Goal: Information Seeking & Learning: Learn about a topic

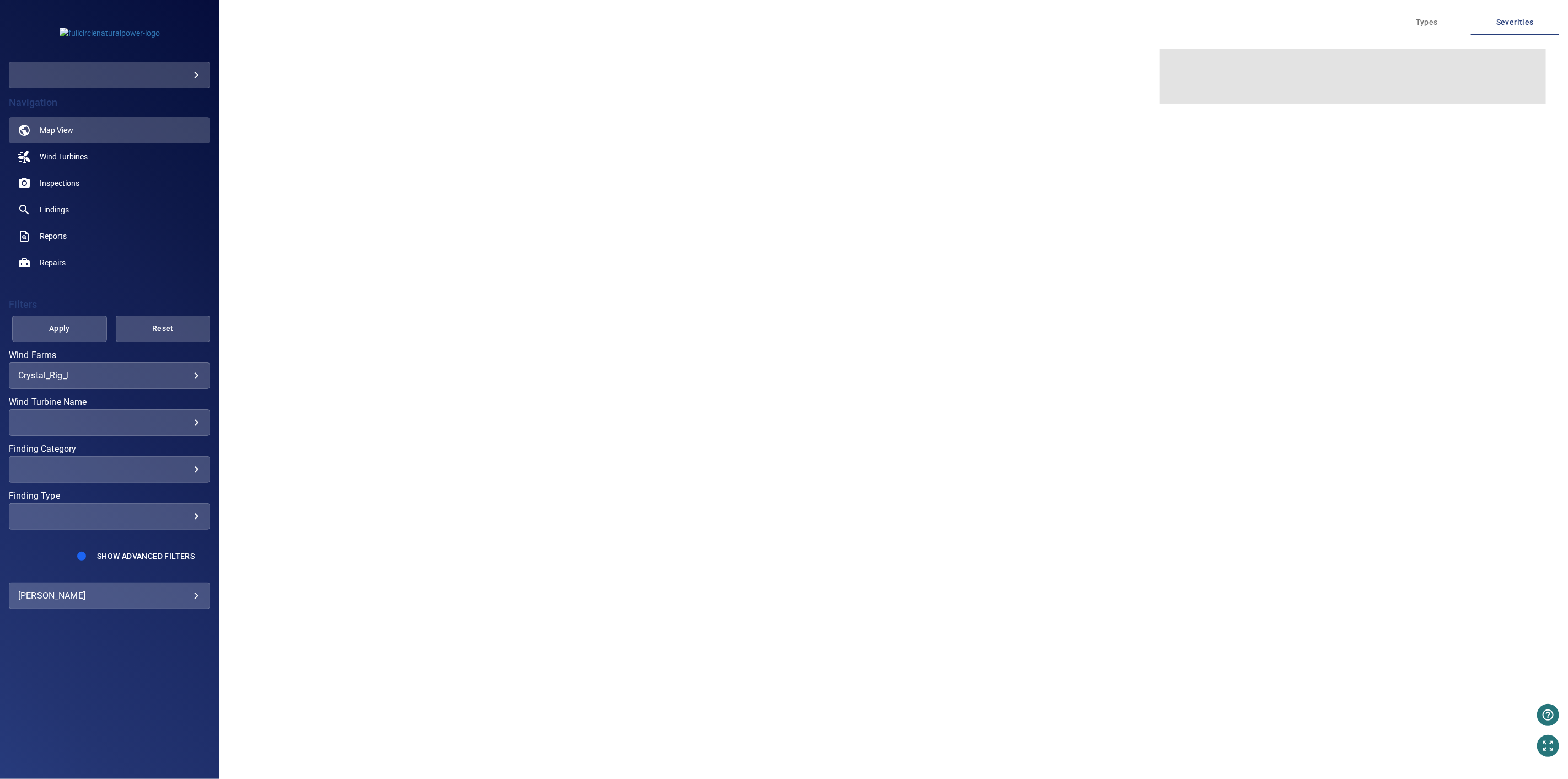
click at [196, 78] on body "**********" at bounding box center [784, 389] width 1568 height 779
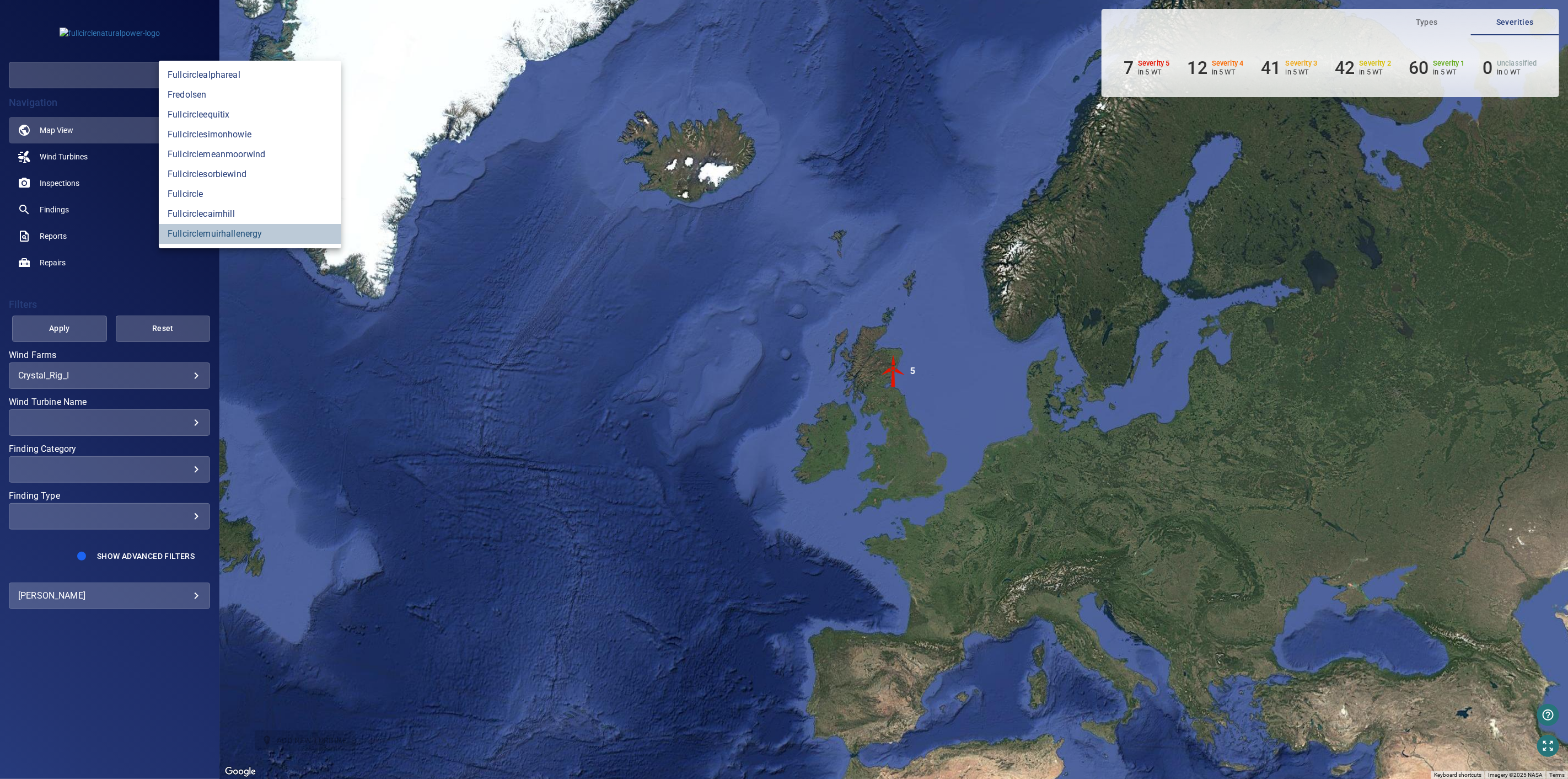
click at [274, 231] on link "fullcirclemuirhallenergy" at bounding box center [249, 234] width 182 height 20
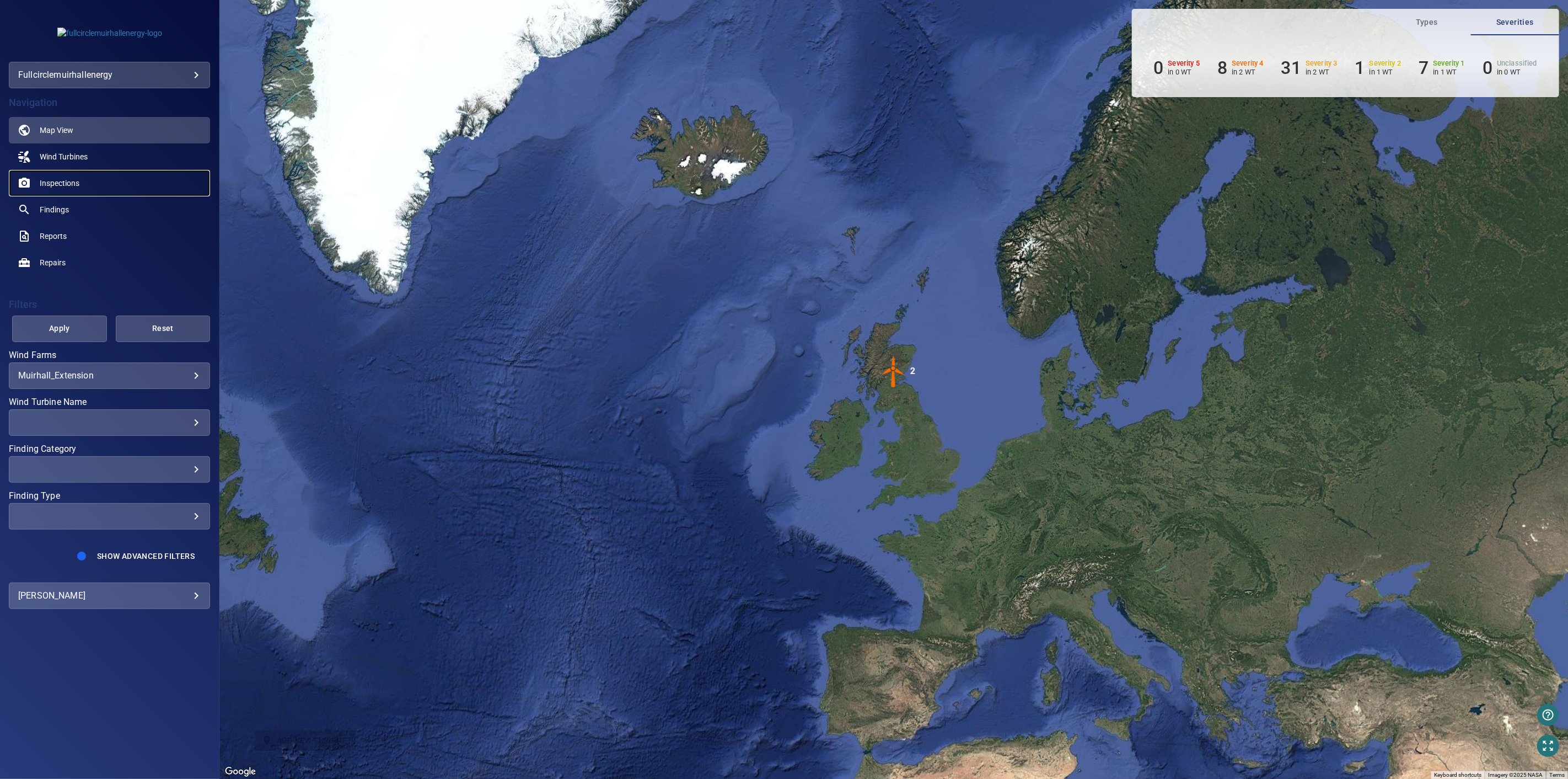
click at [67, 180] on span "Inspections" at bounding box center [59, 183] width 40 height 11
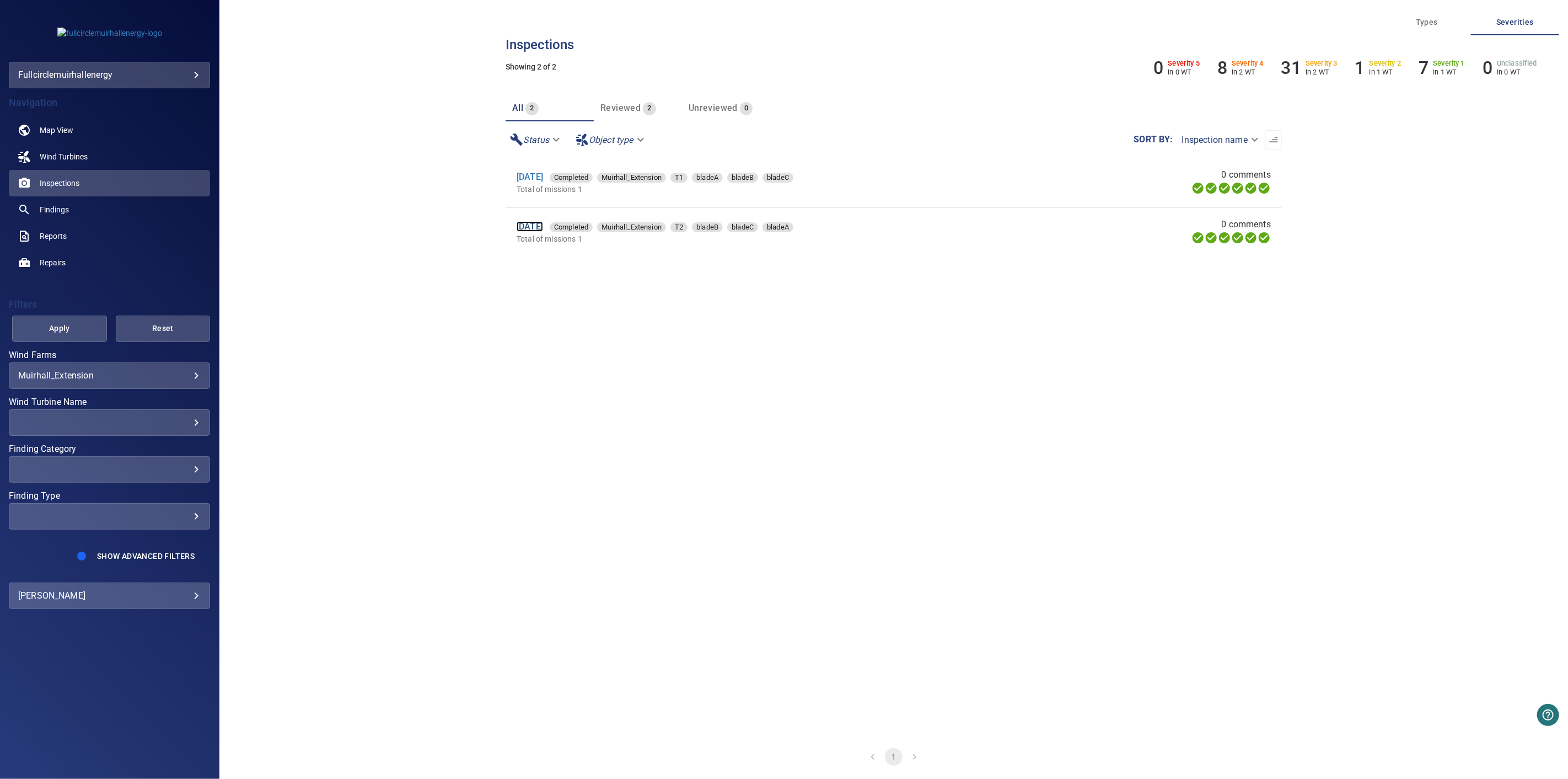
click at [527, 224] on link "[DATE]" at bounding box center [530, 226] width 27 height 10
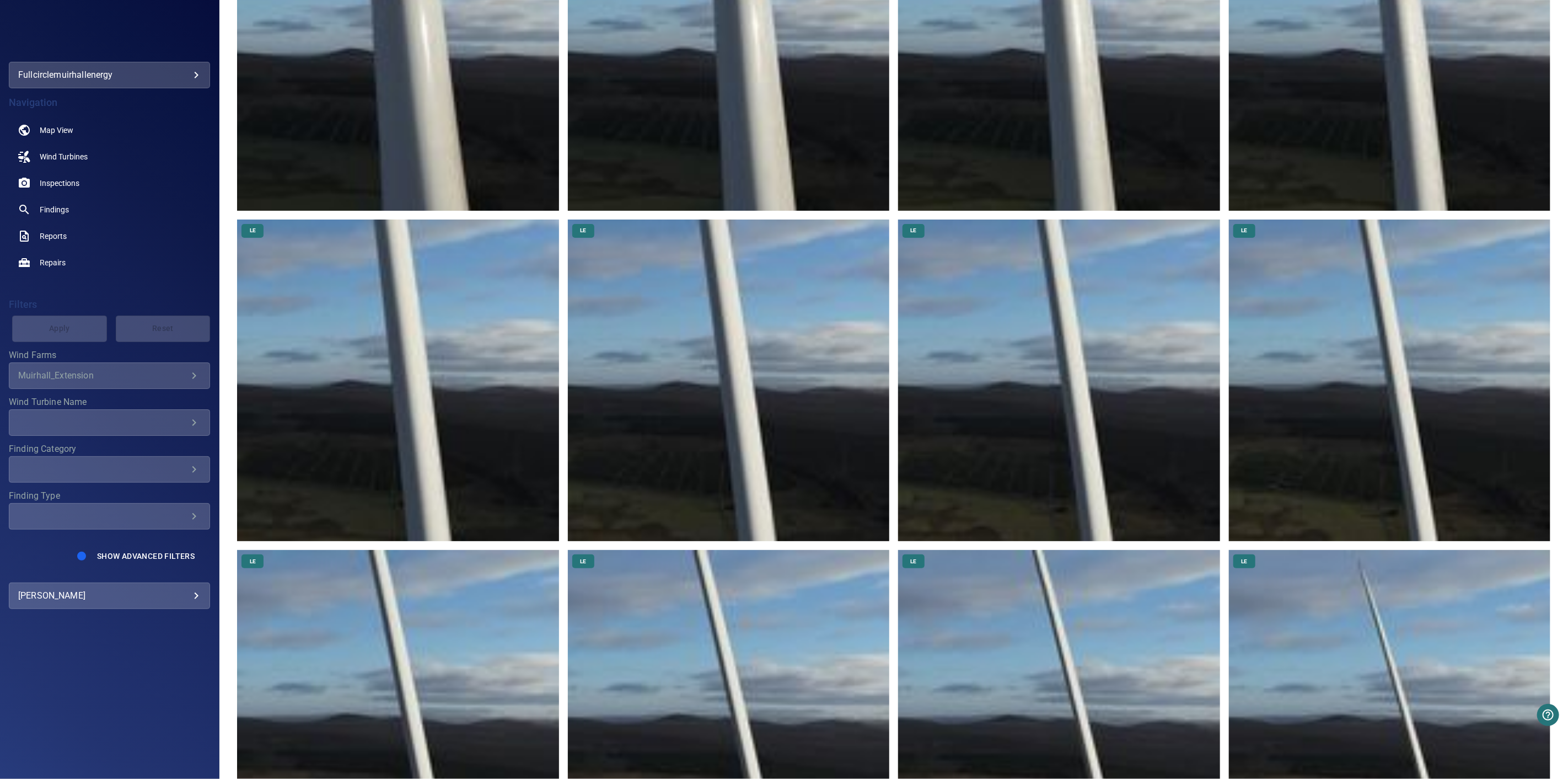
scroll to position [735, 0]
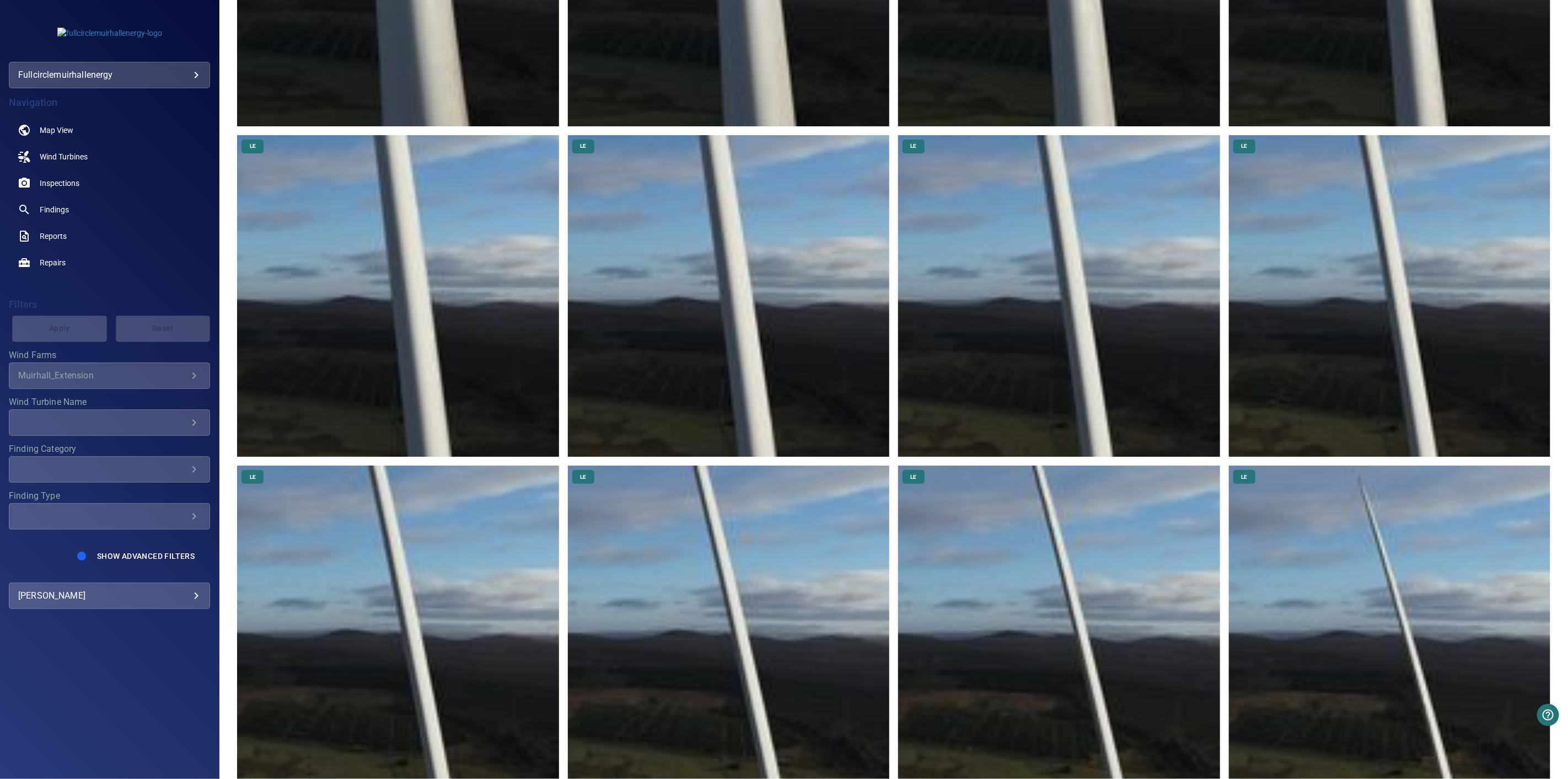
click at [1356, 539] on img at bounding box center [1390, 626] width 321 height 321
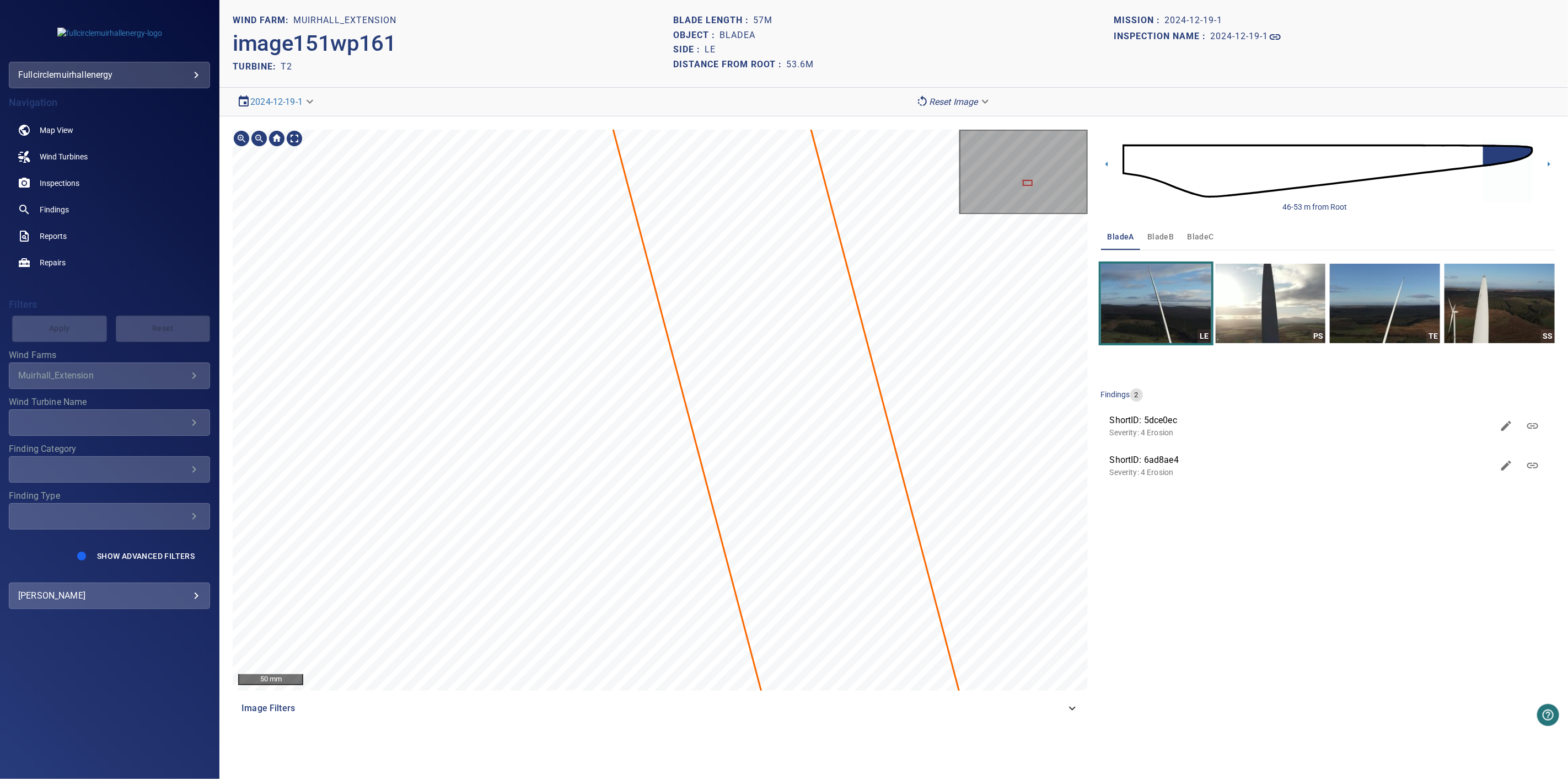
click at [929, 108] on section "**********" at bounding box center [893, 389] width 1349 height 779
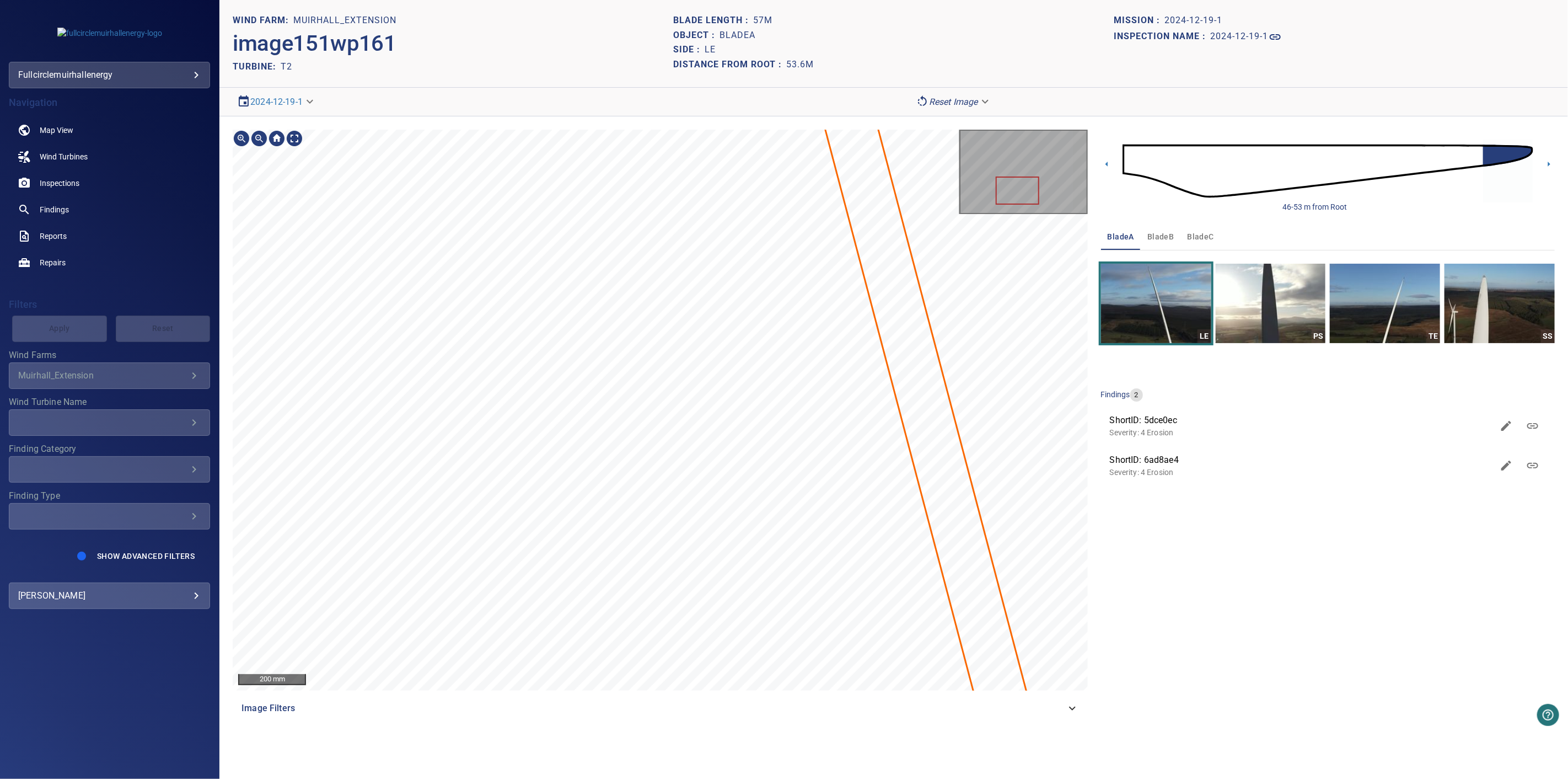
click at [847, 92] on section "**********" at bounding box center [893, 389] width 1349 height 779
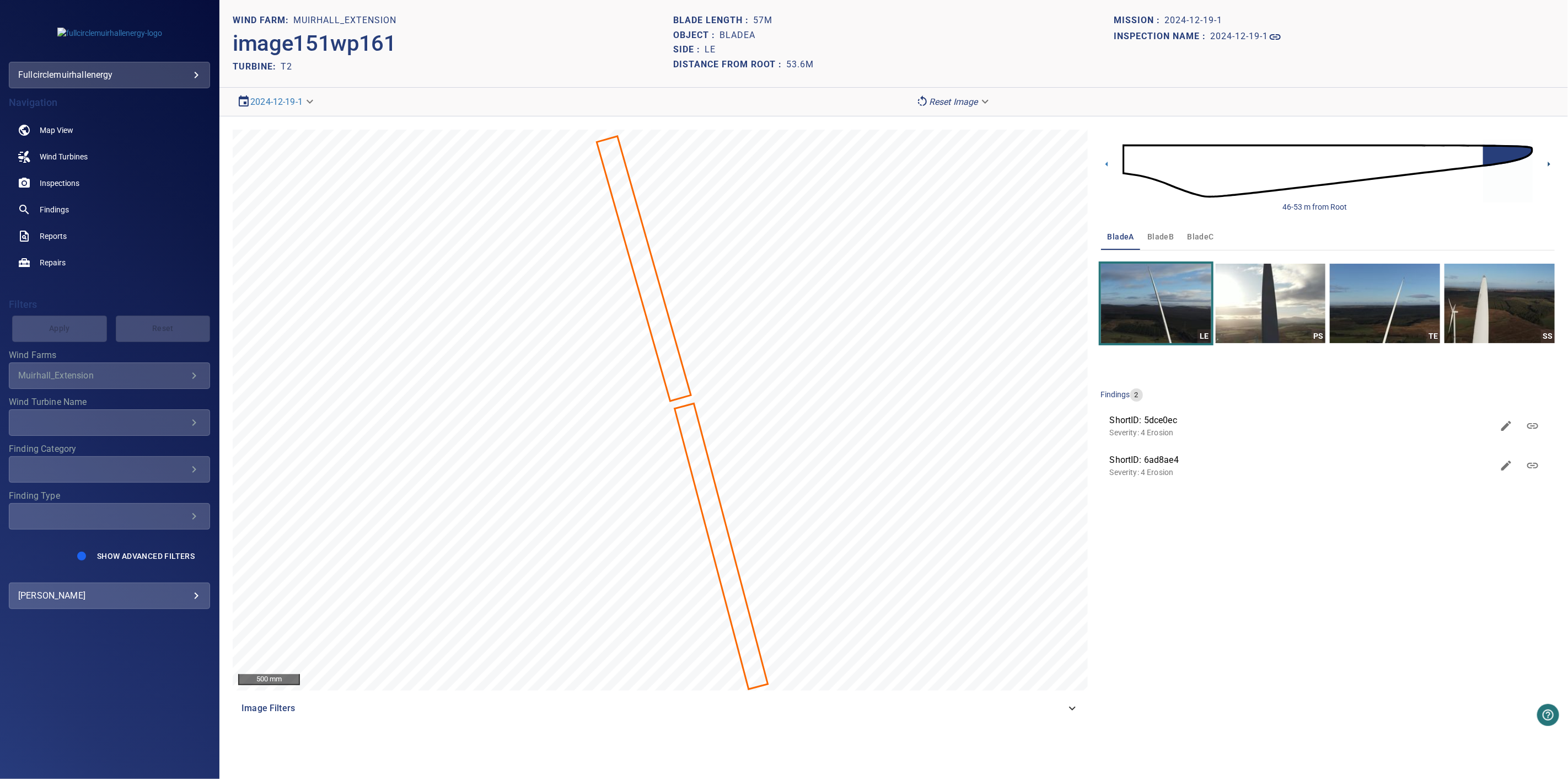
click at [1544, 163] on icon at bounding box center [1549, 164] width 12 height 12
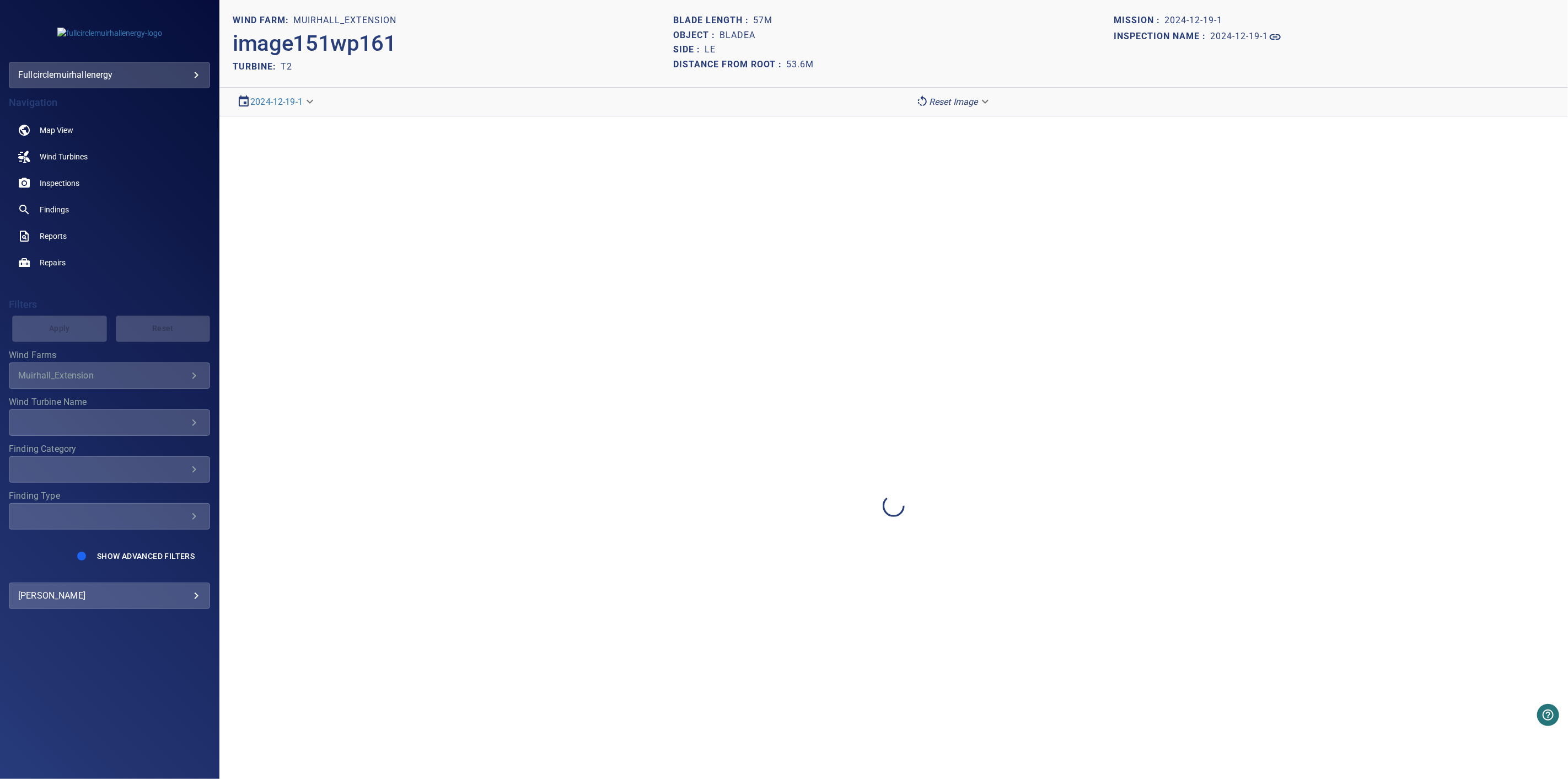
click at [1548, 164] on div at bounding box center [893, 506] width 1349 height 779
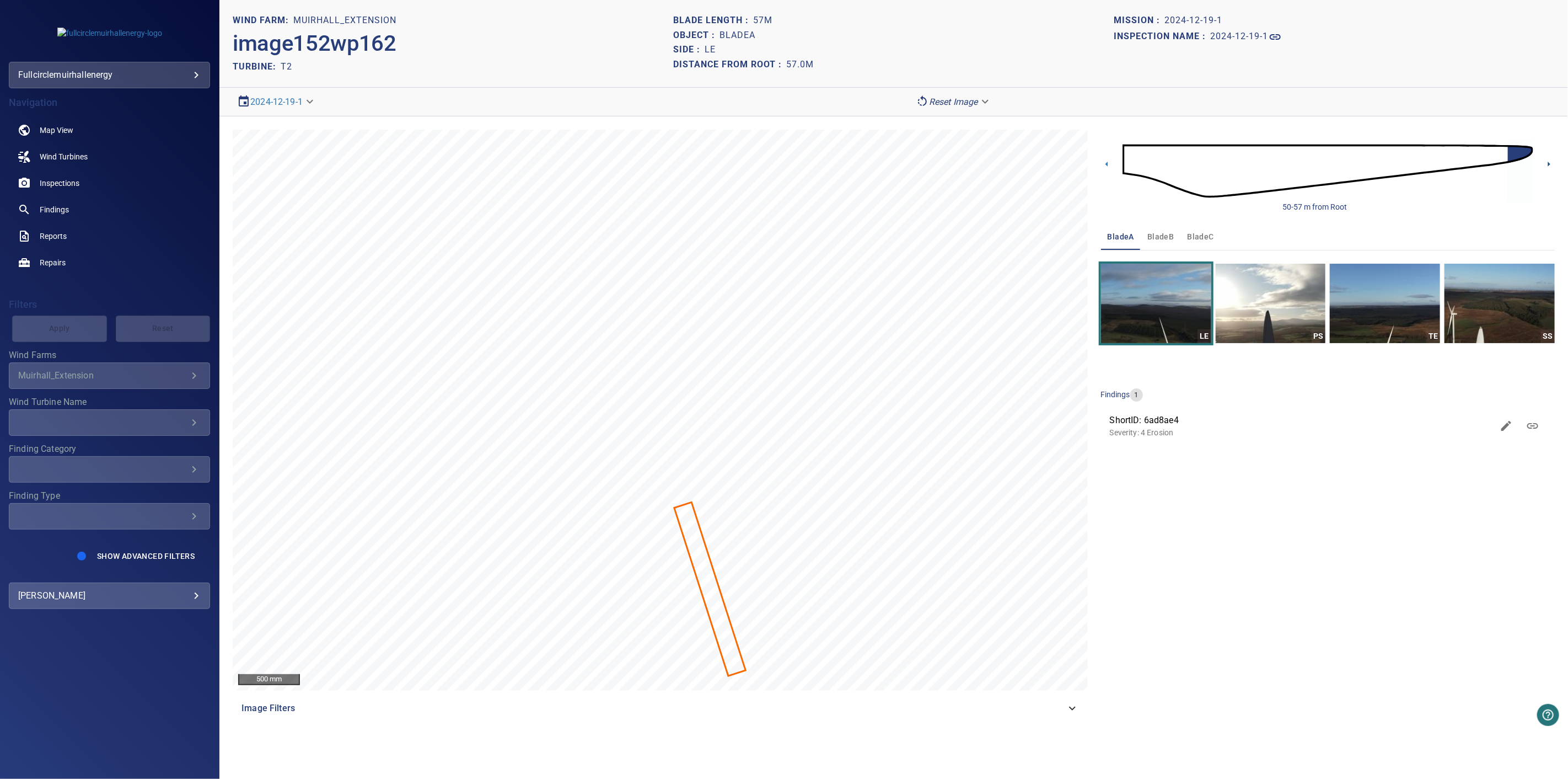
click at [1548, 164] on icon at bounding box center [1549, 163] width 2 height 5
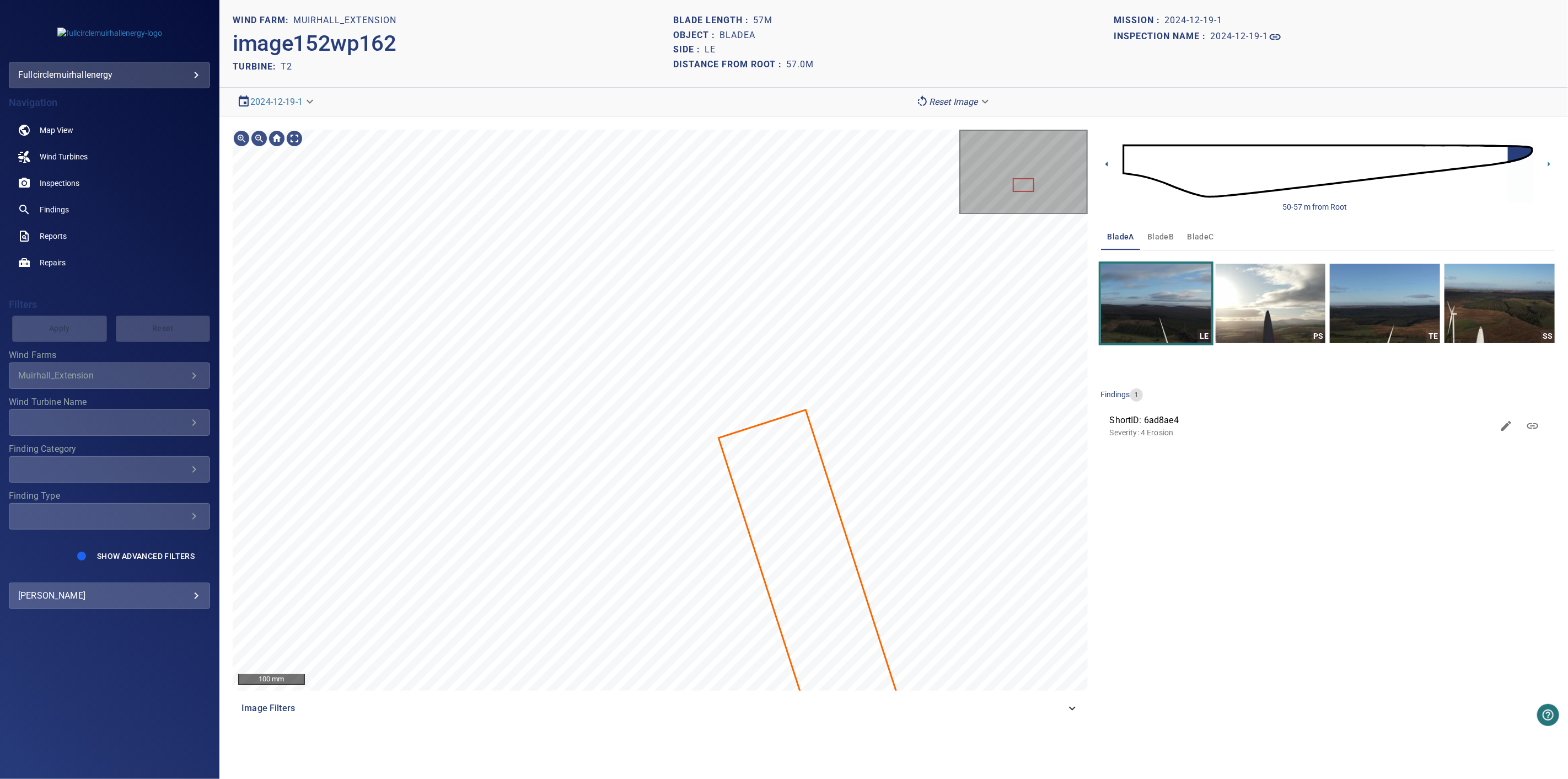
click at [1109, 159] on icon at bounding box center [1107, 164] width 12 height 12
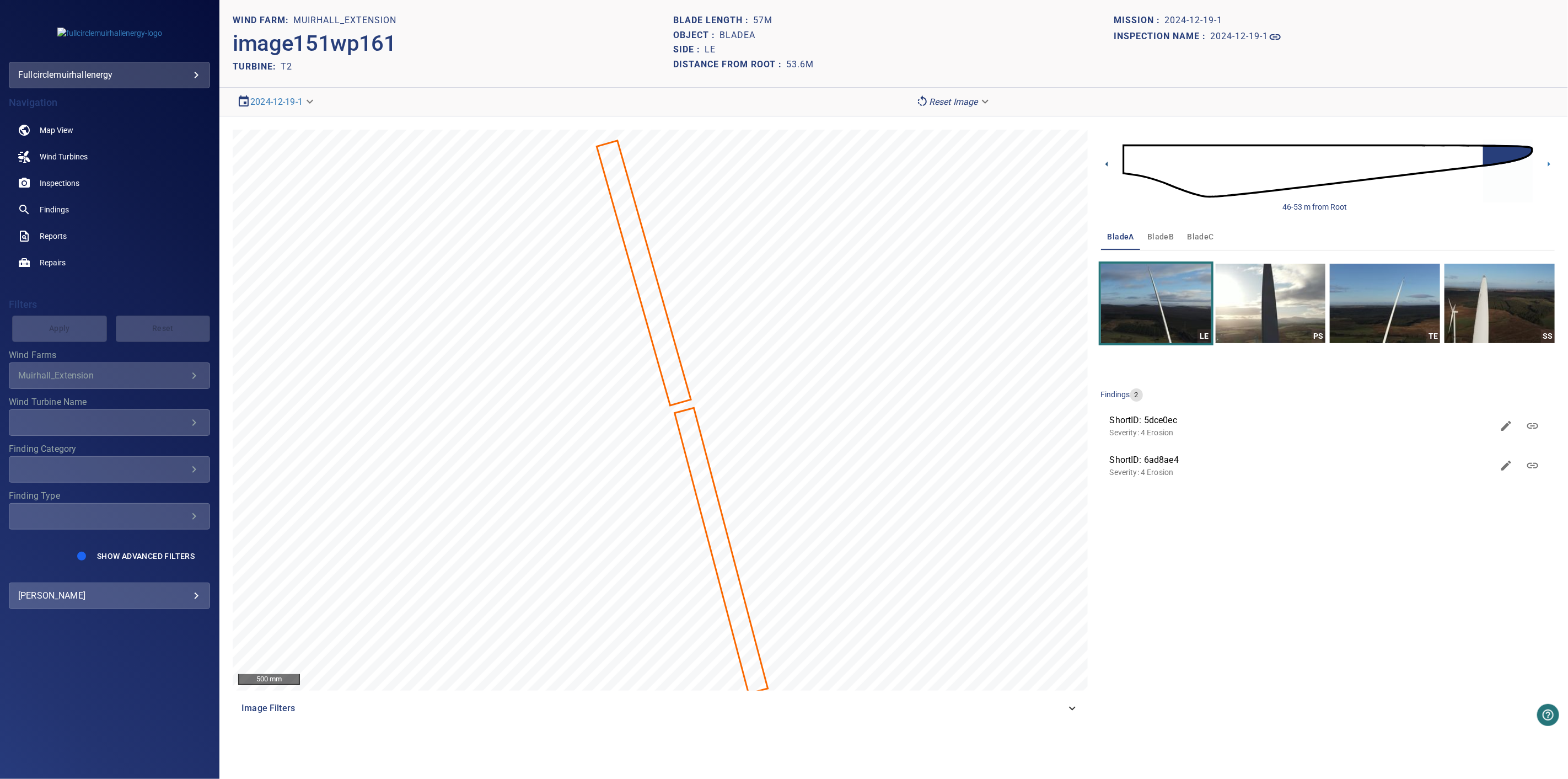
click at [1112, 169] on div "46-53 m from Root" at bounding box center [1328, 171] width 454 height 82
click at [1106, 163] on icon at bounding box center [1106, 163] width 2 height 5
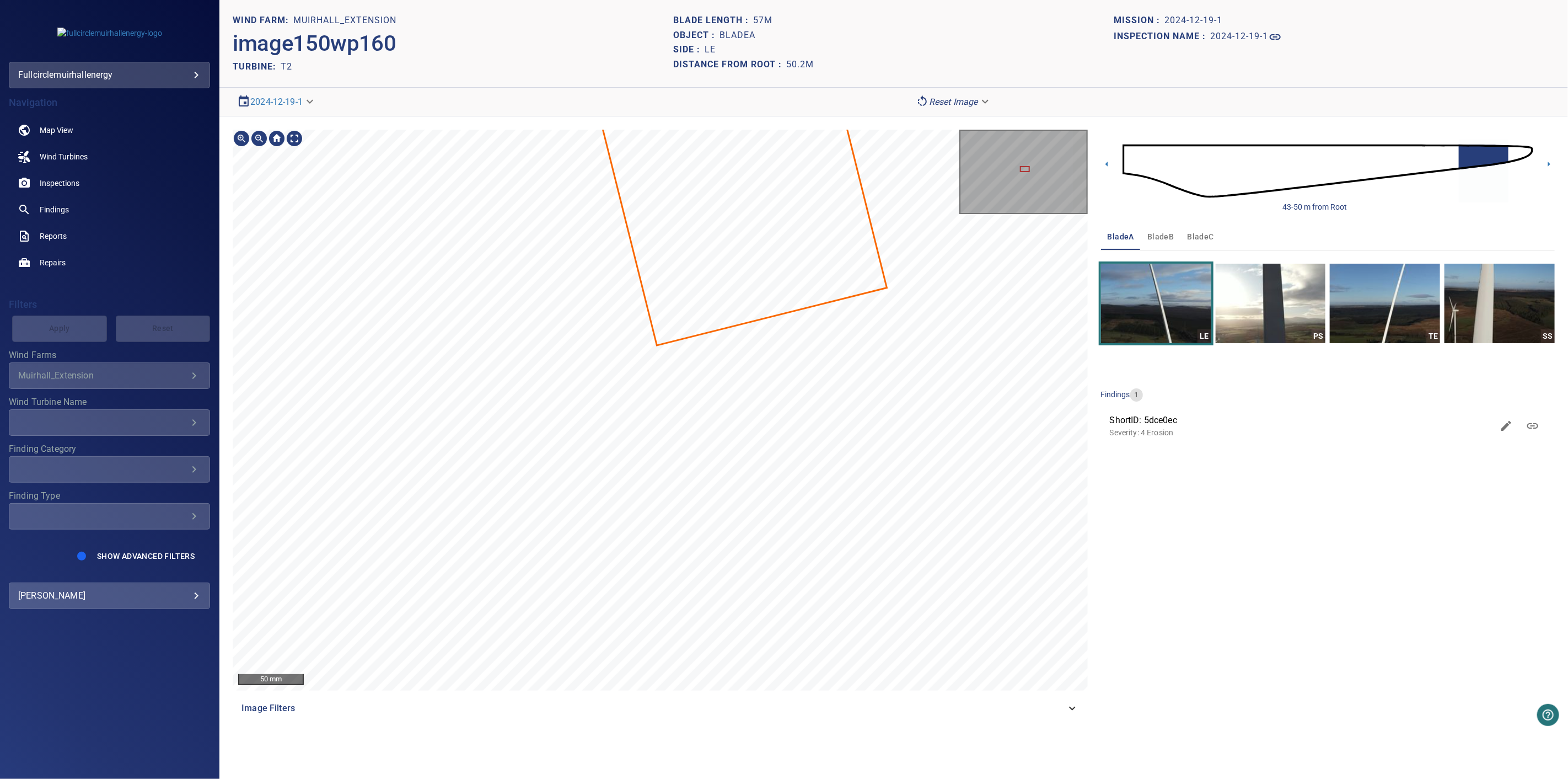
click at [796, 669] on div "Muirhall_Extension/T2/5dce0ec0-cd14-11ef-9464-6f7d53e4da1b Severity 4 Erosion" at bounding box center [660, 410] width 855 height 561
click at [685, 109] on section "**********" at bounding box center [893, 389] width 1349 height 779
click at [742, 112] on section "**********" at bounding box center [893, 389] width 1349 height 779
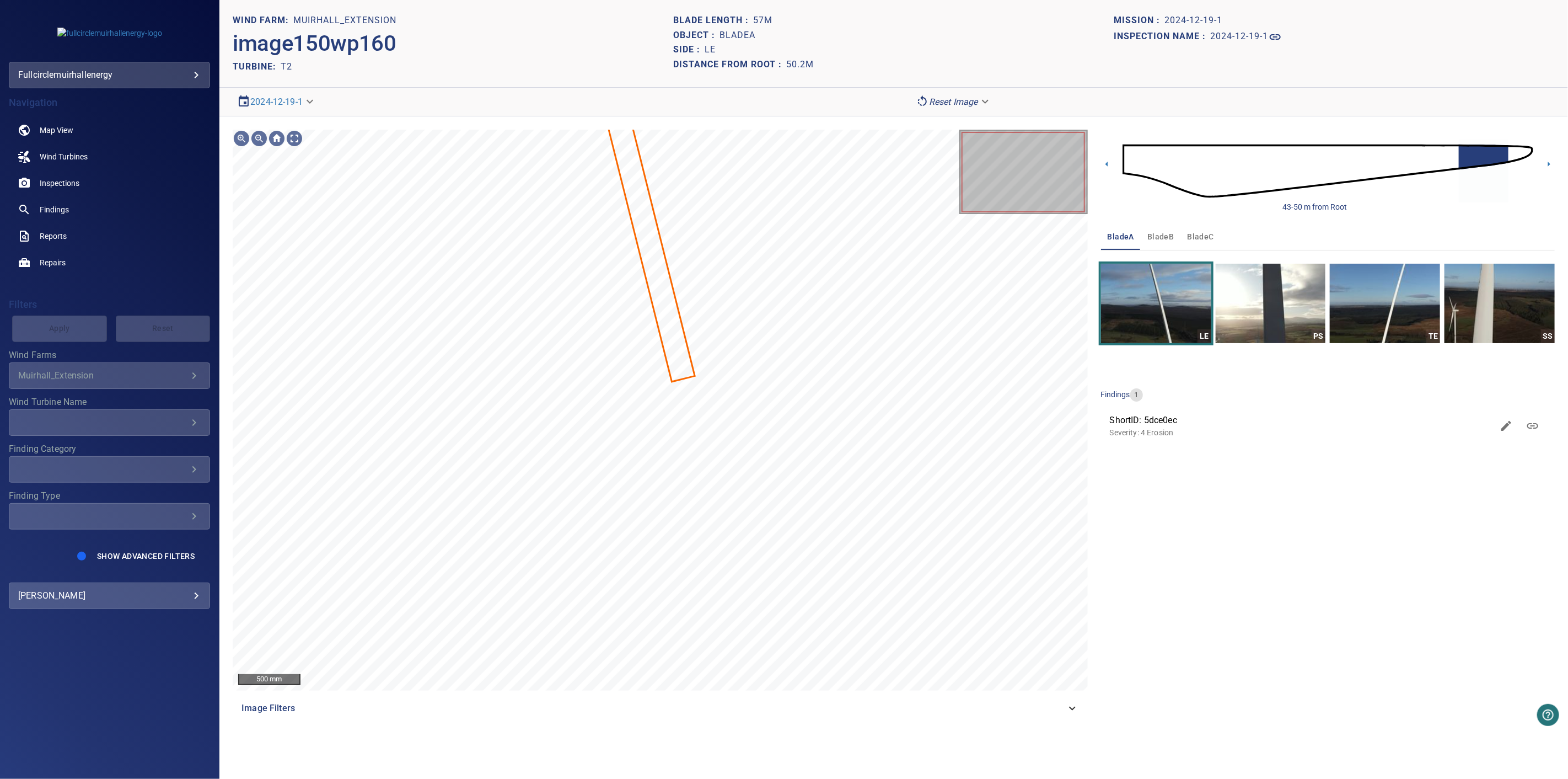
click at [1164, 228] on button "bladeB" at bounding box center [1160, 237] width 40 height 27
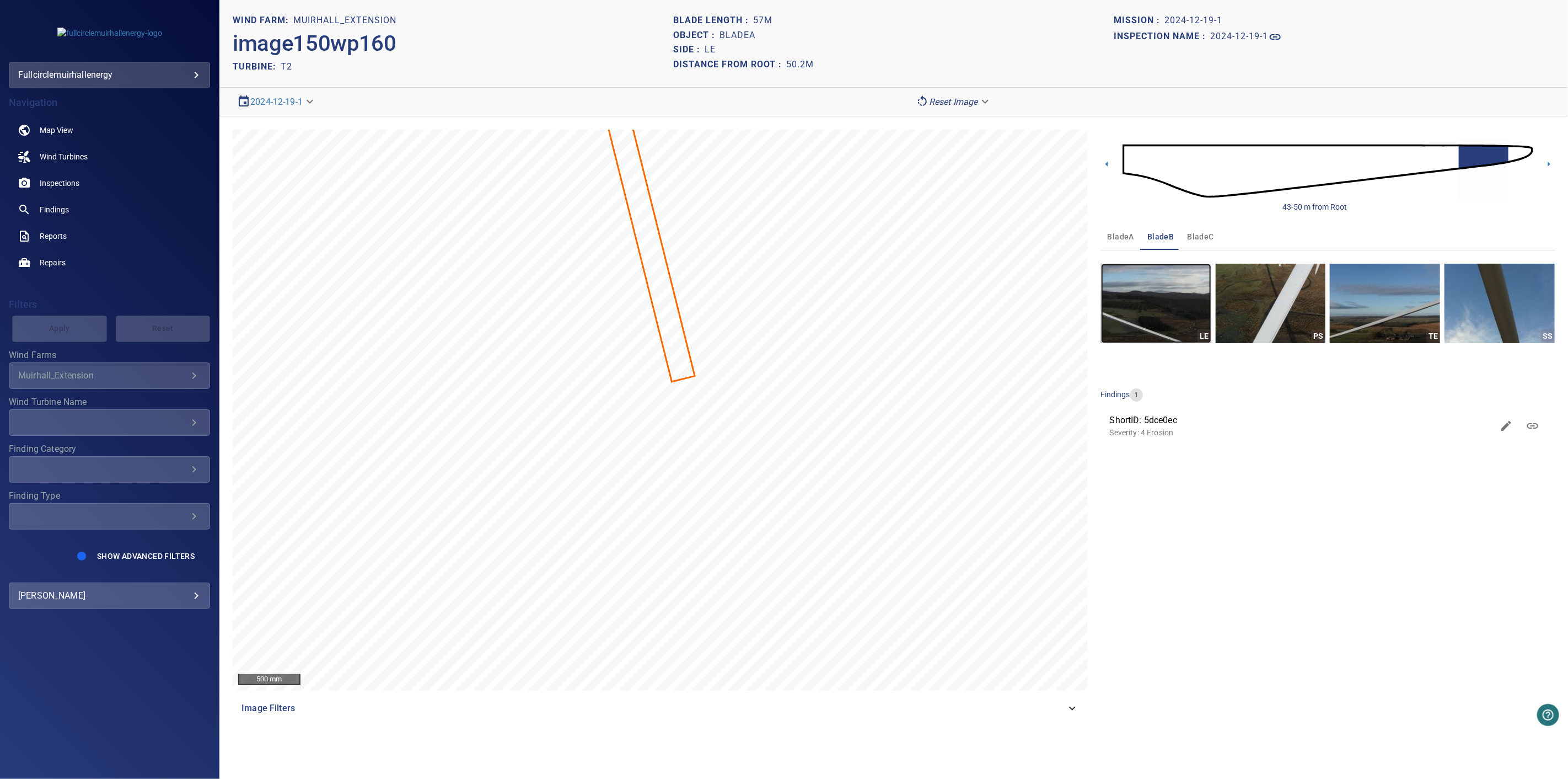
click at [1126, 310] on img "button" at bounding box center [1157, 303] width 110 height 80
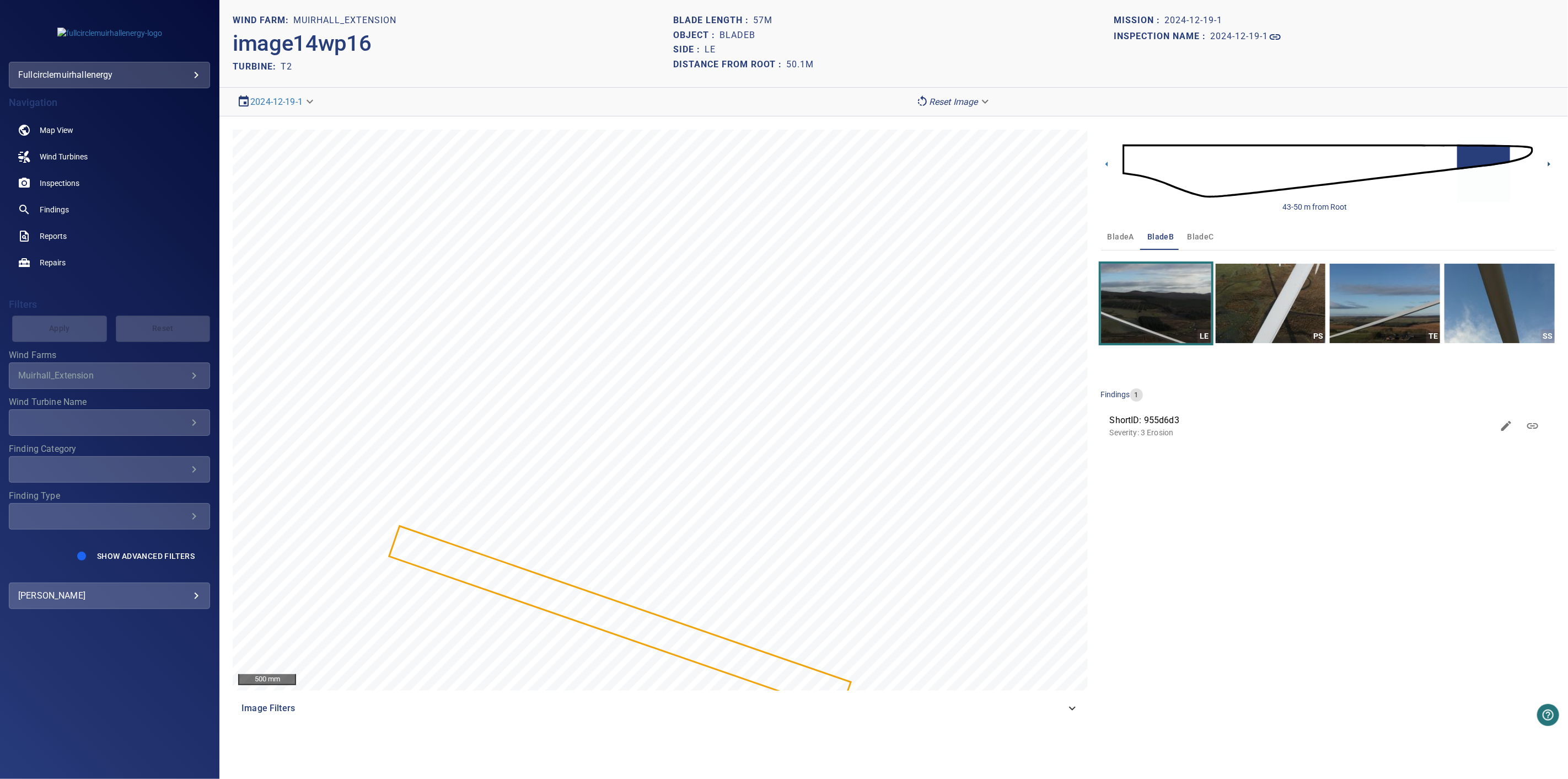
click at [1549, 163] on icon at bounding box center [1549, 163] width 2 height 5
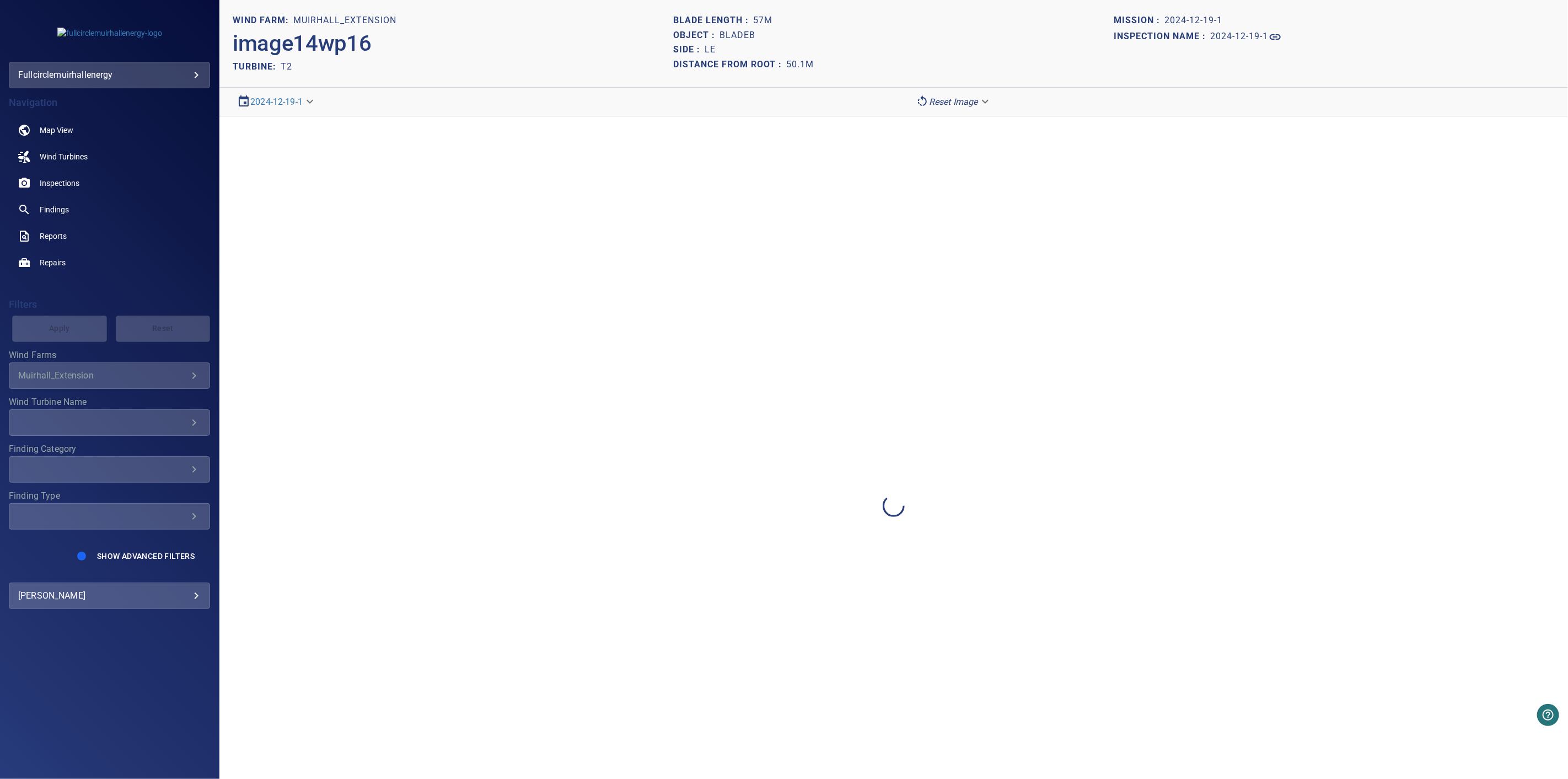
click at [1549, 163] on div at bounding box center [893, 506] width 1349 height 779
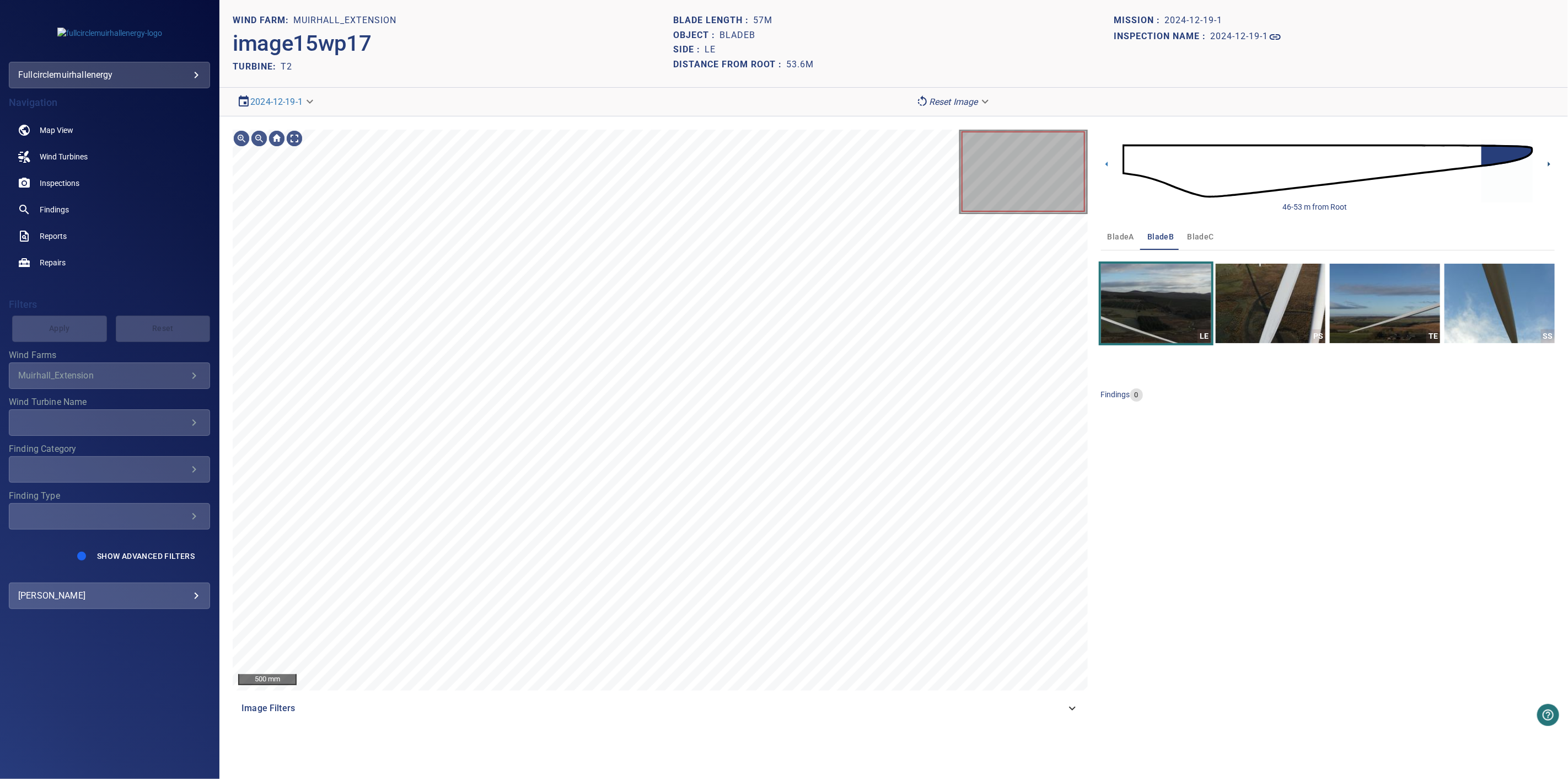
click at [1548, 163] on icon at bounding box center [1549, 163] width 2 height 5
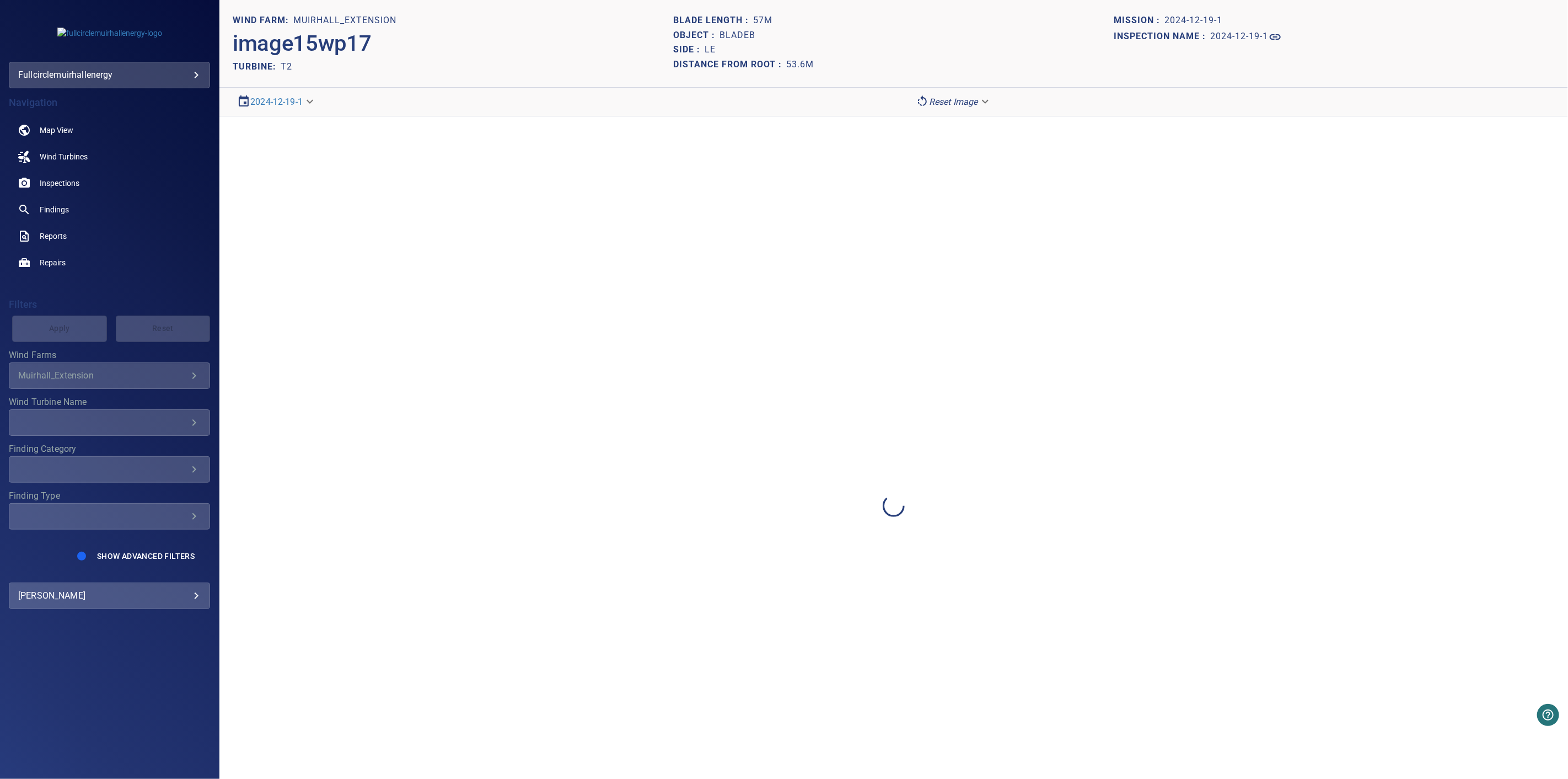
click at [1548, 163] on div at bounding box center [893, 506] width 1349 height 779
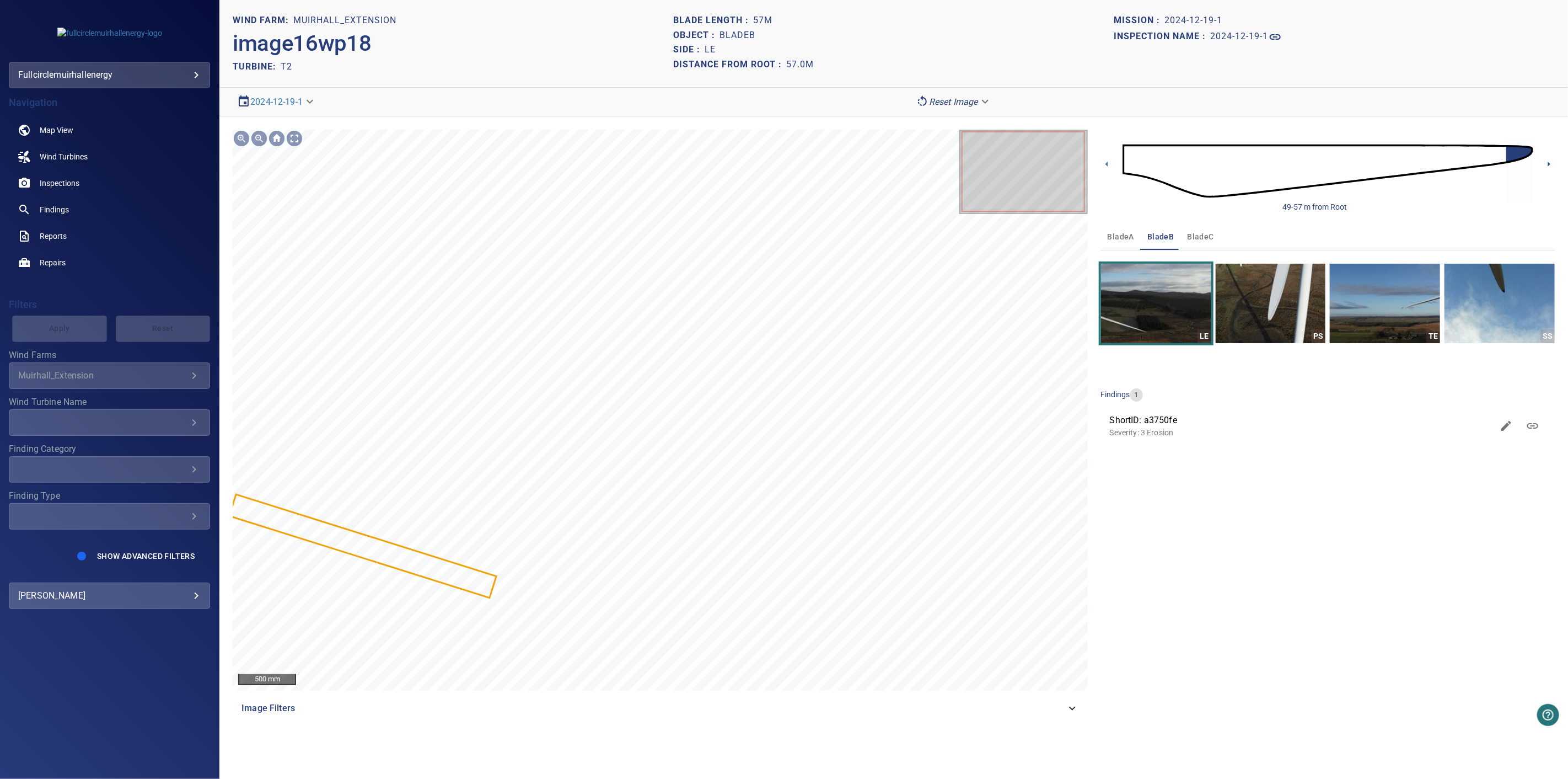
click at [1549, 163] on icon at bounding box center [1549, 163] width 2 height 5
click at [1550, 163] on icon at bounding box center [1549, 164] width 12 height 12
click at [1552, 166] on icon at bounding box center [1549, 164] width 12 height 12
click at [1551, 166] on icon at bounding box center [1549, 164] width 12 height 12
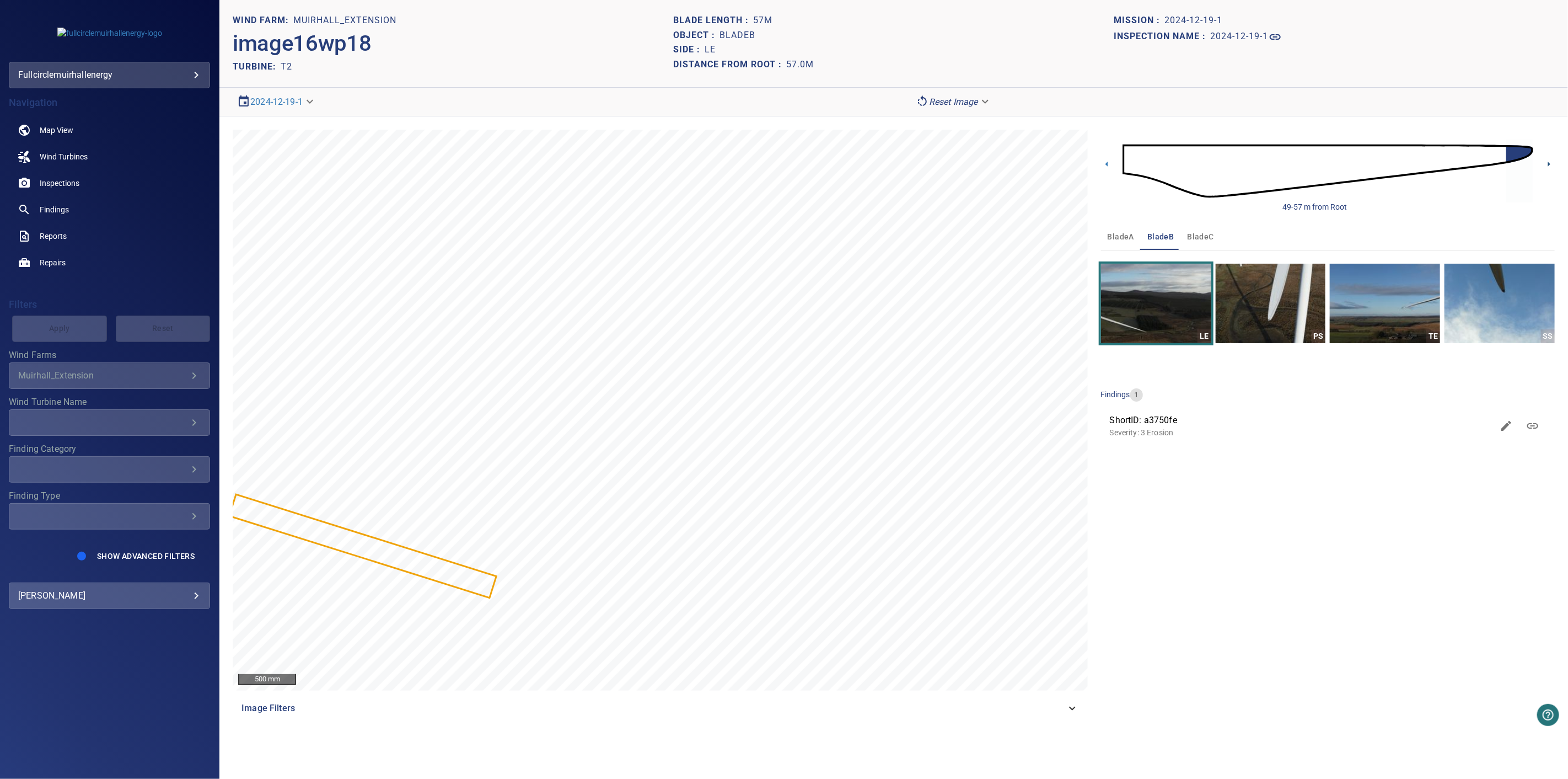
click at [1551, 166] on icon at bounding box center [1549, 164] width 12 height 12
click at [1106, 166] on icon at bounding box center [1107, 164] width 12 height 12
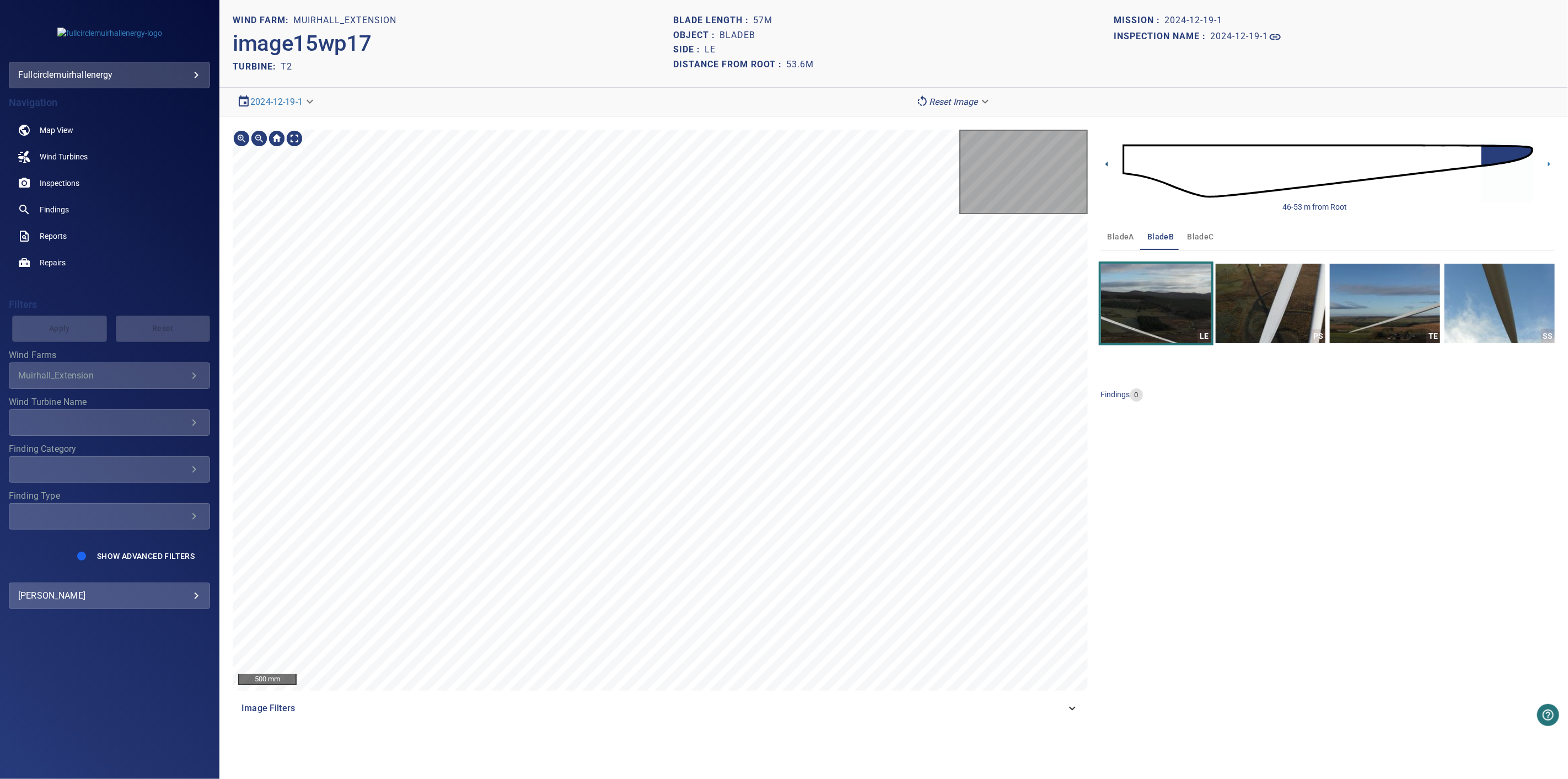
click at [1106, 166] on icon at bounding box center [1107, 164] width 12 height 12
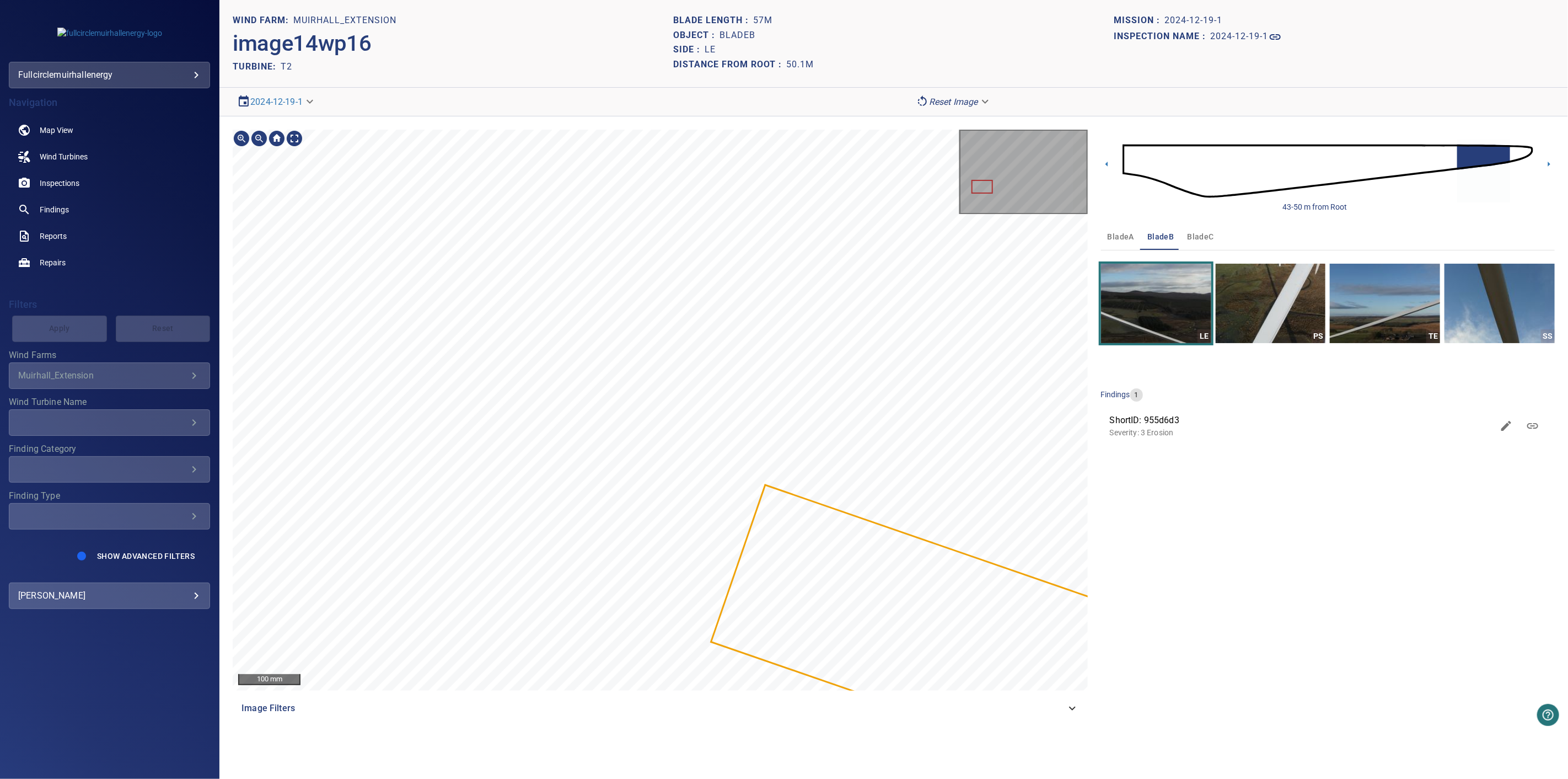
click at [1211, 397] on div "100 mm Image Filters 43-50 m from Root bladeA bladeB bladeC LE PS TE SS finding…" at bounding box center [893, 425] width 1349 height 618
click at [1125, 533] on div "100 mm Image Filters 43-50 m from Root bladeA bladeB bladeC LE PS TE SS finding…" at bounding box center [893, 425] width 1349 height 618
click at [798, 54] on section "**********" at bounding box center [893, 389] width 1349 height 779
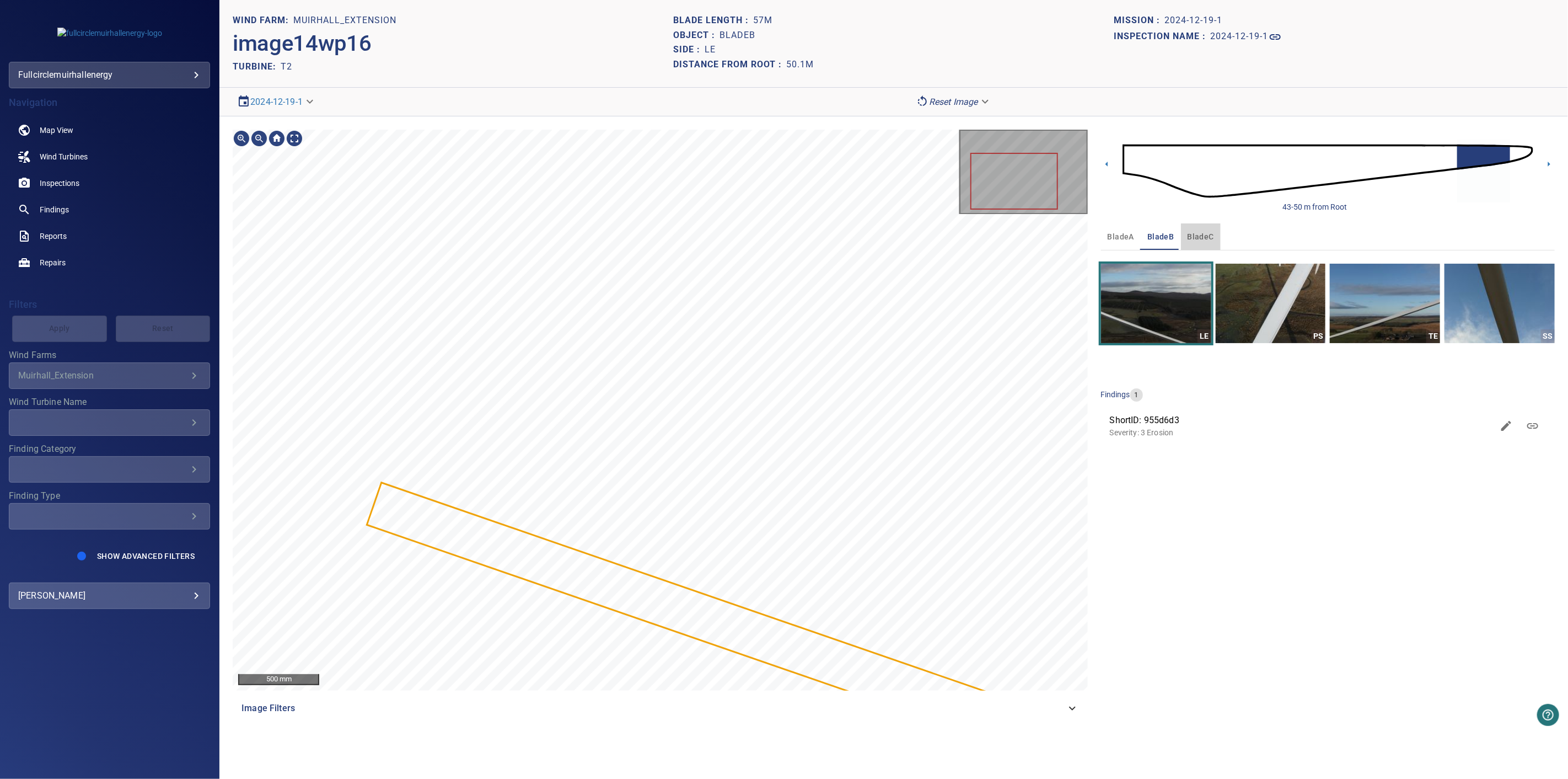
click at [1206, 235] on span "bladeC" at bounding box center [1201, 237] width 27 height 14
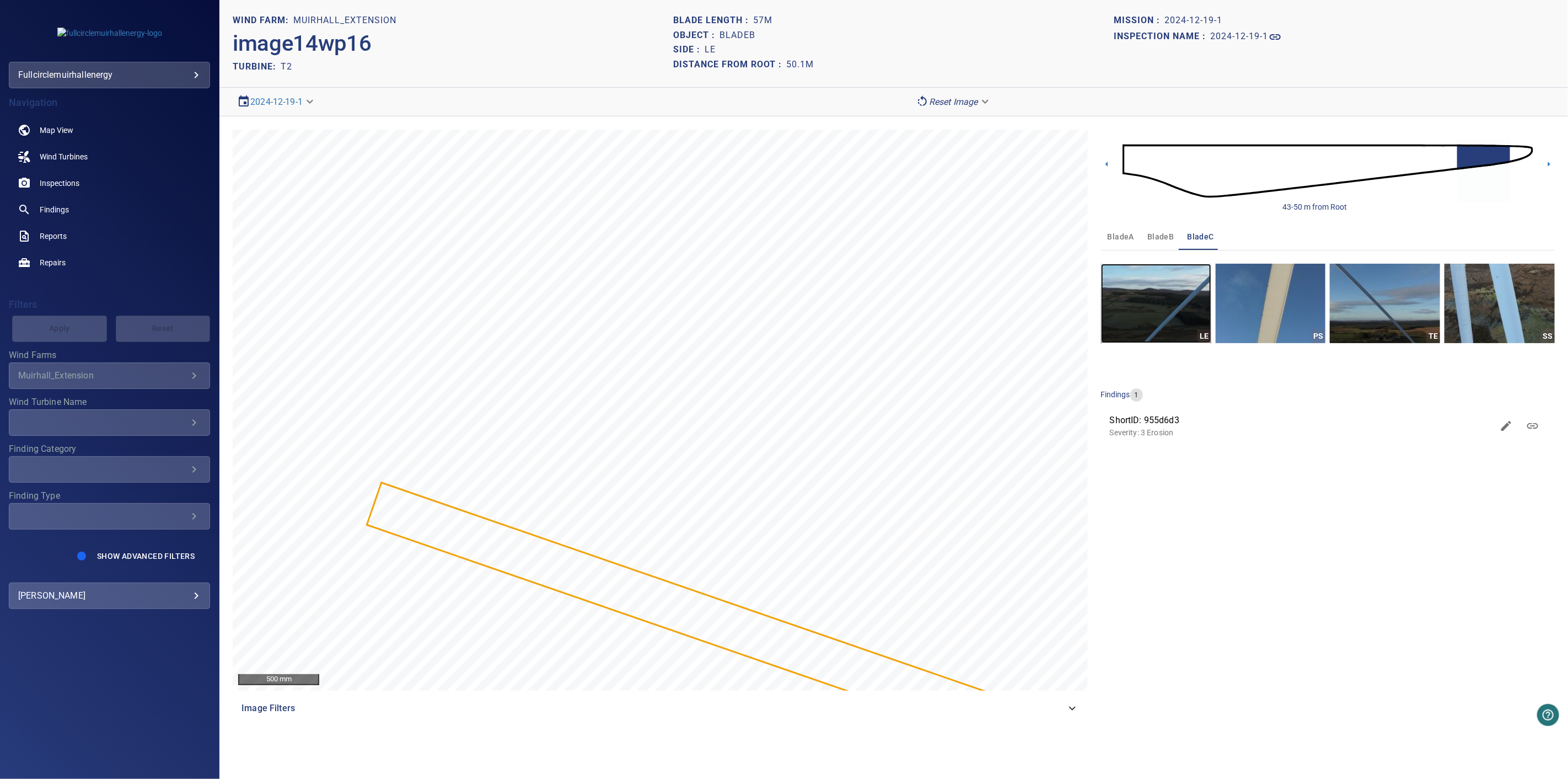
click at [1165, 310] on img "button" at bounding box center [1157, 303] width 110 height 80
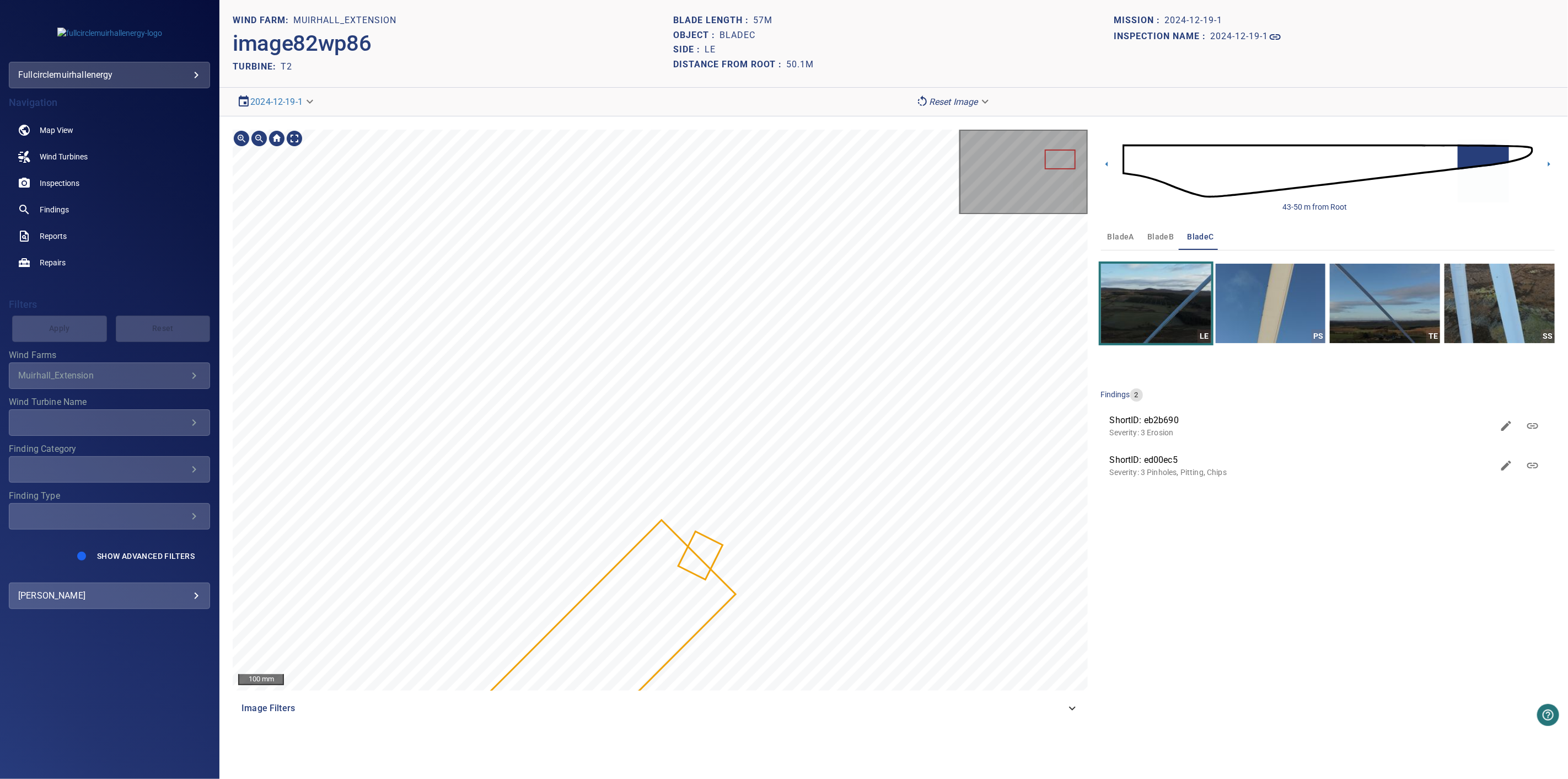
click at [684, 778] on html "**********" at bounding box center [784, 389] width 1568 height 779
click at [588, 768] on section "**********" at bounding box center [893, 389] width 1349 height 779
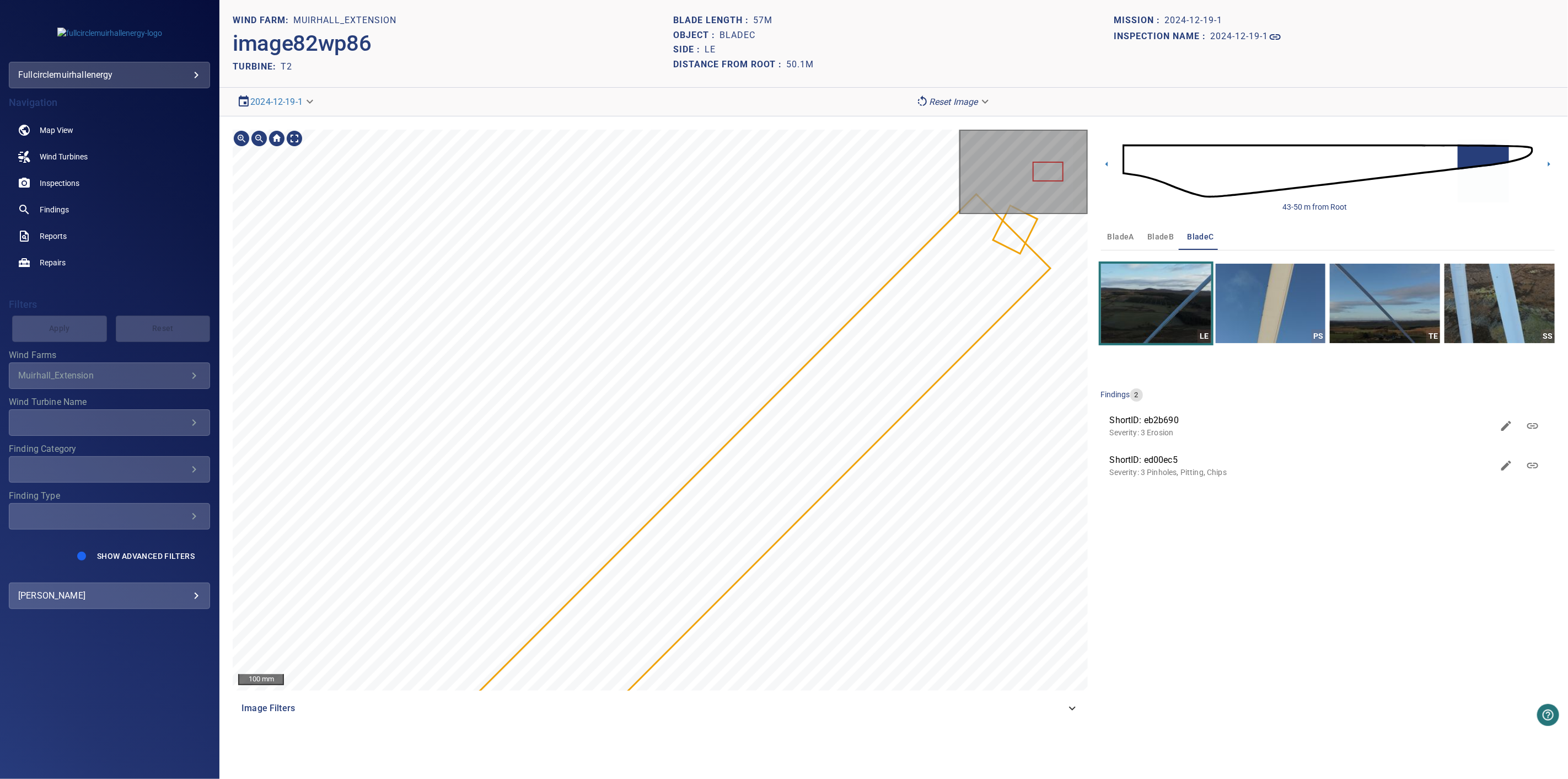
click at [1094, 360] on div "100 mm Image Filters 43-50 m from Root bladeA bladeB bladeC LE PS TE SS finding…" at bounding box center [893, 425] width 1349 height 618
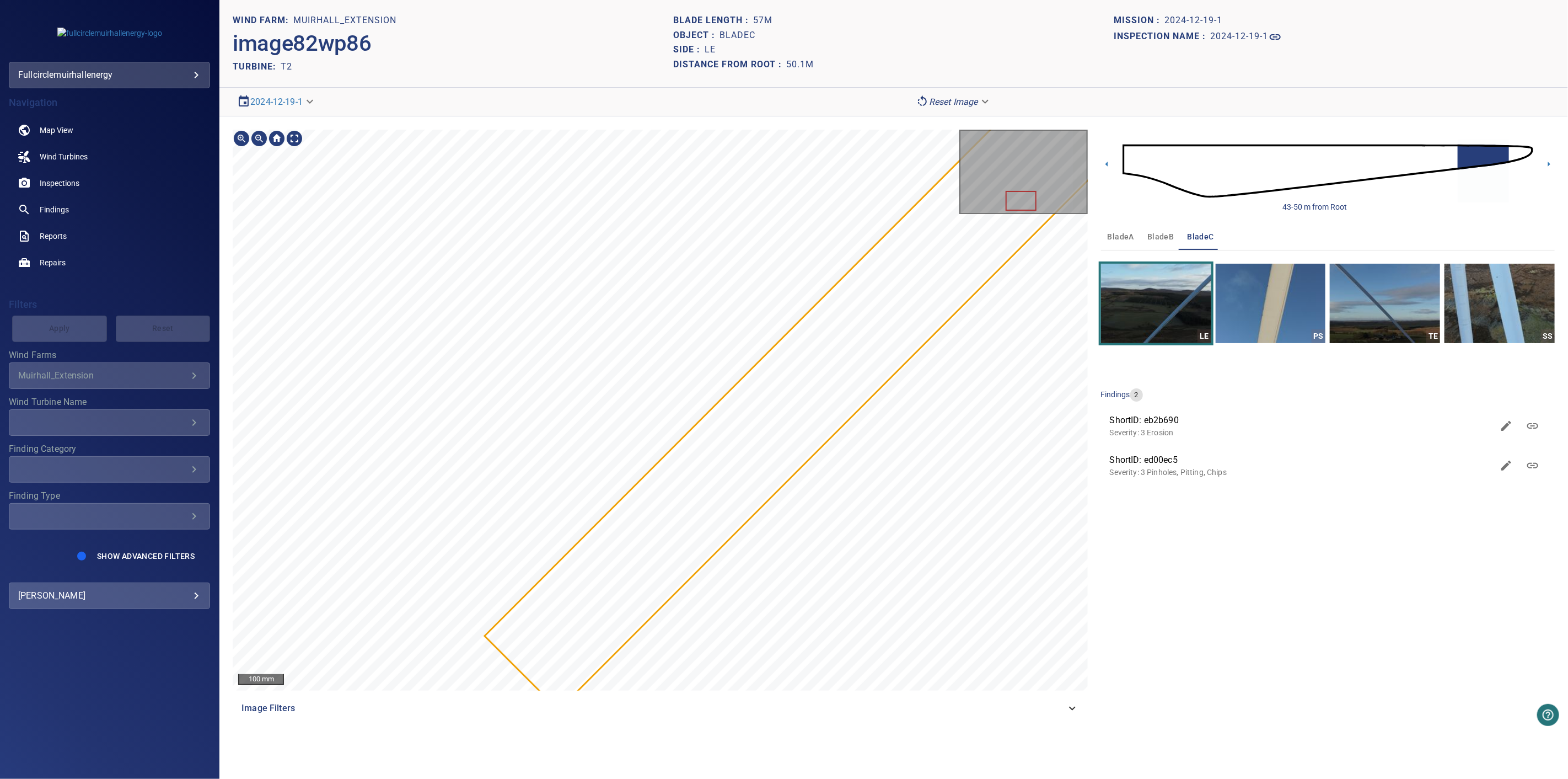
click at [1031, 418] on div "100 mm Image Filters" at bounding box center [660, 425] width 855 height 592
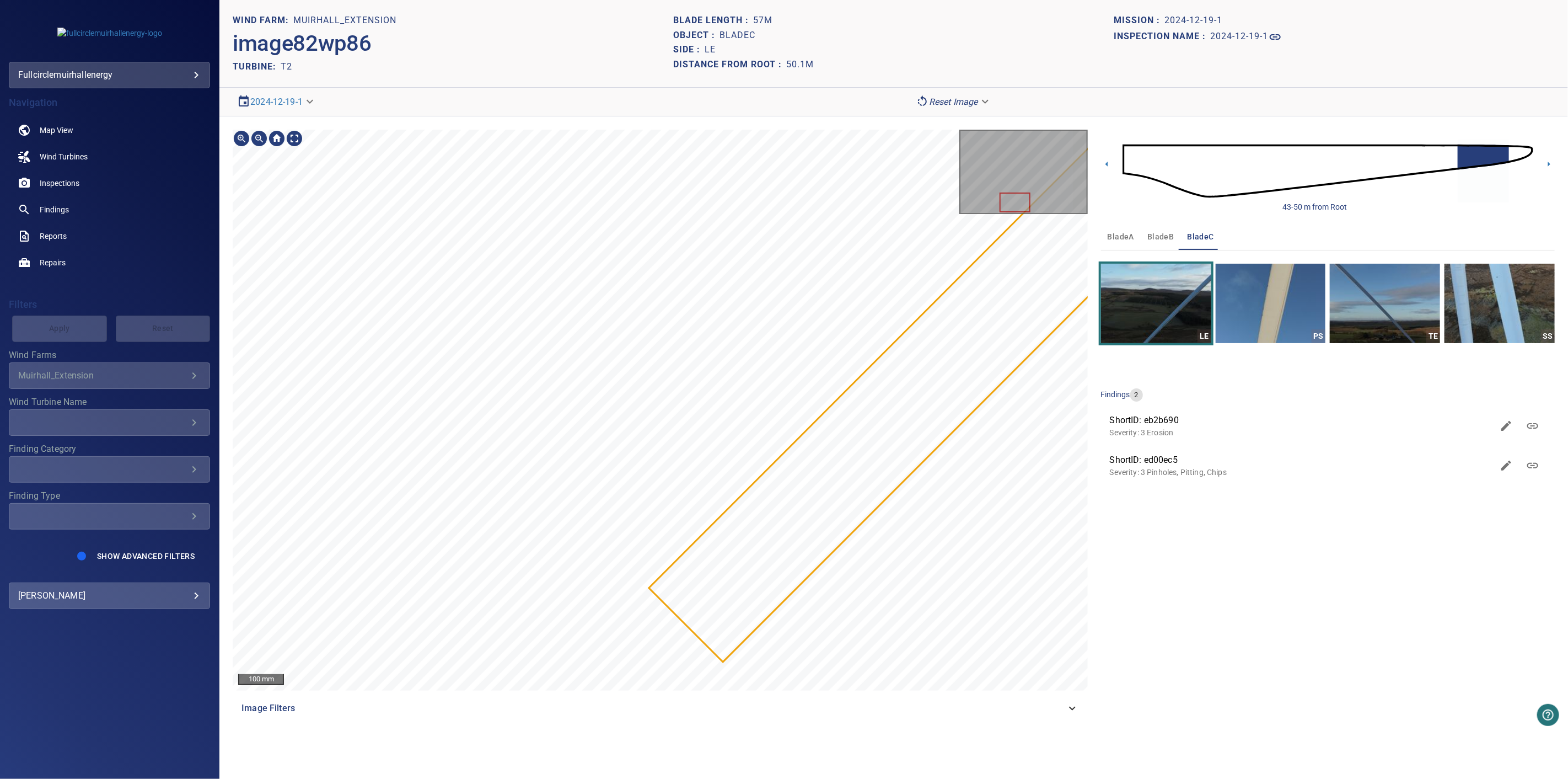
click at [1009, 423] on div at bounding box center [660, 410] width 855 height 561
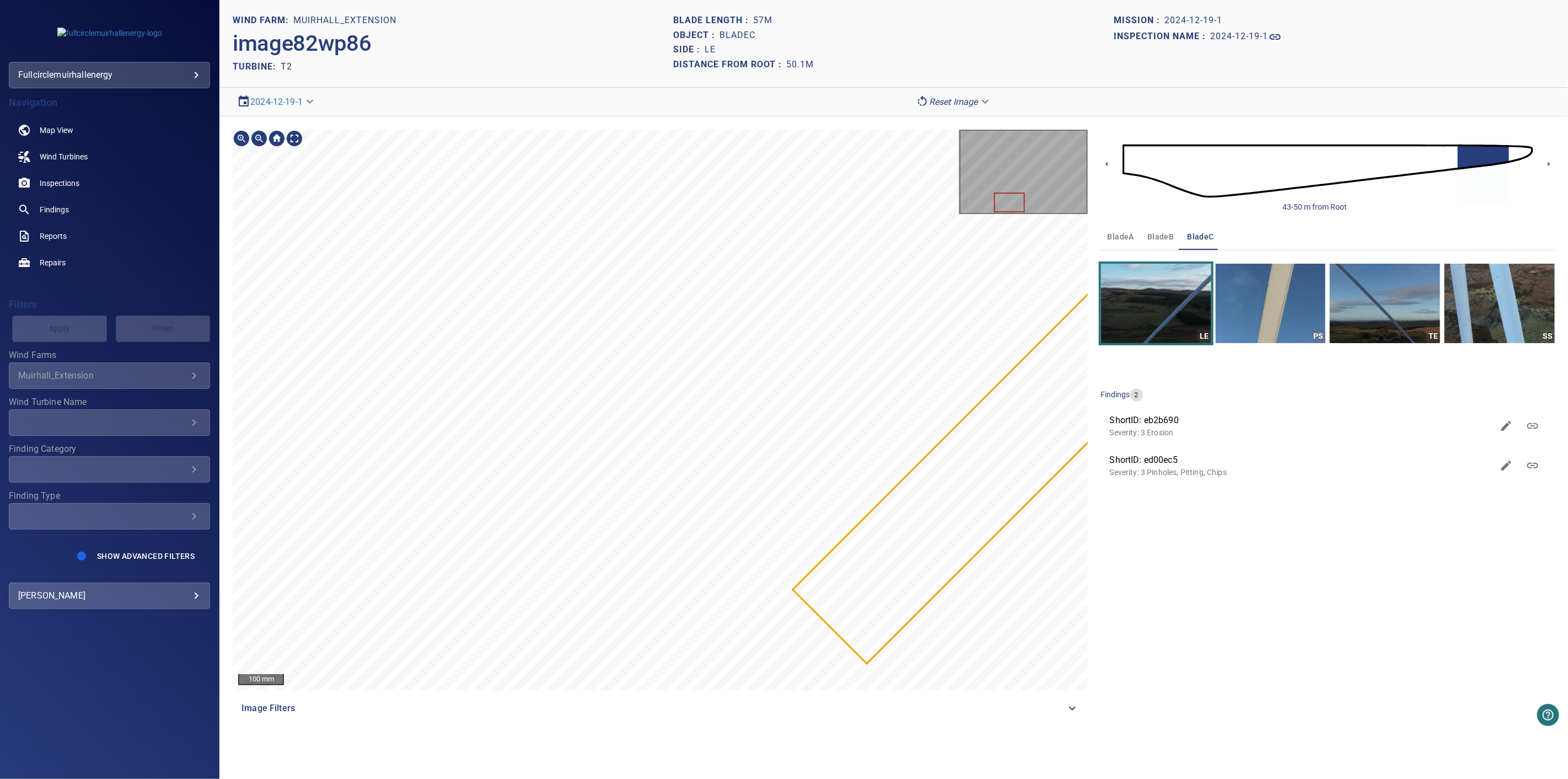
click at [582, 674] on div at bounding box center [660, 410] width 855 height 561
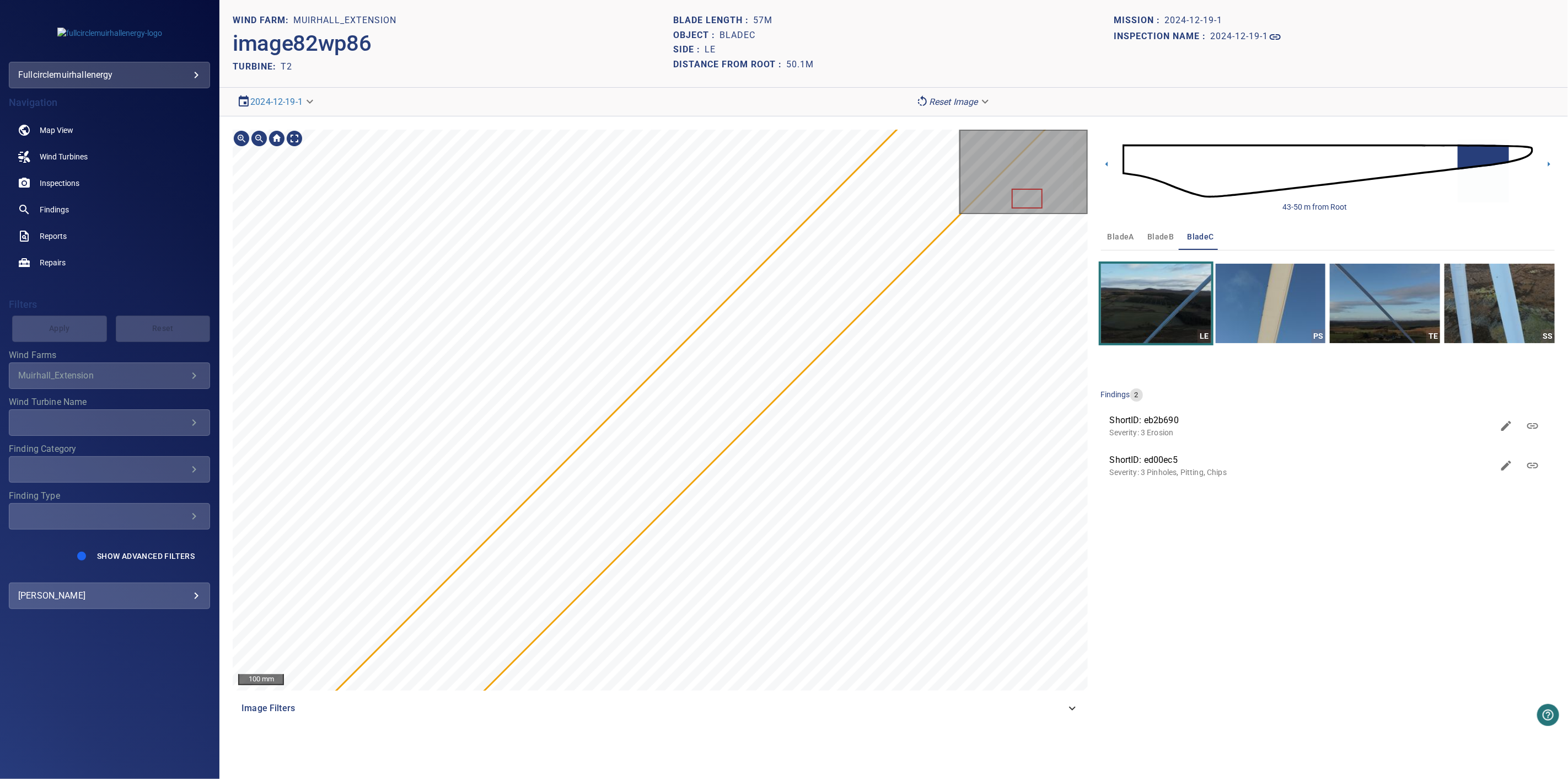
click at [575, 778] on html "**********" at bounding box center [784, 389] width 1568 height 779
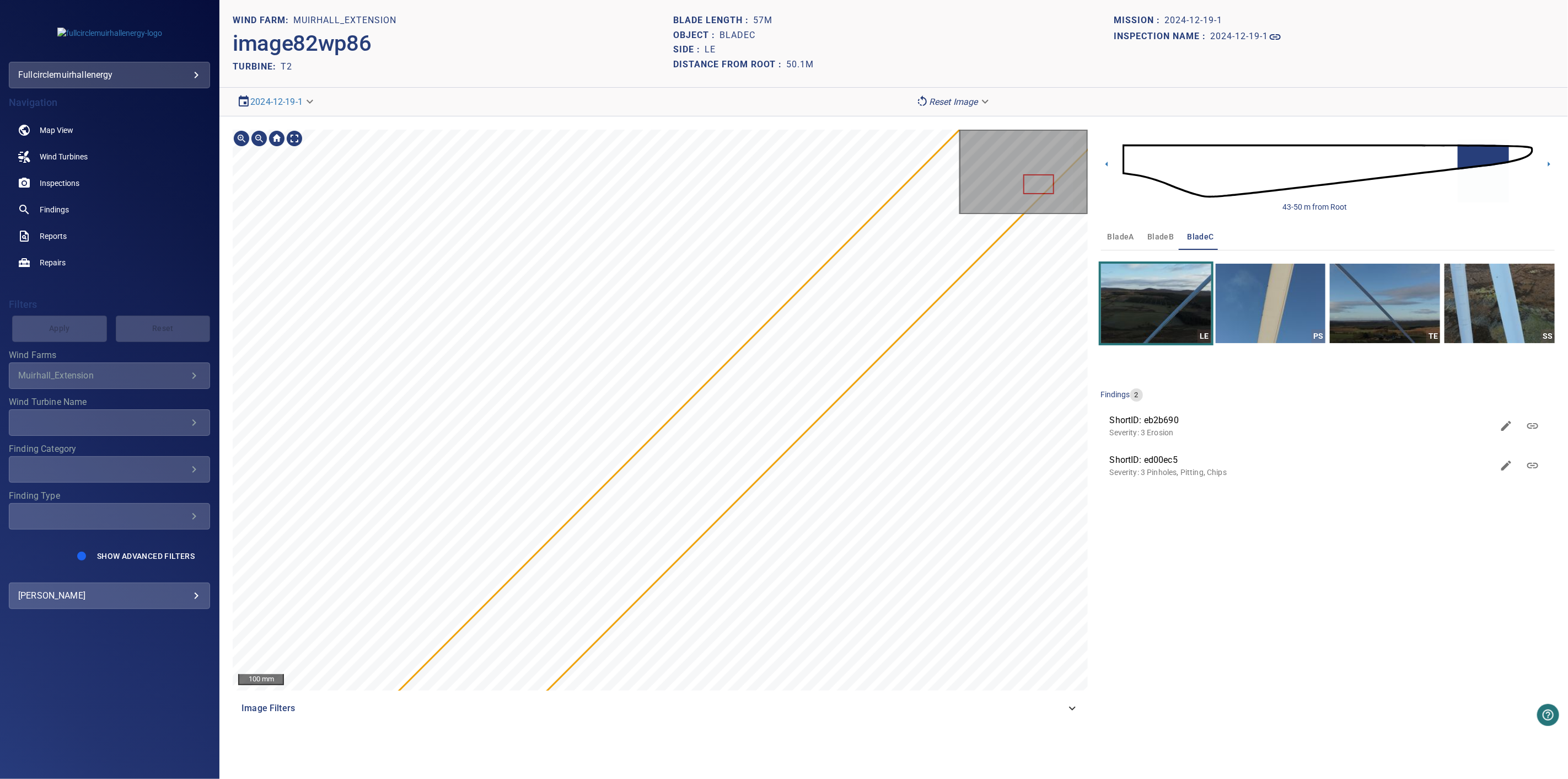
click at [636, 778] on html "**********" at bounding box center [784, 389] width 1568 height 779
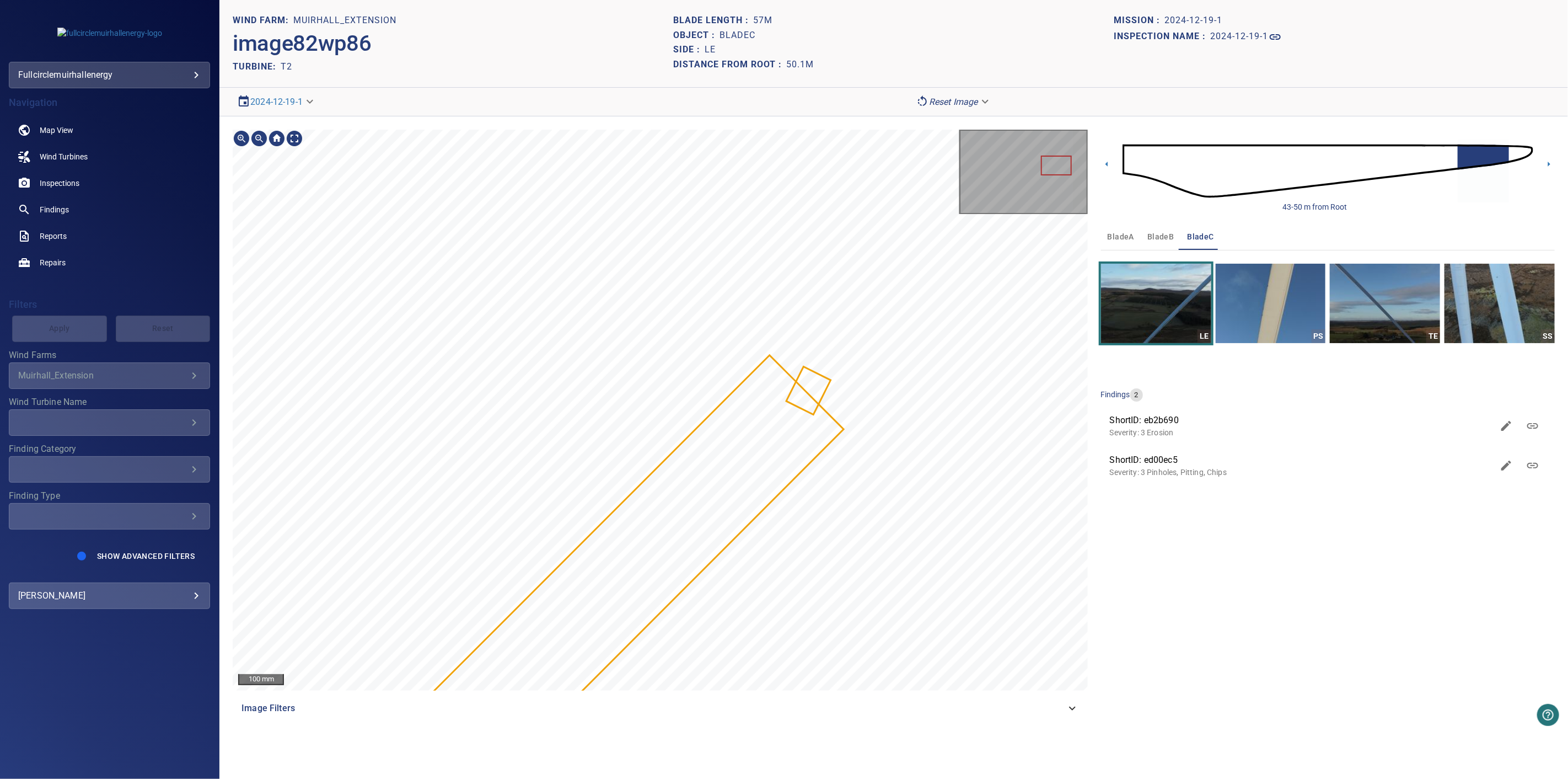
click at [671, 691] on div "100 mm Image Filters" at bounding box center [660, 425] width 855 height 592
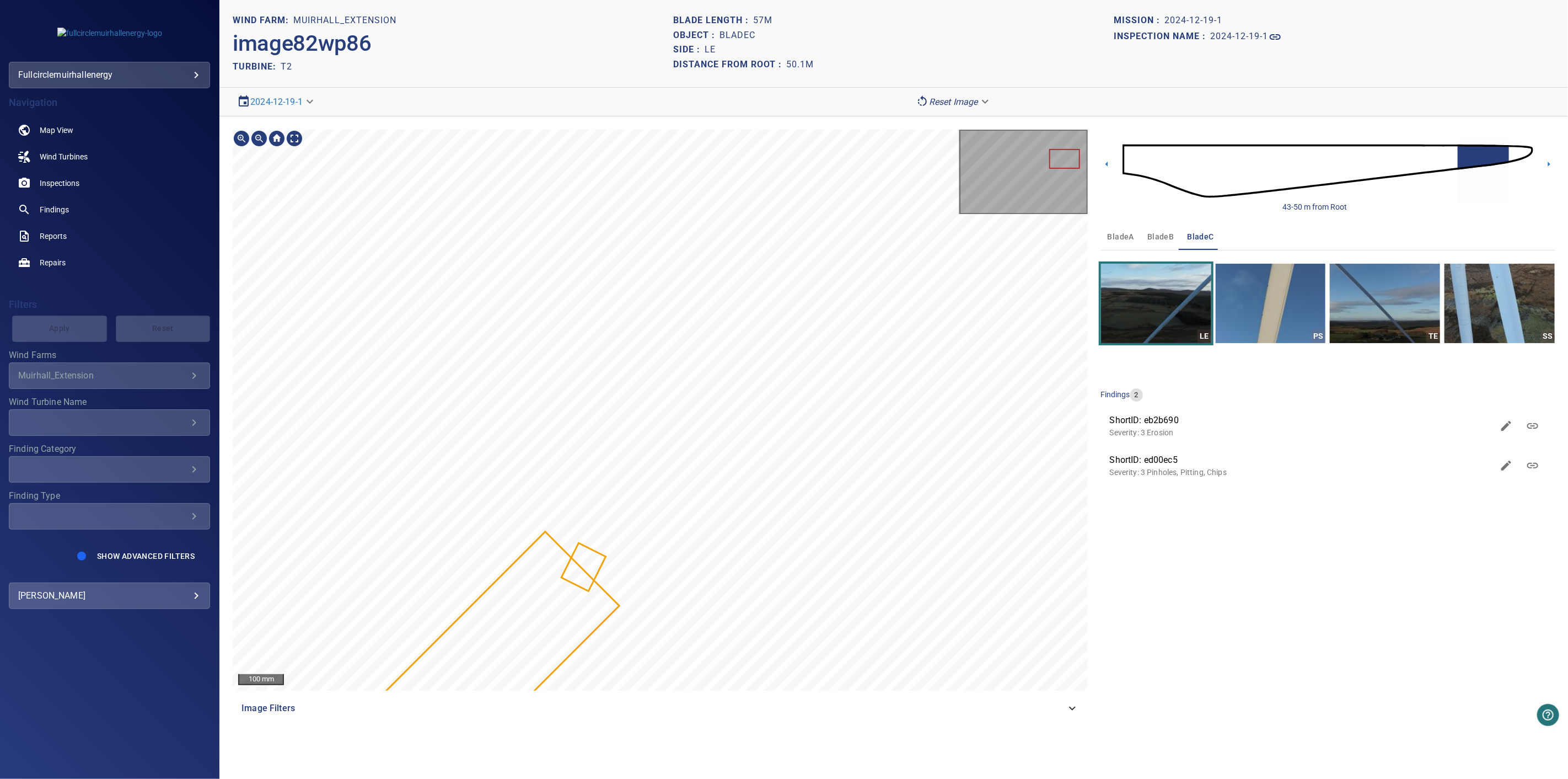
click at [575, 636] on div at bounding box center [660, 410] width 855 height 561
click at [1136, 282] on div "100 mm Image Filters 43-50 m from Root bladeA bladeB bladeC LE PS TE SS finding…" at bounding box center [893, 425] width 1349 height 618
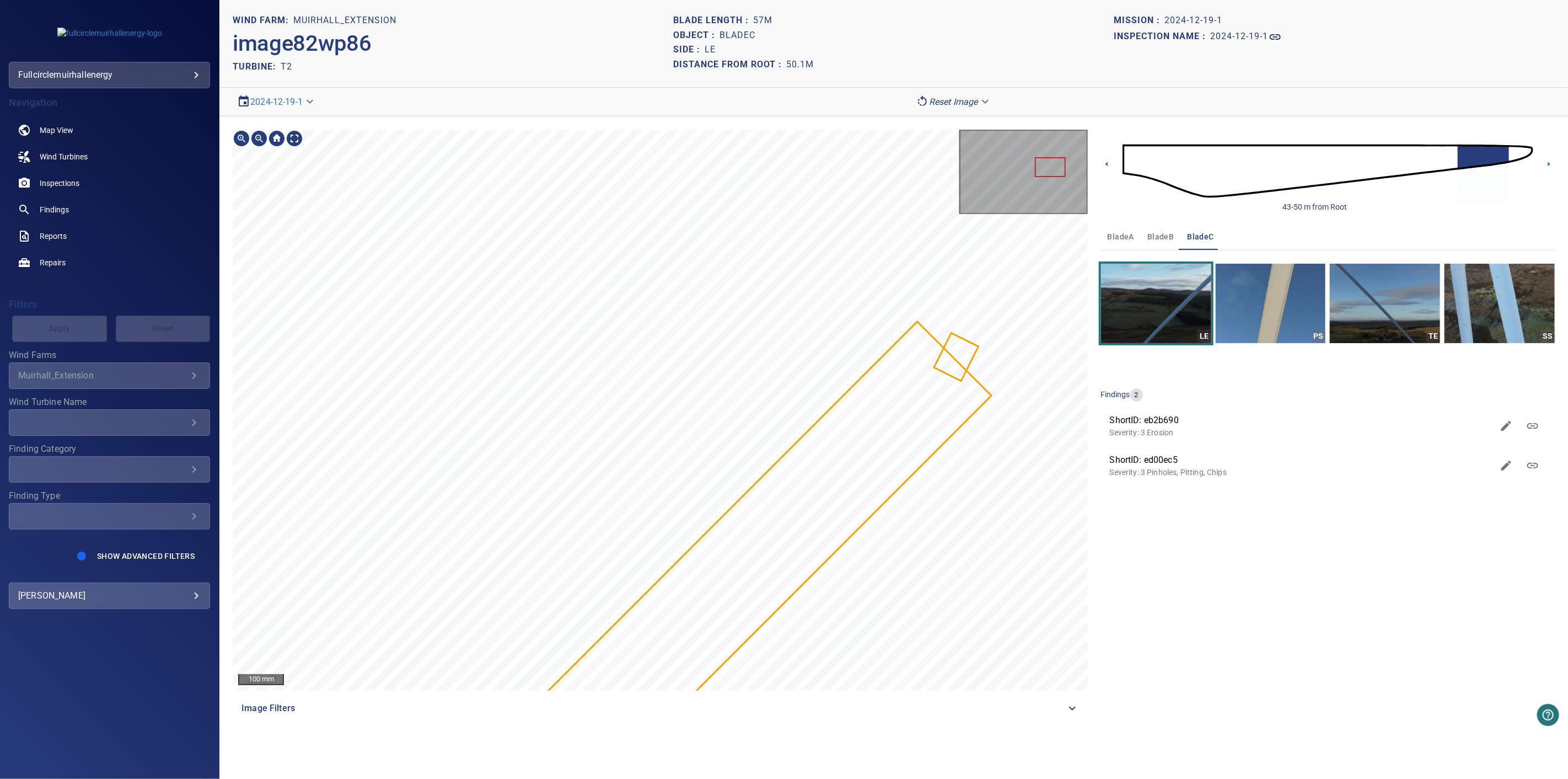
click at [1099, 207] on div "100 mm Image Filters 43-50 m from Root bladeA bladeB bladeC LE PS TE SS finding…" at bounding box center [893, 425] width 1349 height 618
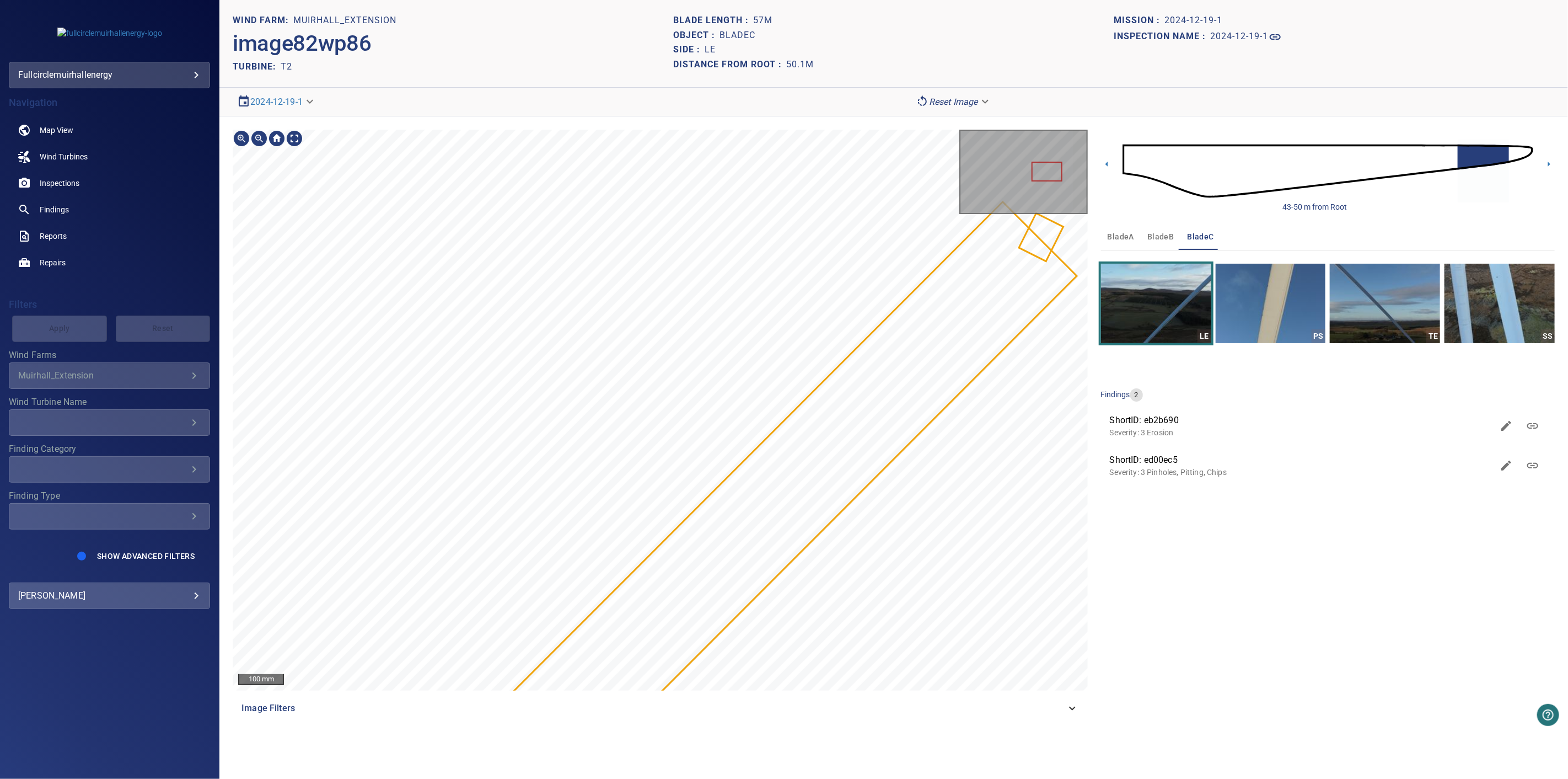
click at [1193, 233] on div "100 mm Image Filters 43-50 m from Root bladeA bladeB bladeC LE PS TE SS finding…" at bounding box center [893, 425] width 1349 height 618
click at [1201, 234] on div "100 mm Image Filters 43-50 m from Root bladeA bladeB bladeC LE PS TE SS finding…" at bounding box center [893, 425] width 1349 height 618
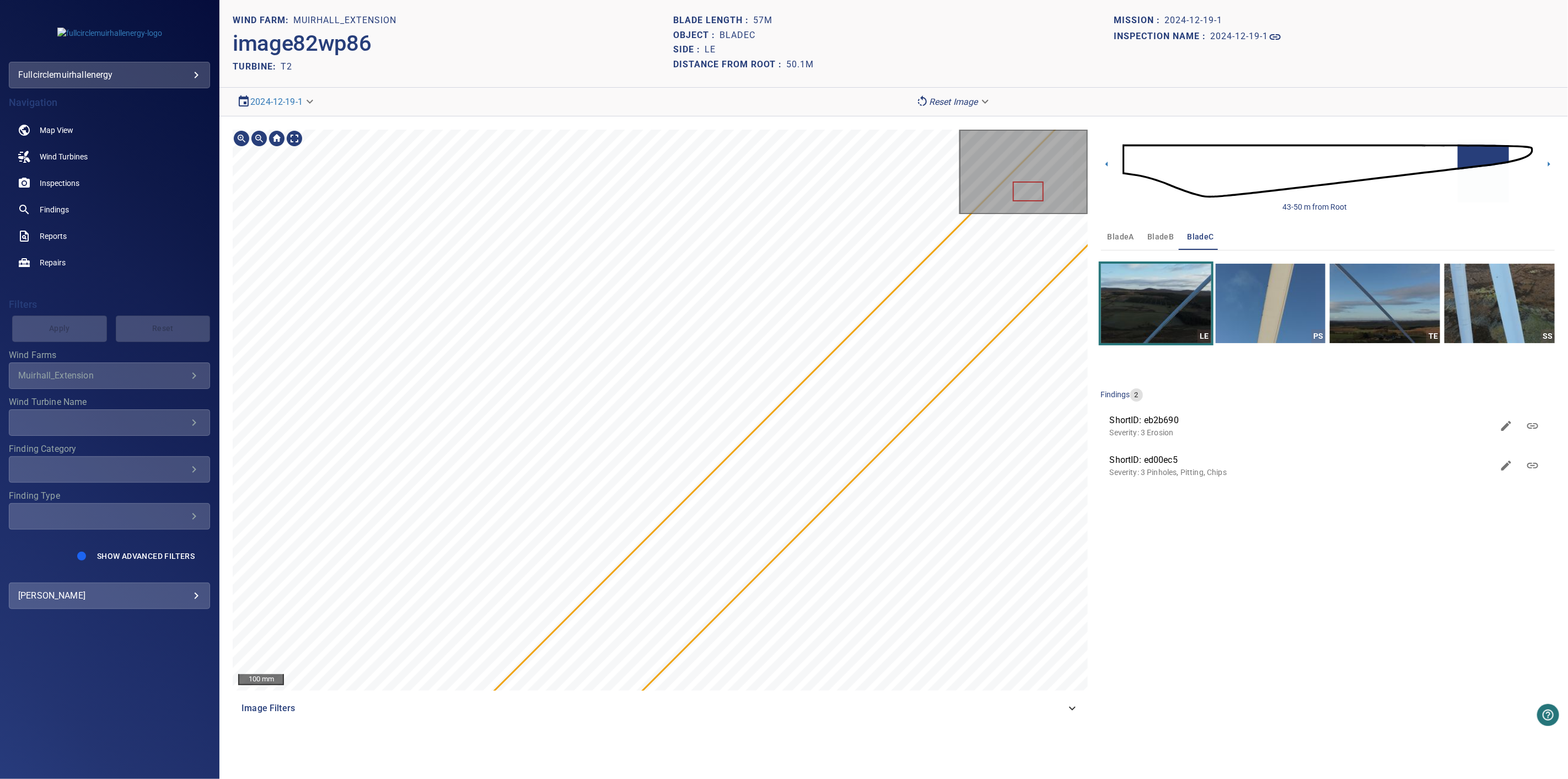
click at [1235, 245] on div "100 mm Image Filters 43-50 m from Root bladeA bladeB bladeC LE PS TE SS finding…" at bounding box center [893, 425] width 1349 height 618
click at [1232, 221] on div "100 mm Image Filters 43-50 m from Root bladeA bladeB bladeC LE PS TE SS finding…" at bounding box center [893, 425] width 1349 height 618
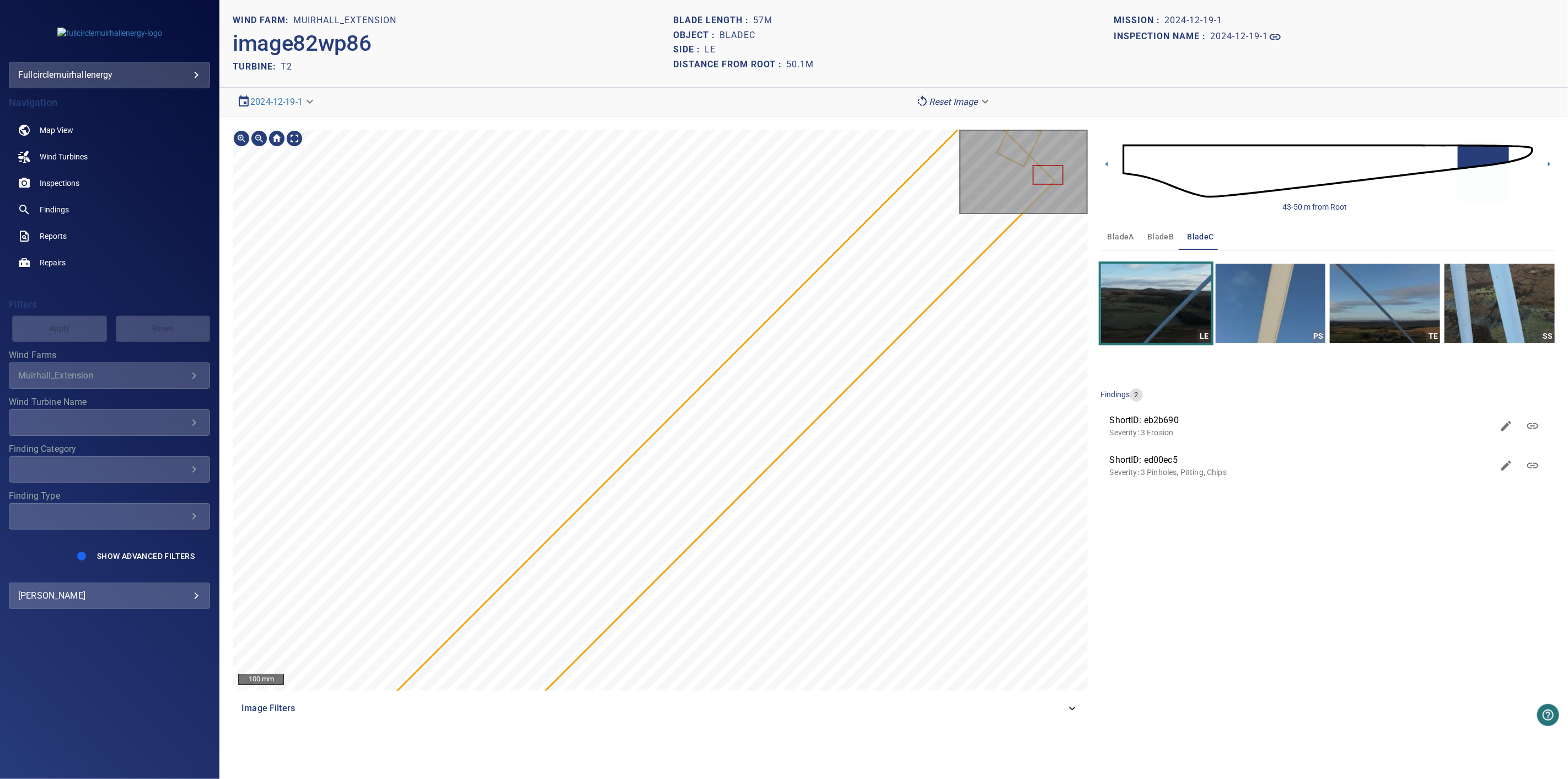
click at [682, 708] on div "100 mm Image Filters" at bounding box center [660, 425] width 855 height 592
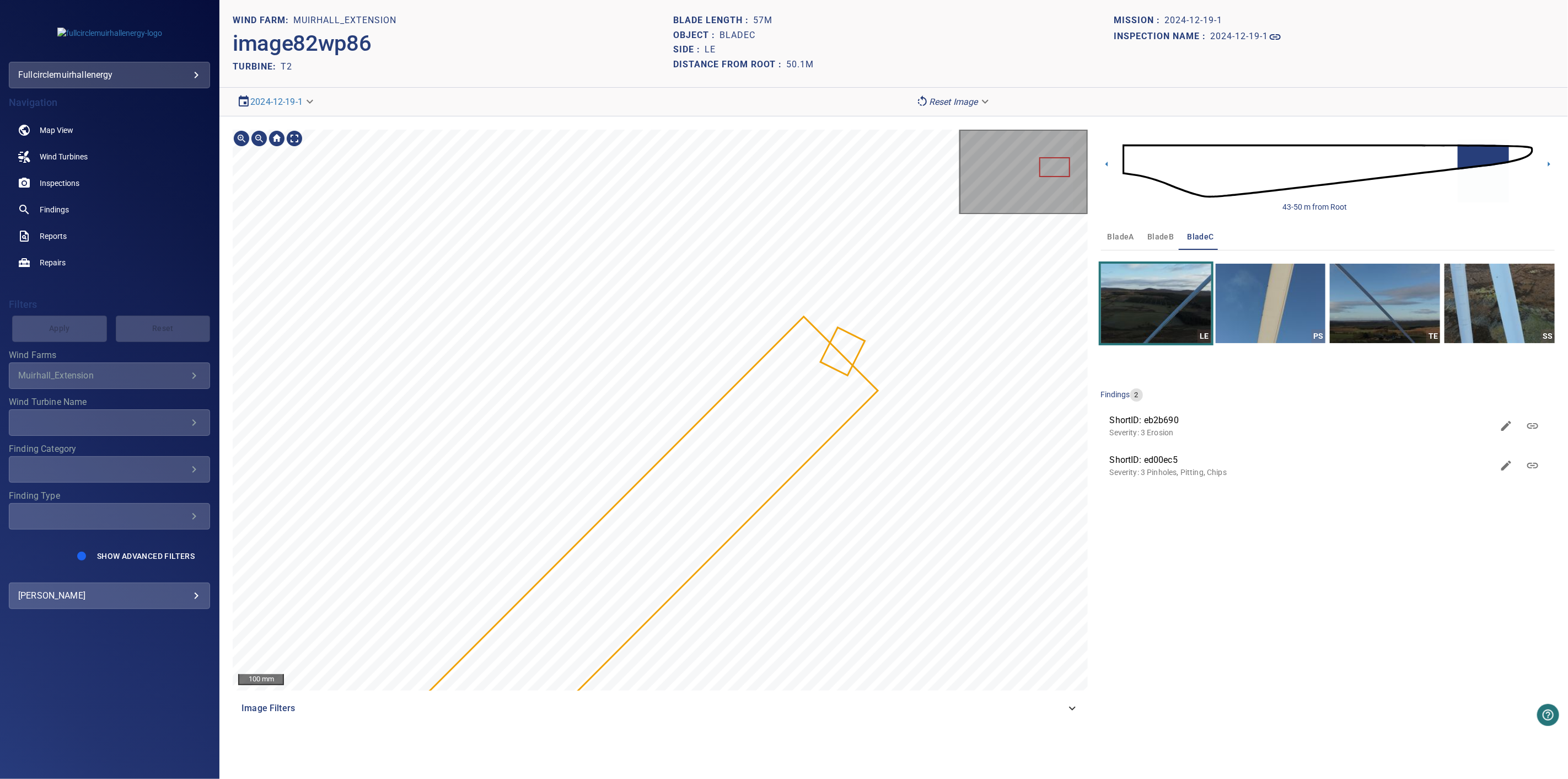
click at [1027, 213] on div "100 mm" at bounding box center [660, 410] width 855 height 561
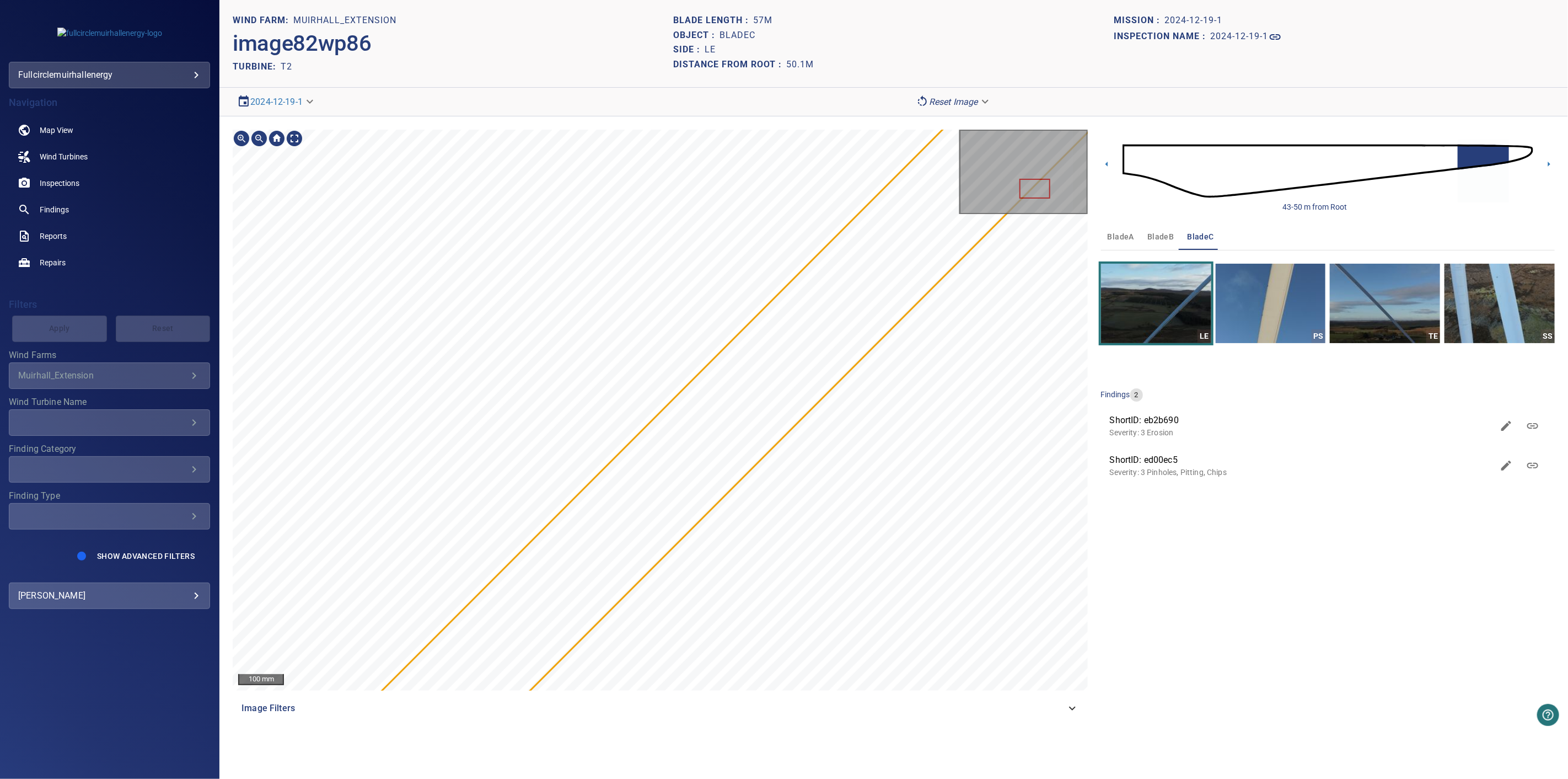
click at [1134, 216] on div "100 mm Image Filters 43-50 m from Root bladeA bladeB bladeC LE PS TE SS finding…" at bounding box center [893, 425] width 1349 height 618
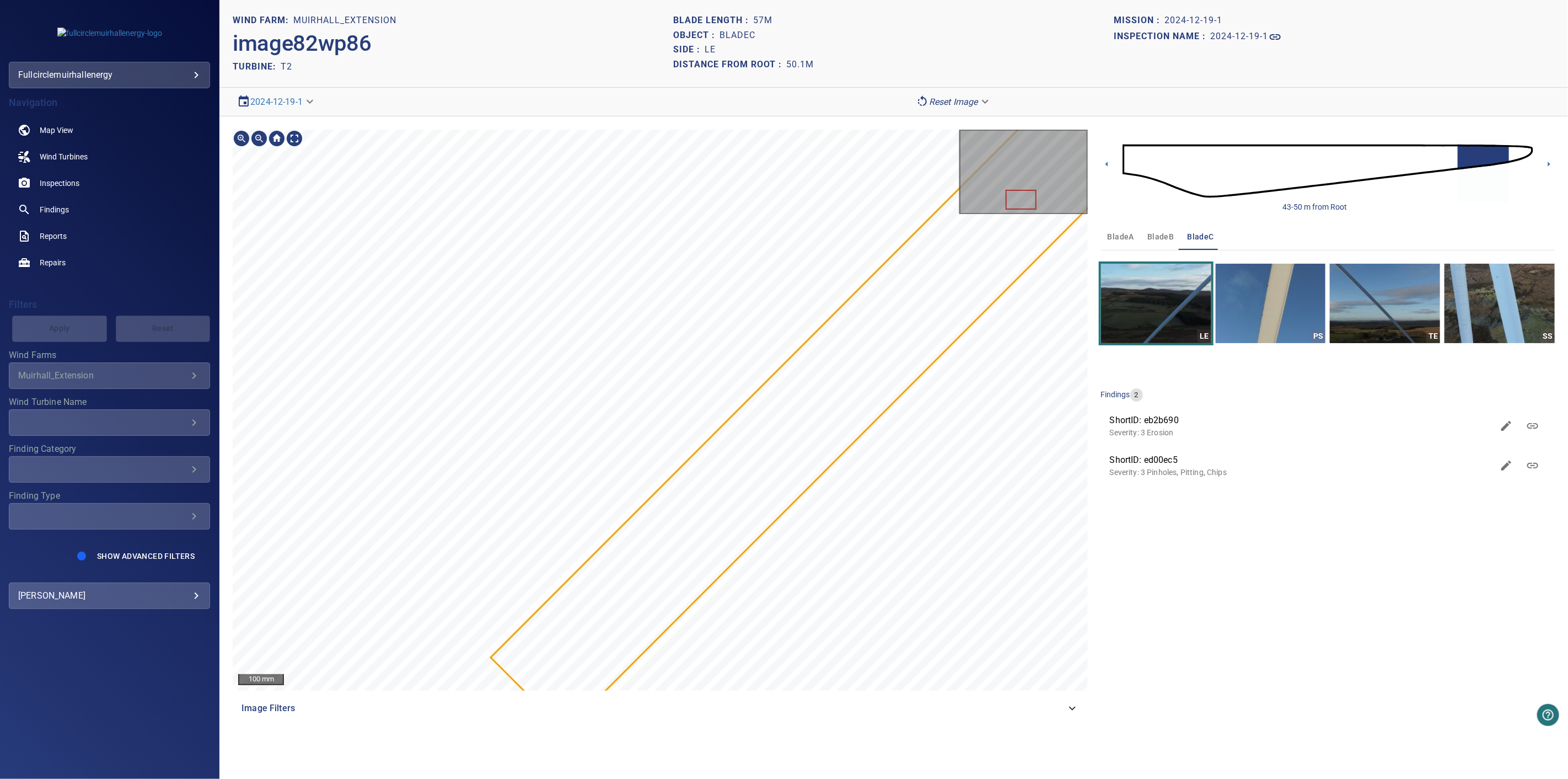
click at [1107, 245] on div "100 mm Image Filters 43-50 m from Root bladeA bladeB bladeC LE PS TE SS finding…" at bounding box center [893, 425] width 1349 height 618
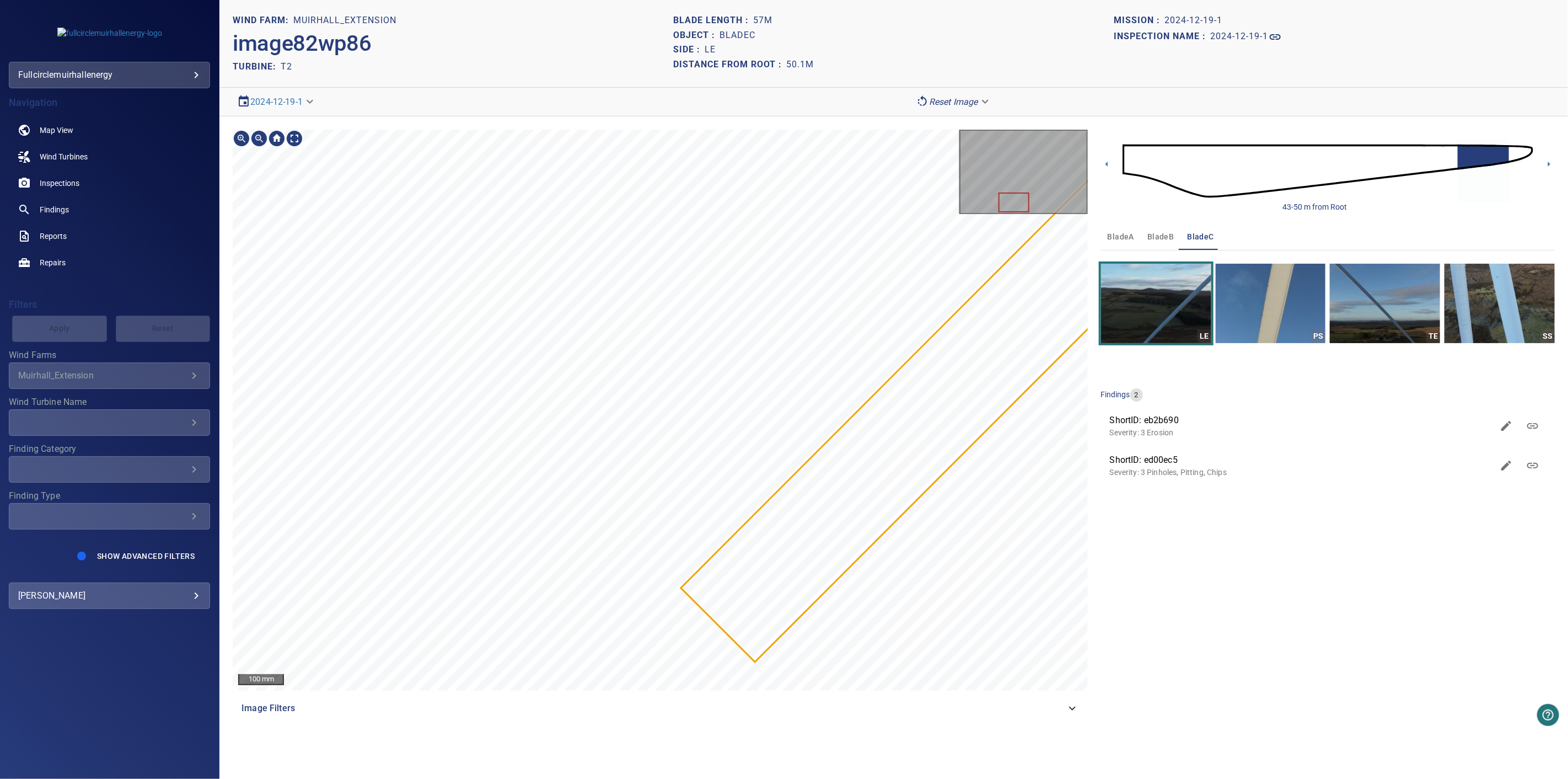
click at [1090, 233] on div "100 mm Image Filters 43-50 m from Root bladeA bladeB bladeC LE PS TE SS finding…" at bounding box center [893, 425] width 1349 height 618
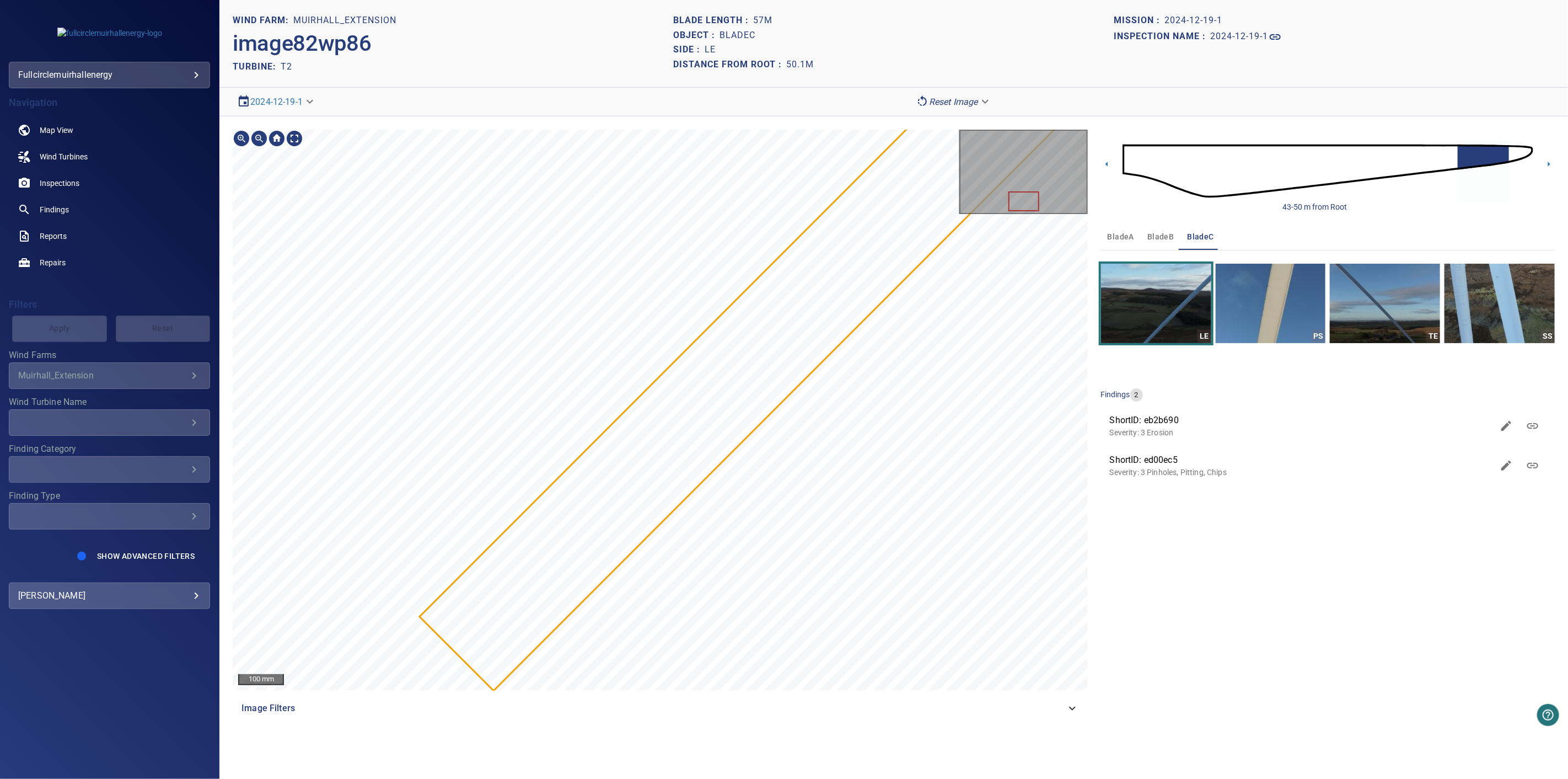
click at [197, 235] on main "**********" at bounding box center [784, 389] width 1568 height 779
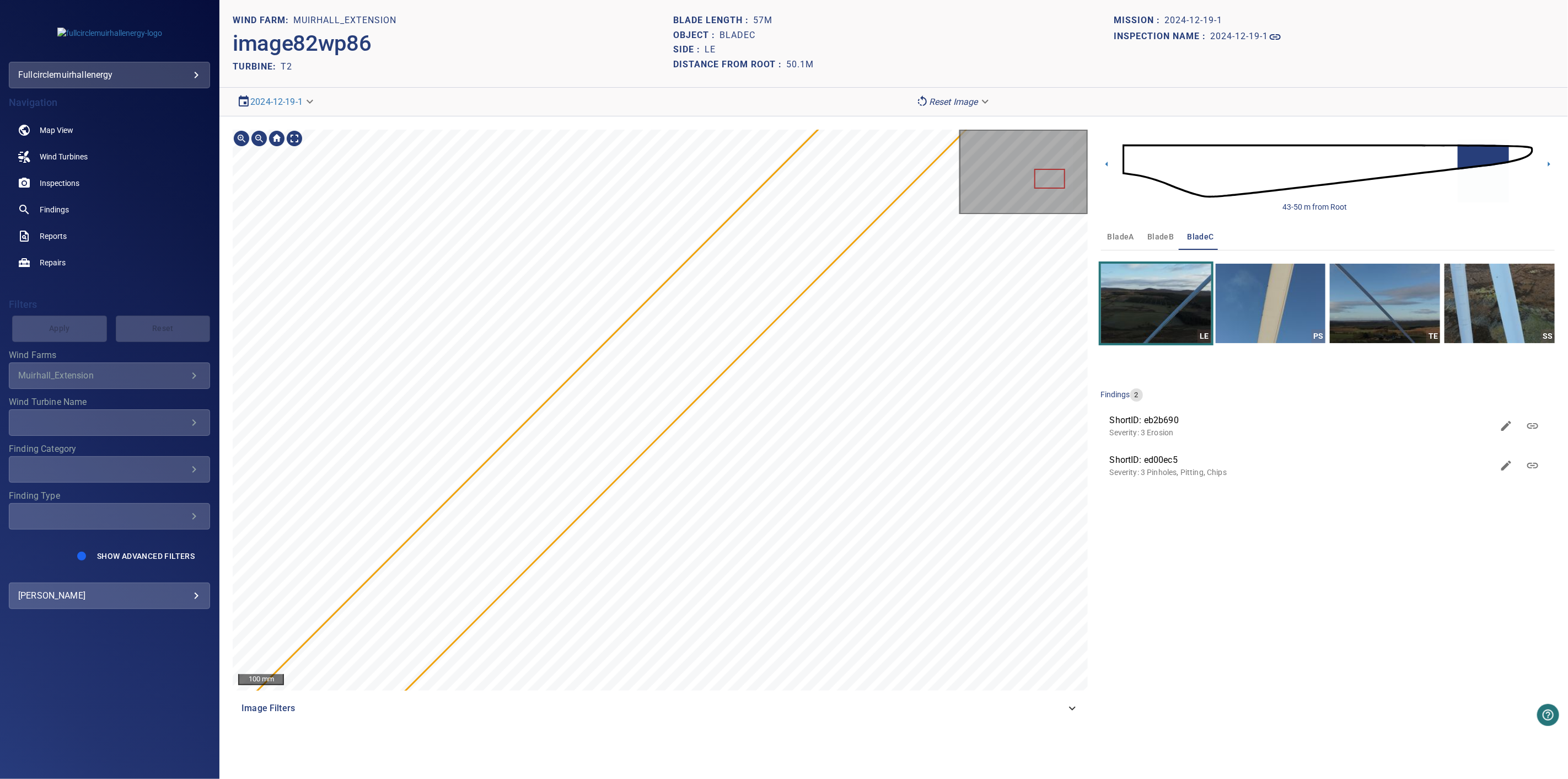
click at [428, 769] on section "**********" at bounding box center [893, 389] width 1349 height 779
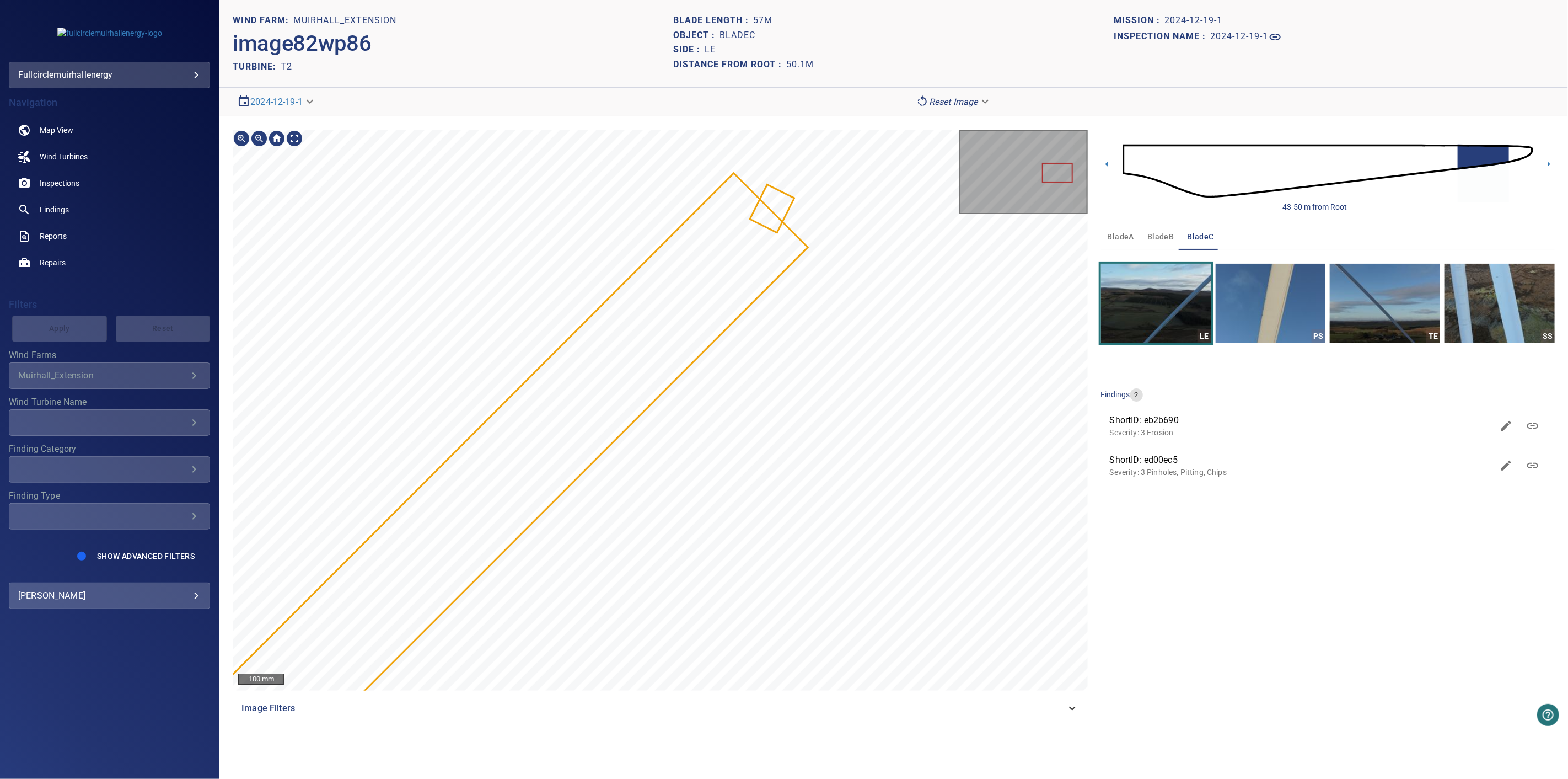
click at [1173, 156] on div "100 mm Image Filters 43-50 m from Root bladeA bladeB bladeC LE PS TE SS finding…" at bounding box center [893, 425] width 1349 height 618
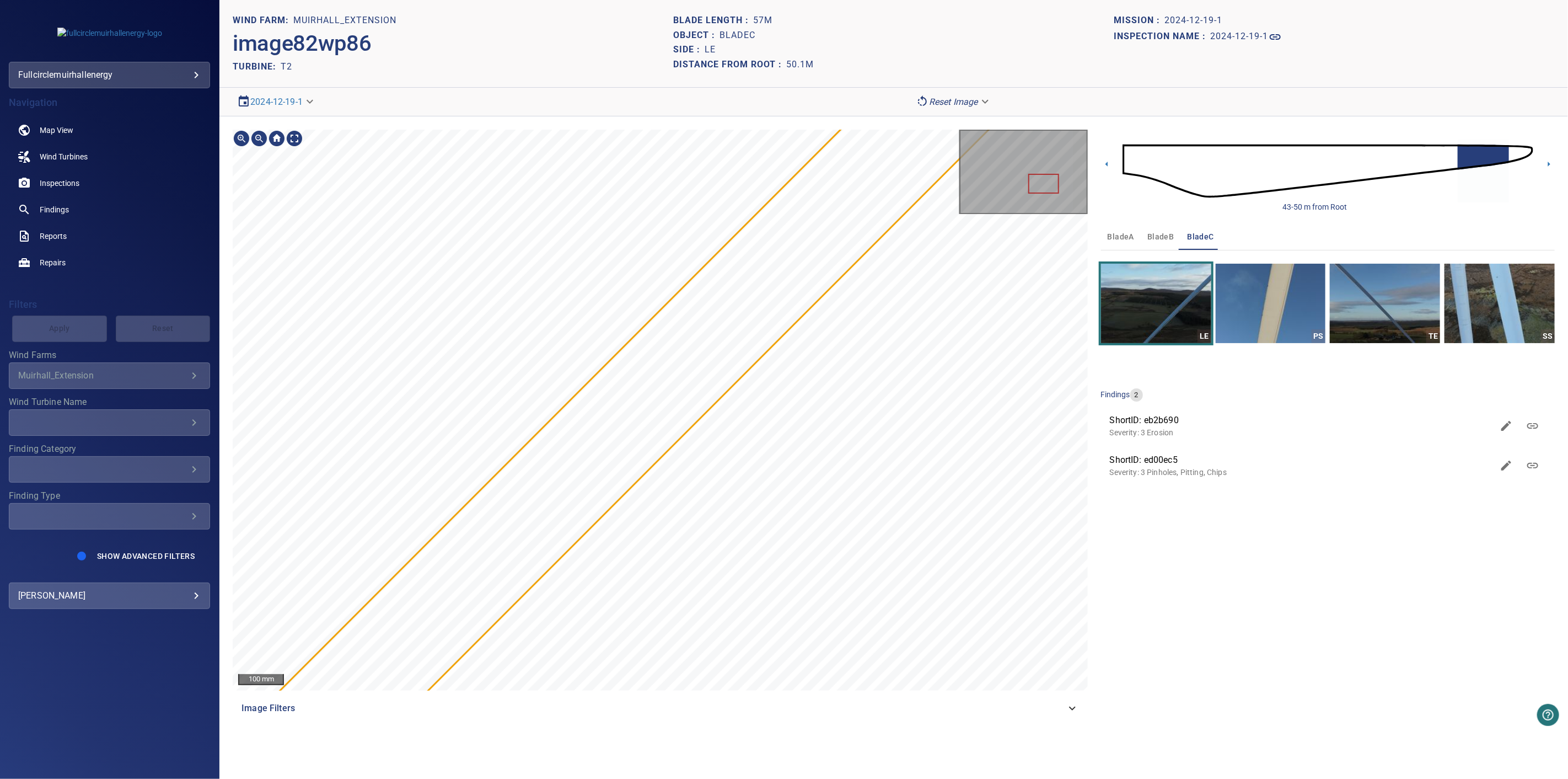
click at [1224, 136] on div "100 mm Image Filters 43-50 m from Root bladeA bladeB bladeC LE PS TE SS finding…" at bounding box center [893, 425] width 1349 height 618
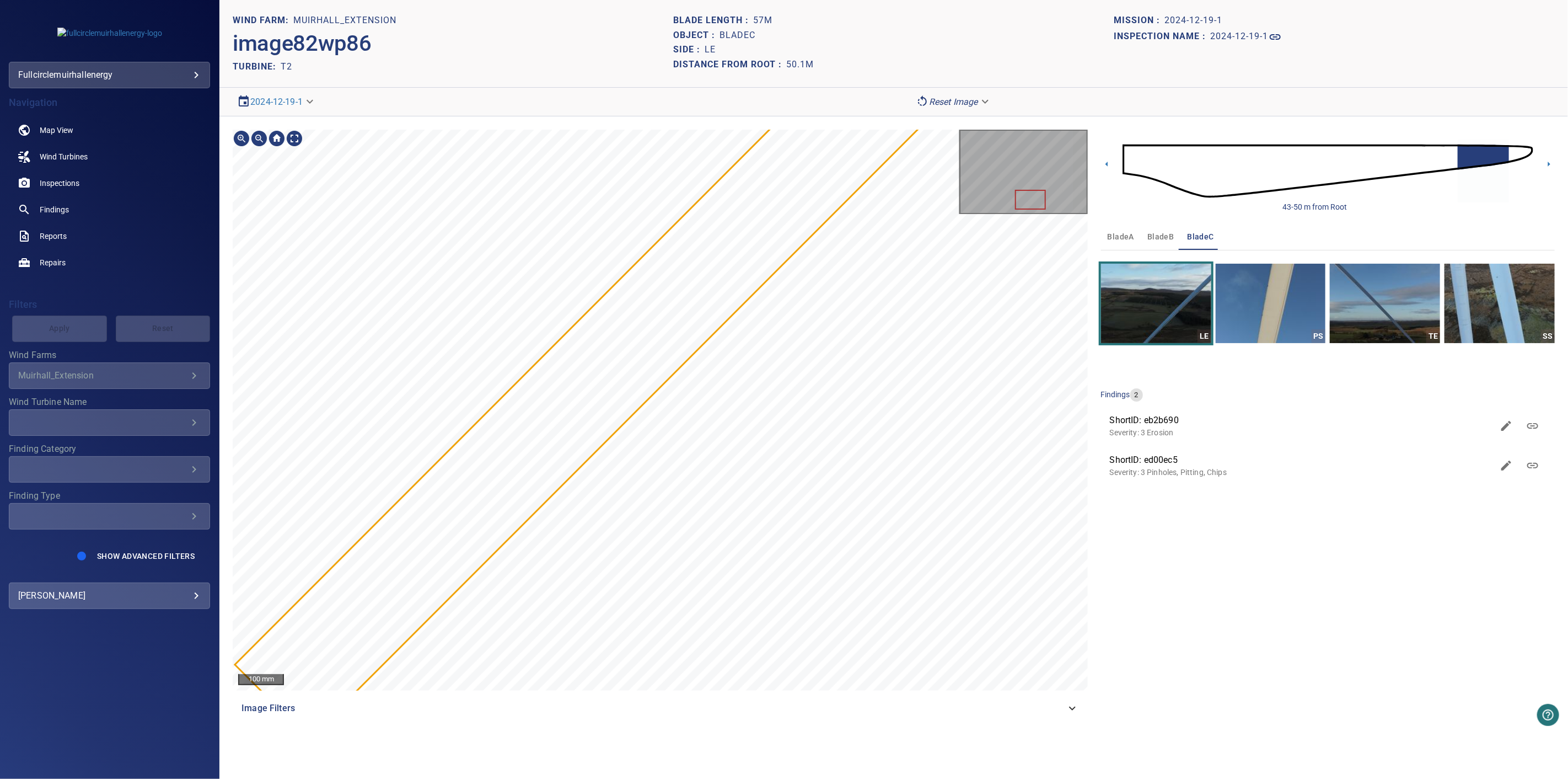
click at [1196, 168] on div "100 mm Image Filters 43-50 m from Root bladeA bladeB bladeC LE PS TE SS finding…" at bounding box center [893, 425] width 1349 height 618
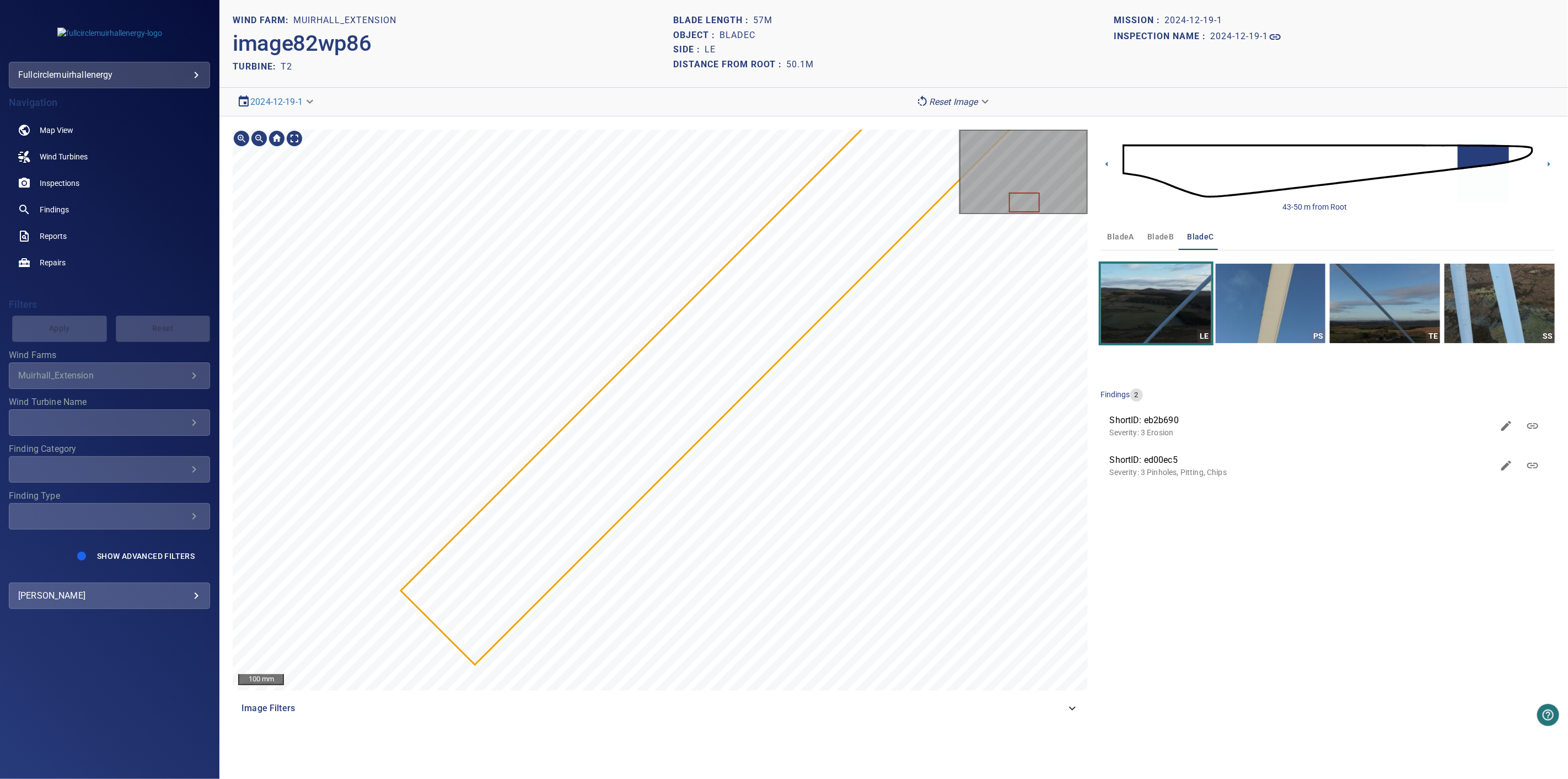
click at [1117, 282] on div "100 mm Image Filters 43-50 m from Root bladeA bladeB bladeC LE PS TE SS finding…" at bounding box center [893, 425] width 1349 height 618
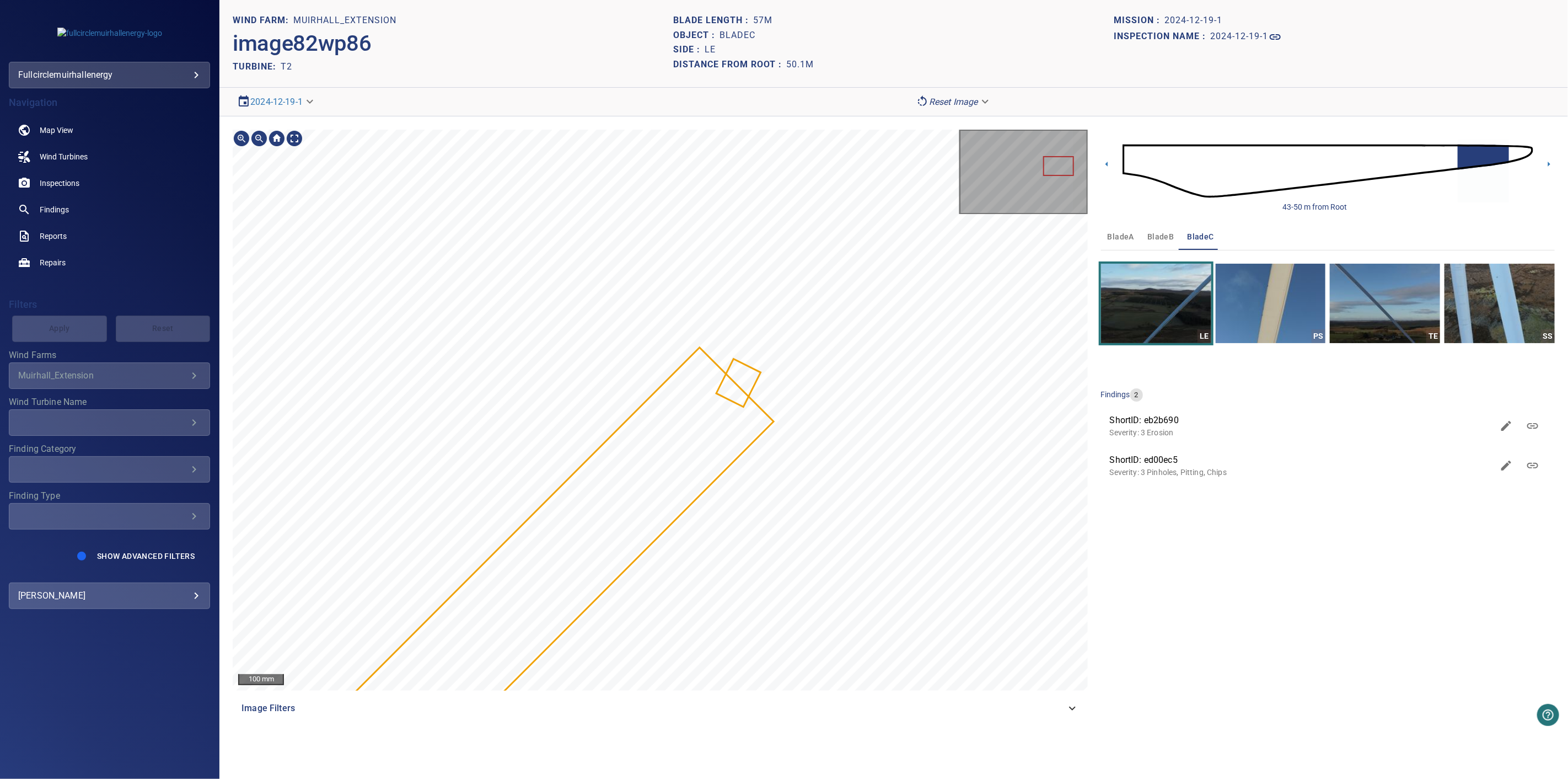
click at [1201, 10] on section "**********" at bounding box center [893, 389] width 1349 height 779
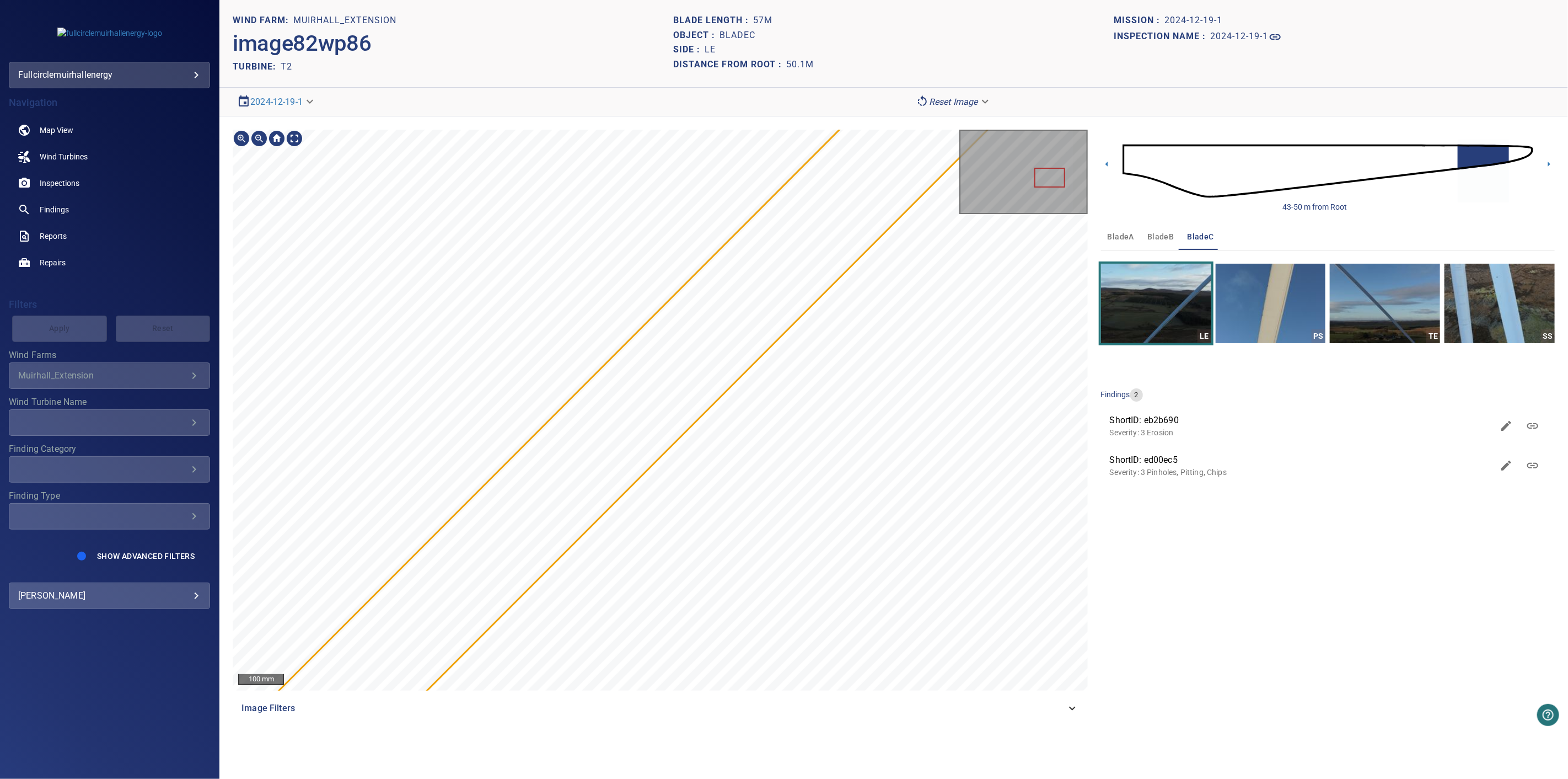
click at [1263, 68] on section "**********" at bounding box center [893, 389] width 1349 height 779
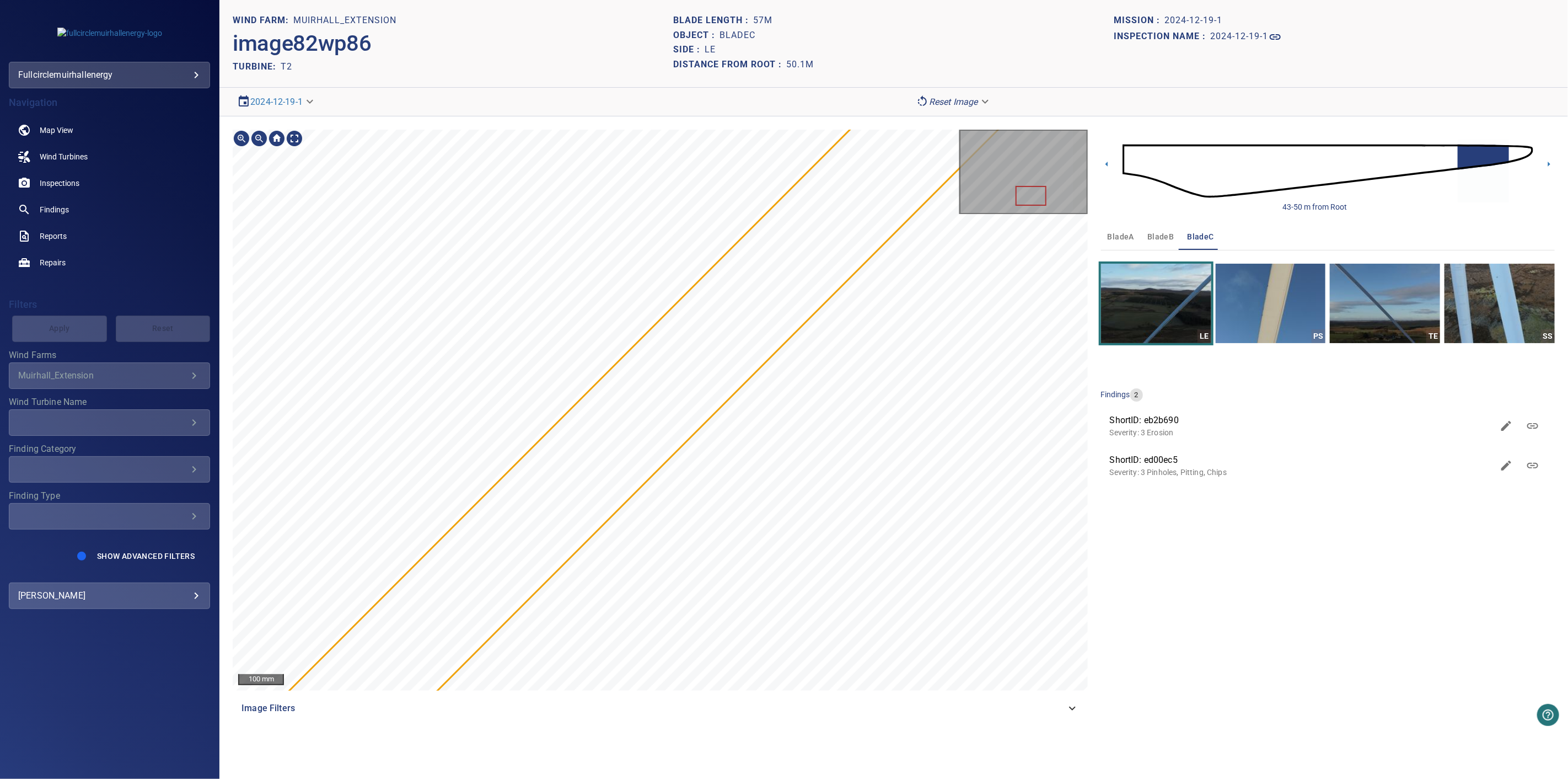
click at [1257, 99] on section "**********" at bounding box center [893, 389] width 1349 height 779
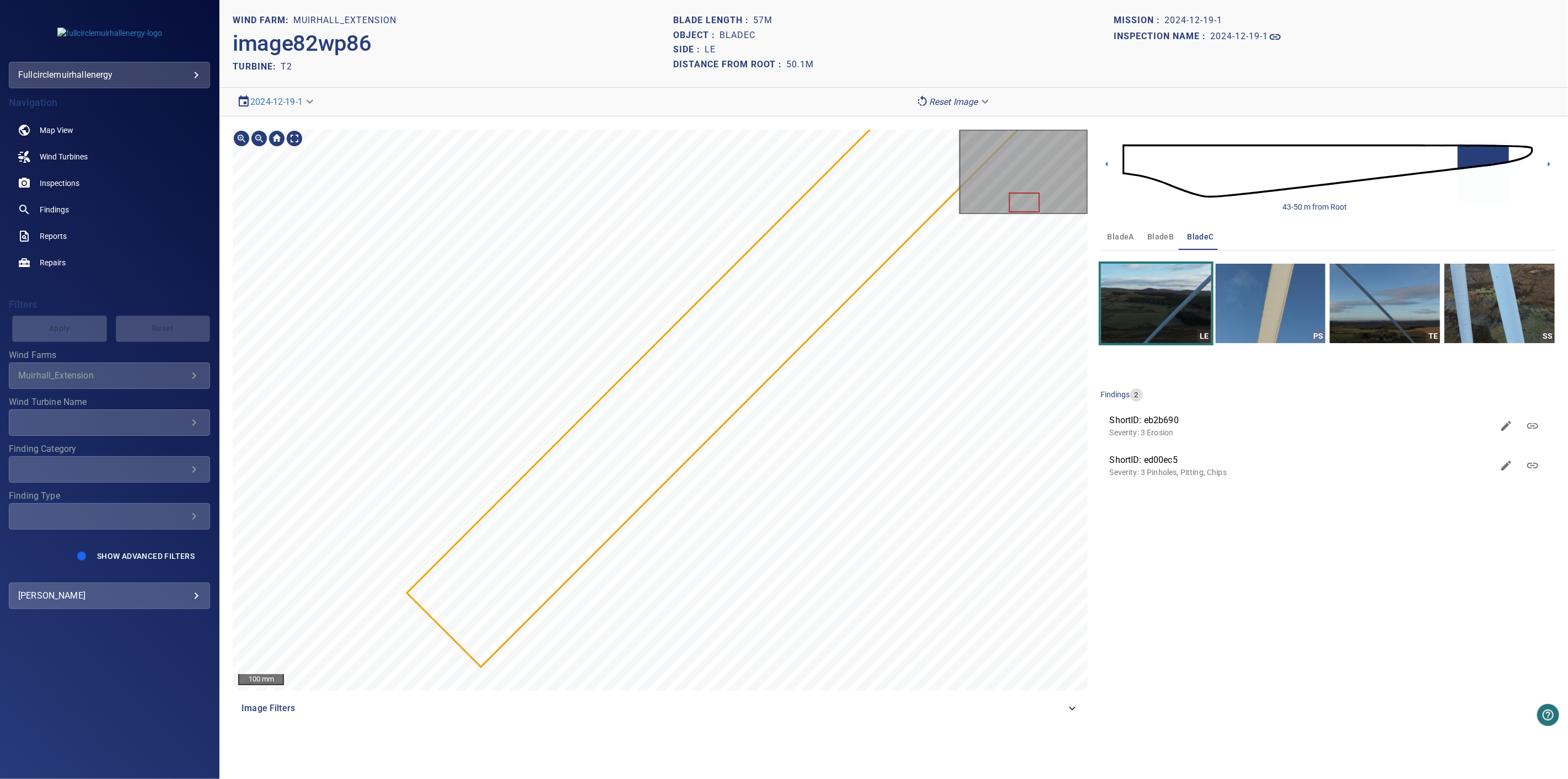
click at [1195, 247] on div "100 mm Image Filters 43-50 m from Root bladeA bladeB bladeC LE PS TE SS finding…" at bounding box center [893, 425] width 1349 height 618
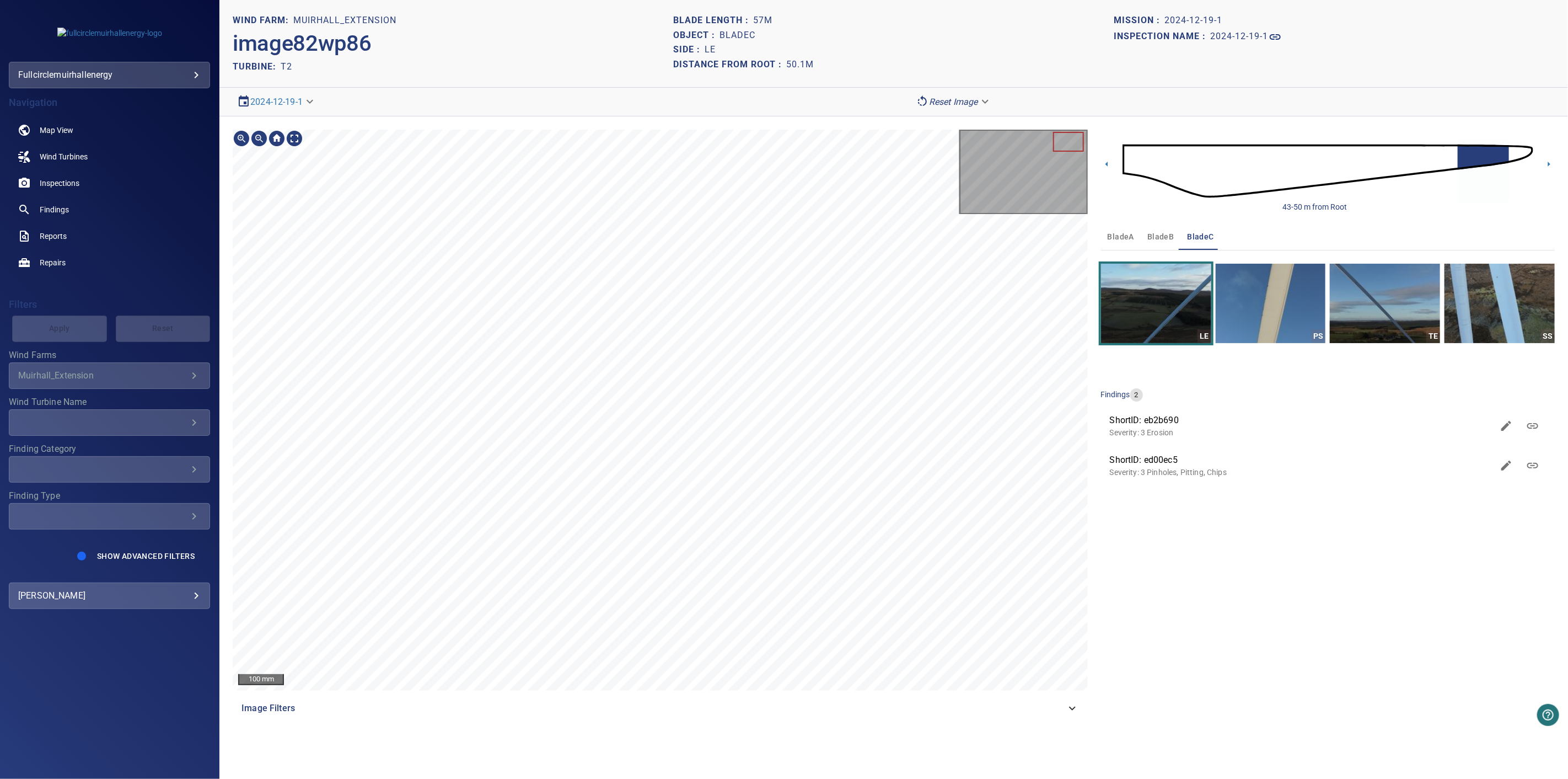
click at [983, 128] on div "100 mm Image Filters 43-50 m from Root bladeA bladeB bladeC LE PS TE SS finding…" at bounding box center [893, 425] width 1349 height 618
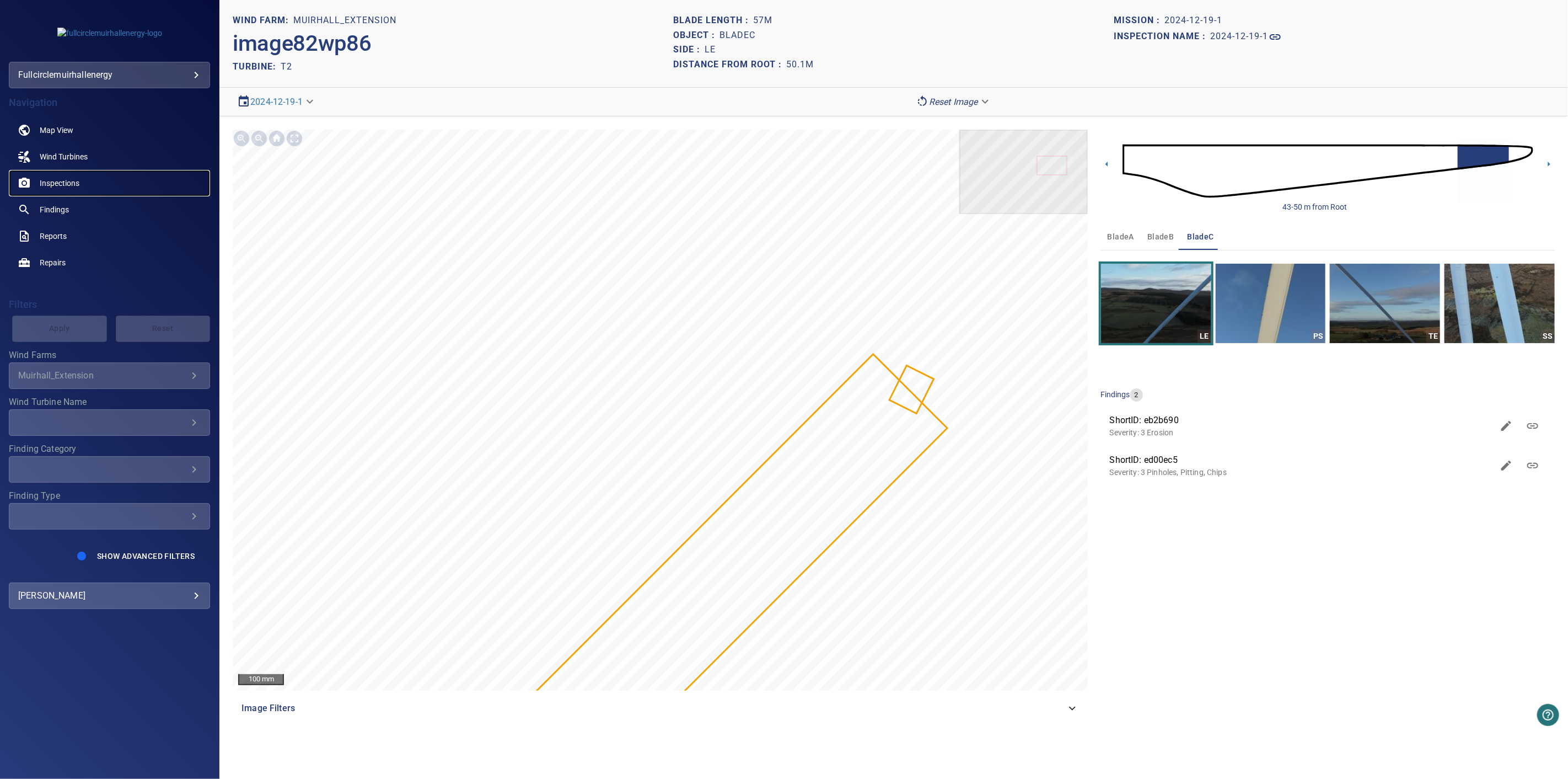
click at [67, 179] on span "Inspections" at bounding box center [59, 183] width 40 height 11
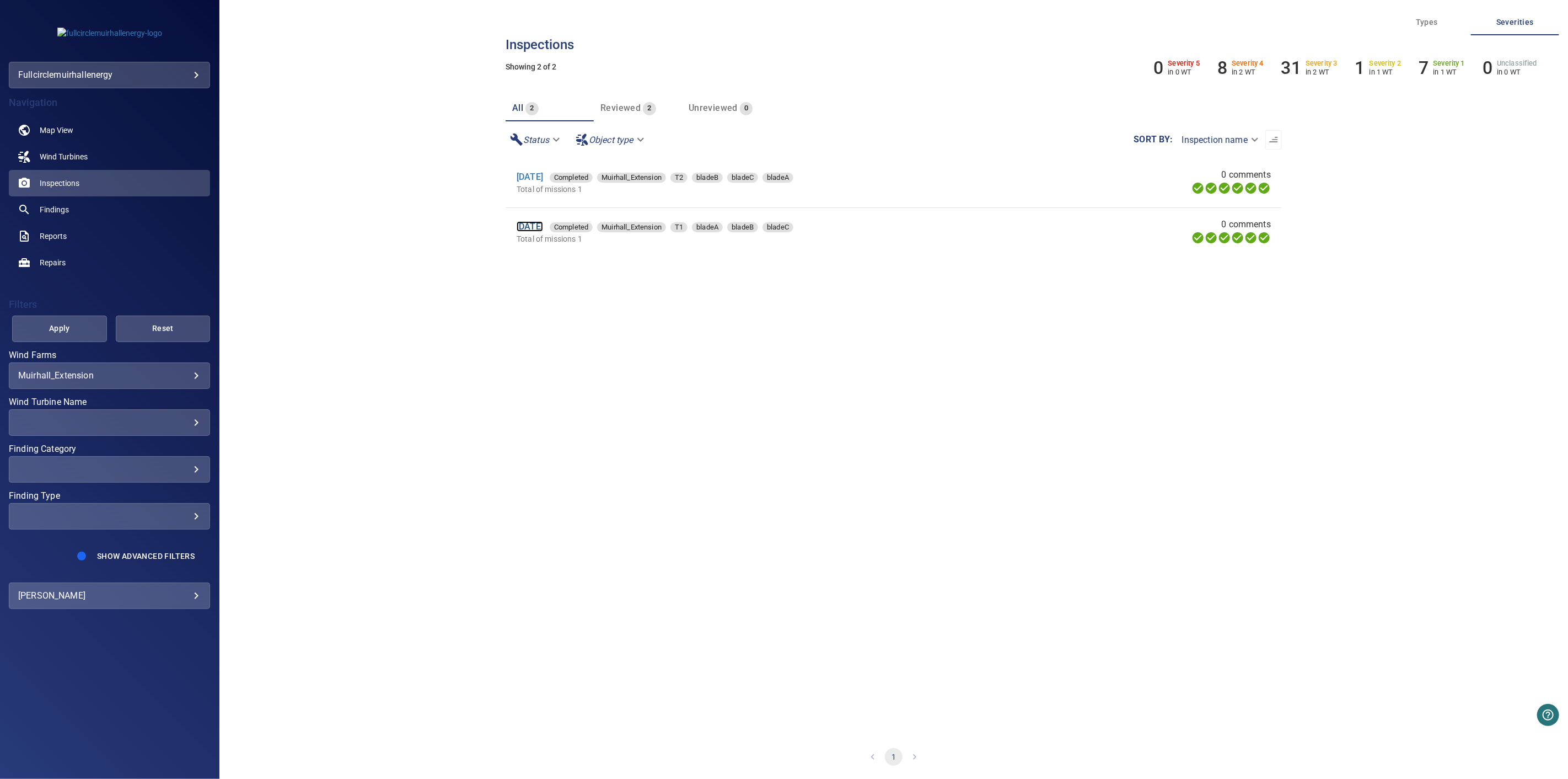
click at [543, 222] on link "[DATE]" at bounding box center [530, 226] width 27 height 10
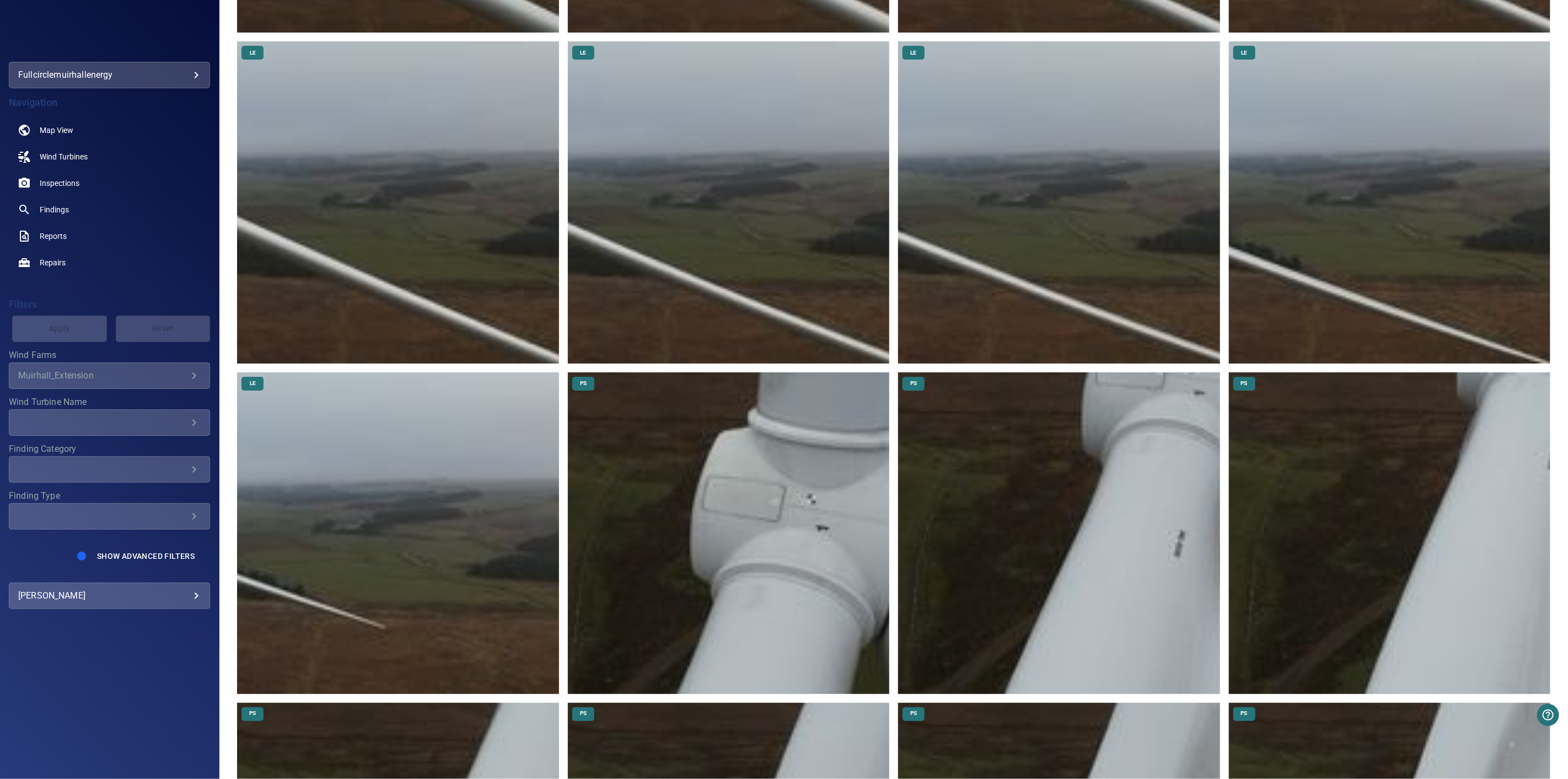
scroll to position [1165, 0]
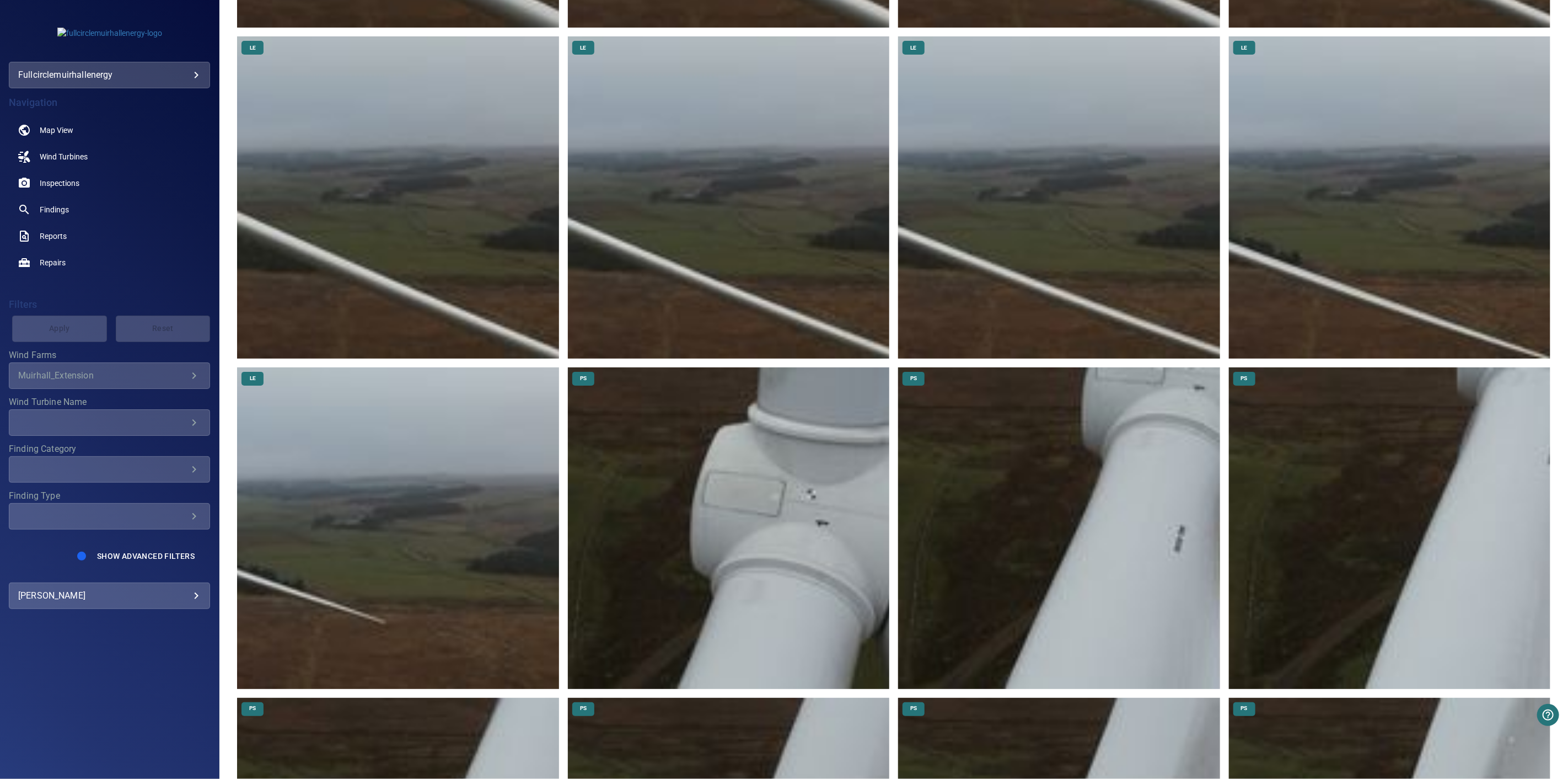
click at [354, 532] on img at bounding box center [397, 528] width 321 height 321
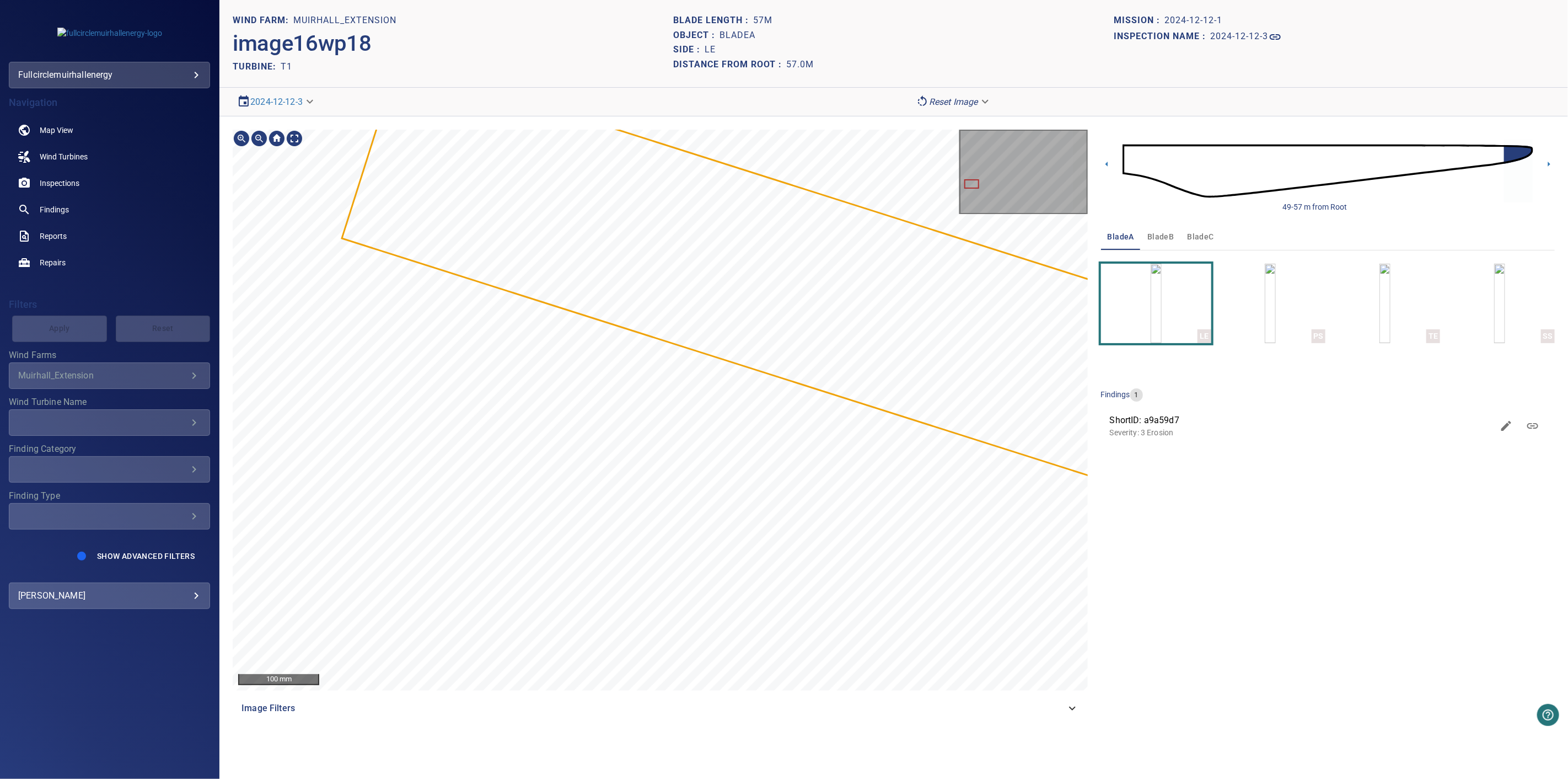
click at [1039, 693] on div "100 mm Image Filters" at bounding box center [660, 425] width 855 height 592
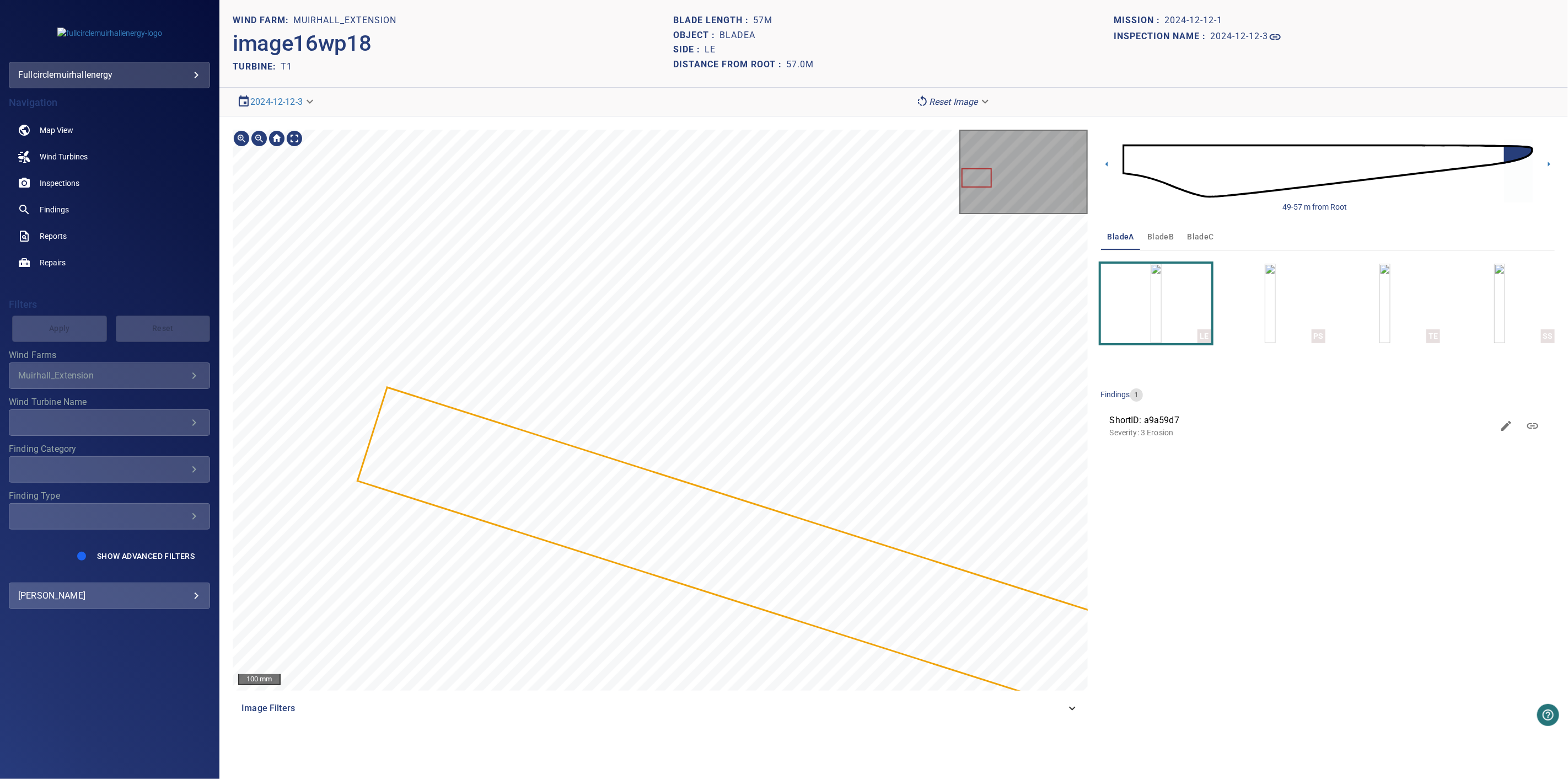
click at [1018, 662] on div at bounding box center [660, 410] width 855 height 561
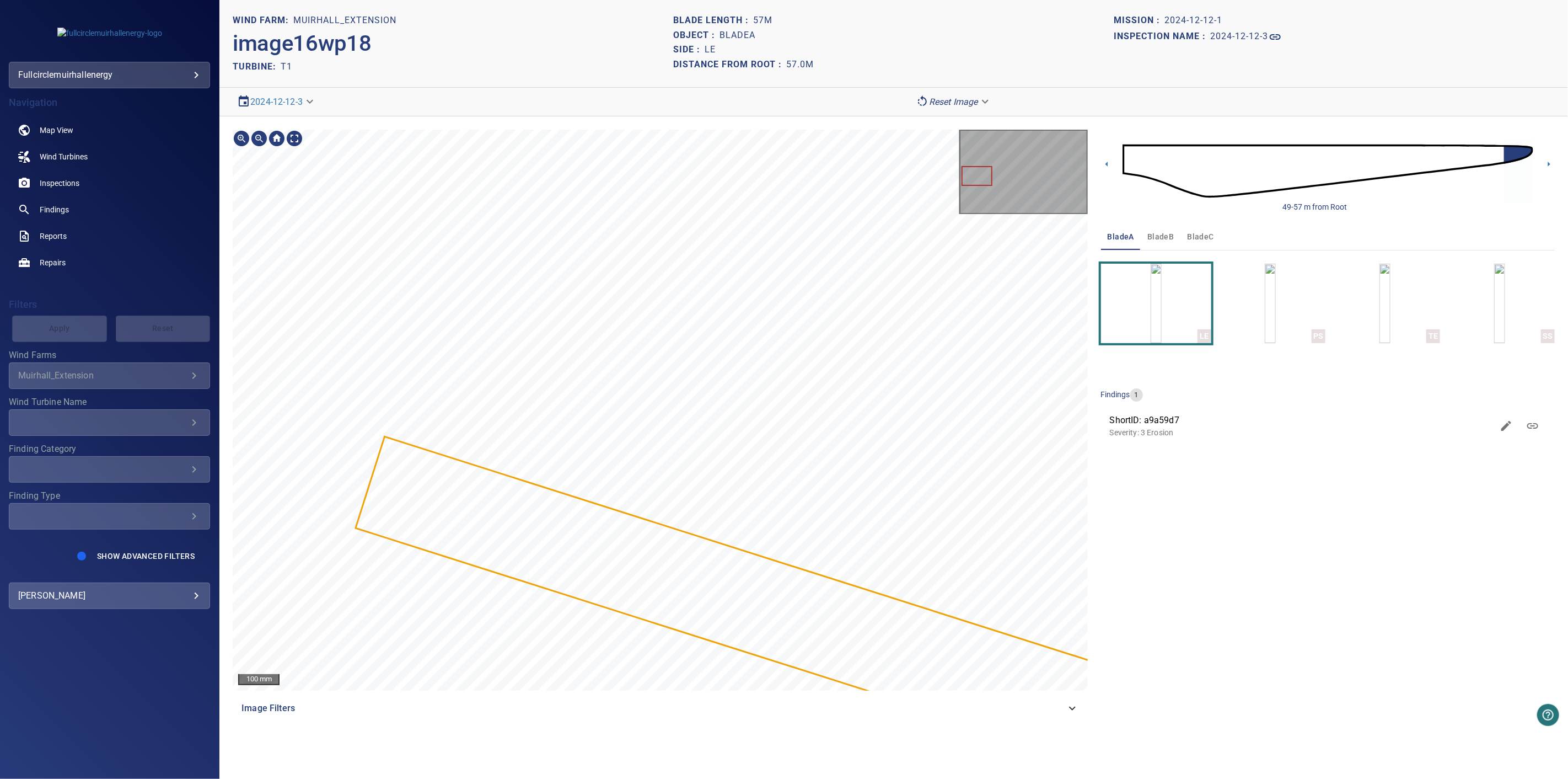
click at [402, 498] on div at bounding box center [660, 410] width 855 height 561
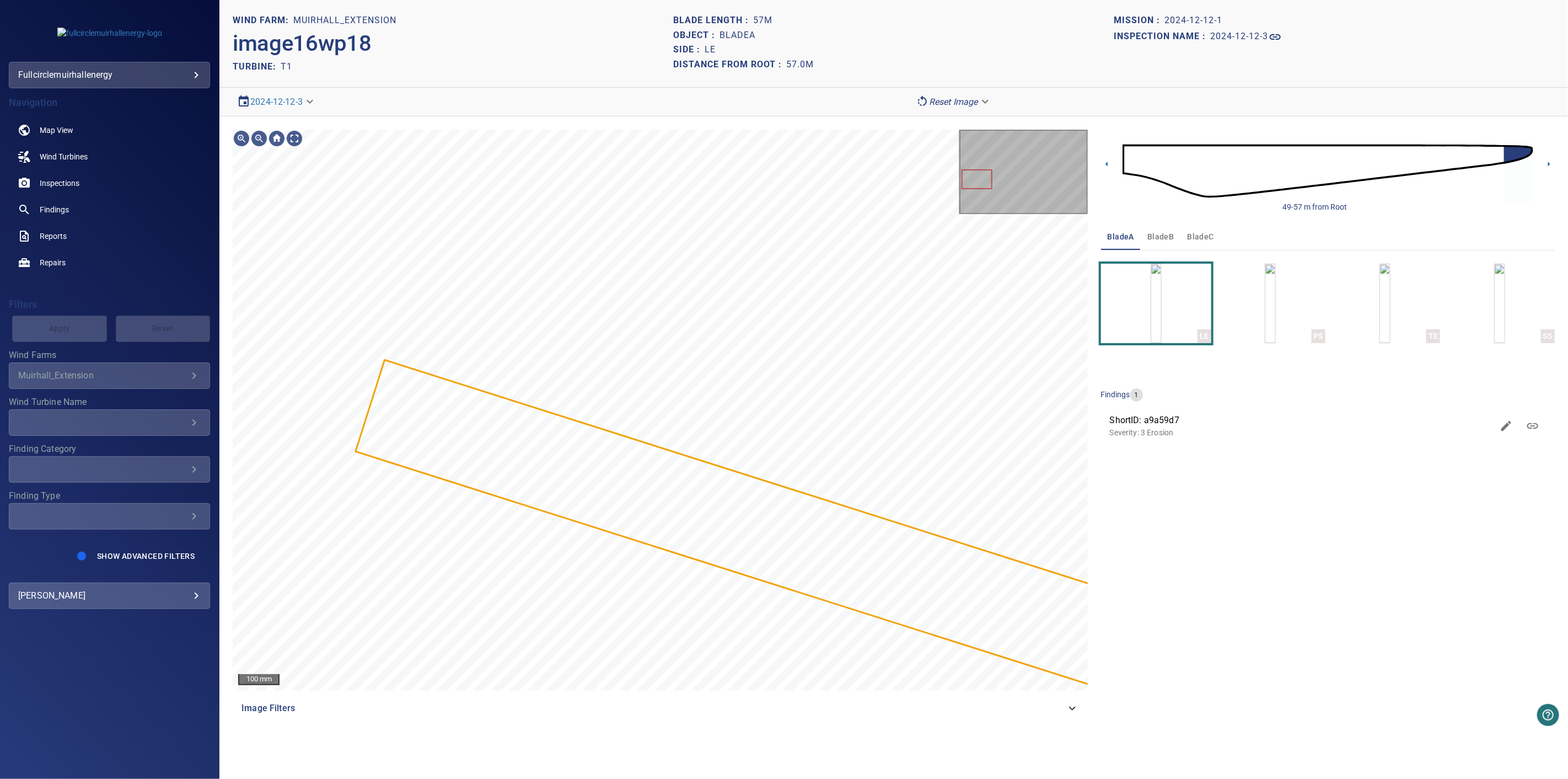
click at [1379, 159] on img at bounding box center [1328, 171] width 411 height 99
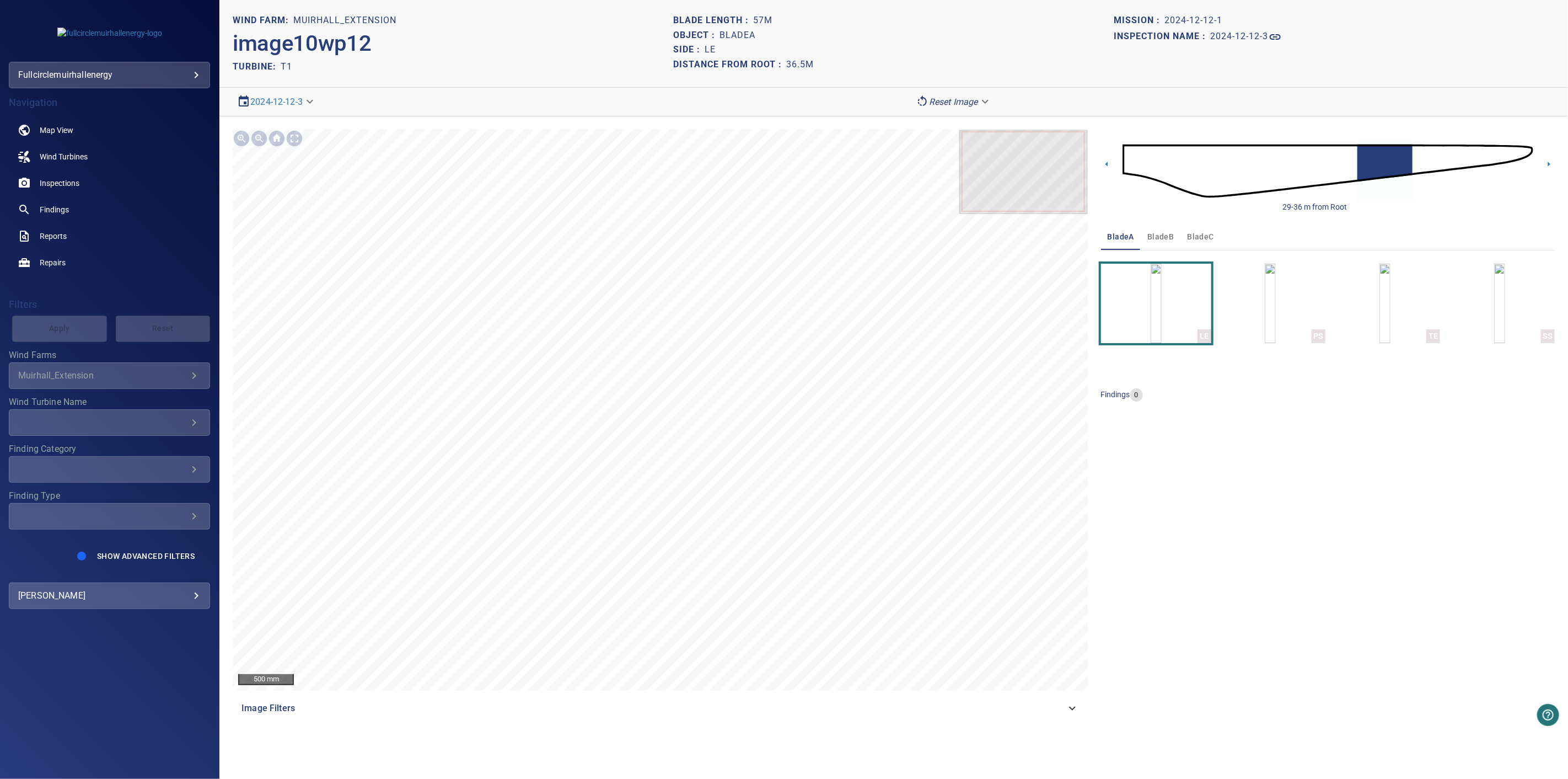
click at [1456, 161] on img at bounding box center [1328, 171] width 411 height 99
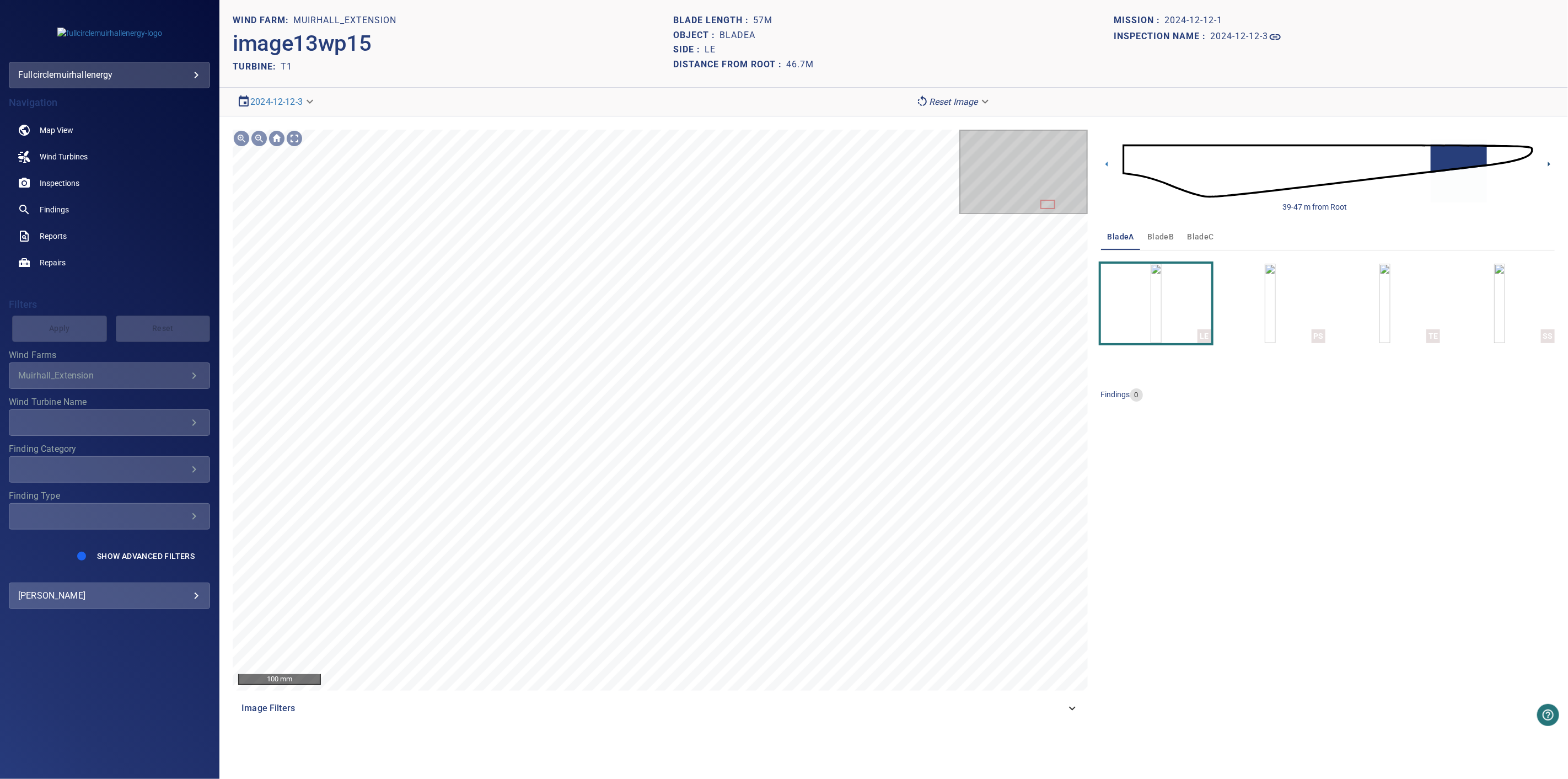
click at [1551, 163] on icon at bounding box center [1549, 164] width 12 height 12
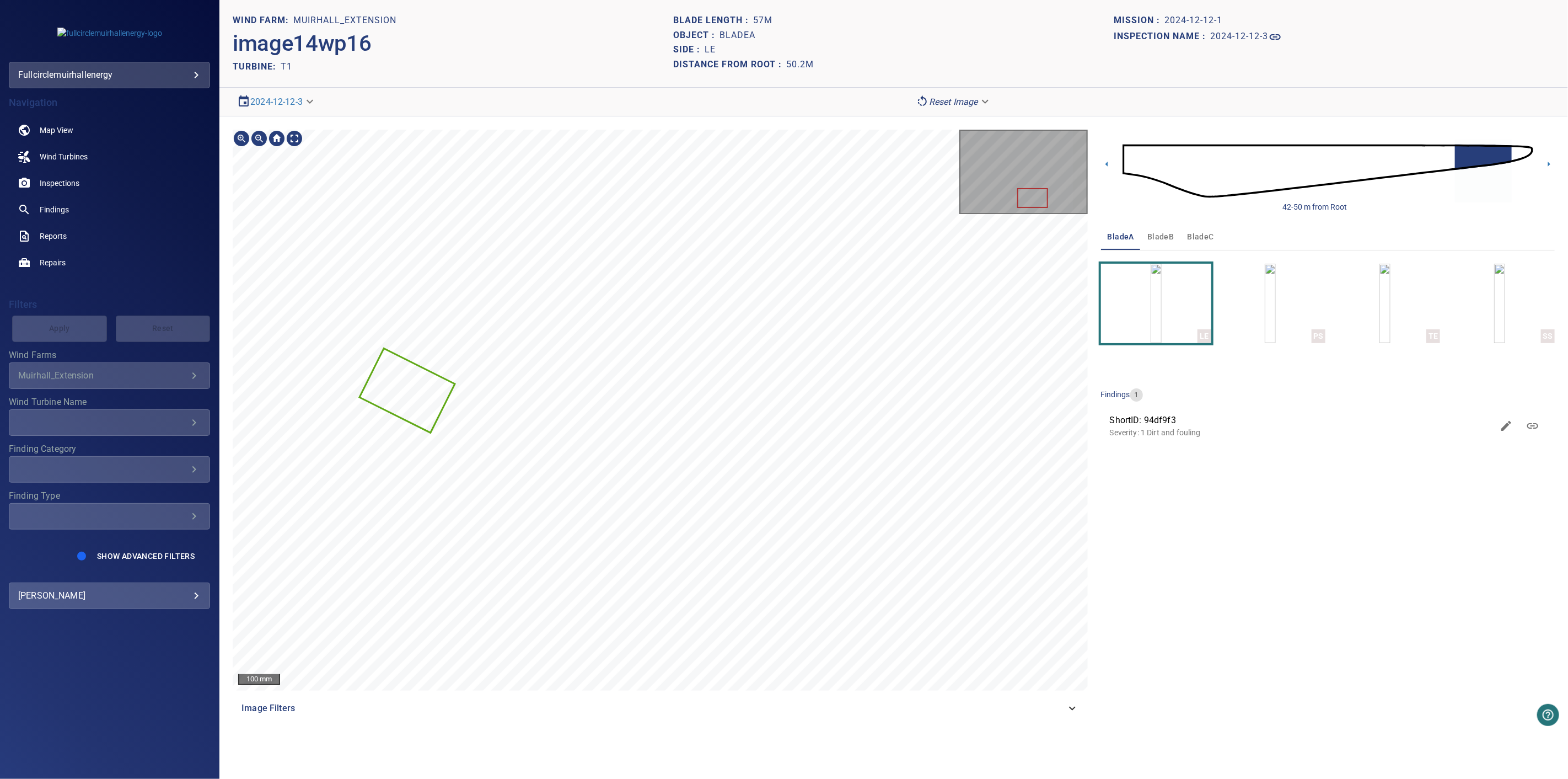
click at [1123, 431] on div "100 mm Image Filters 42-50 m from Root bladeA bladeB bladeC LE PS TE SS finding…" at bounding box center [893, 425] width 1349 height 618
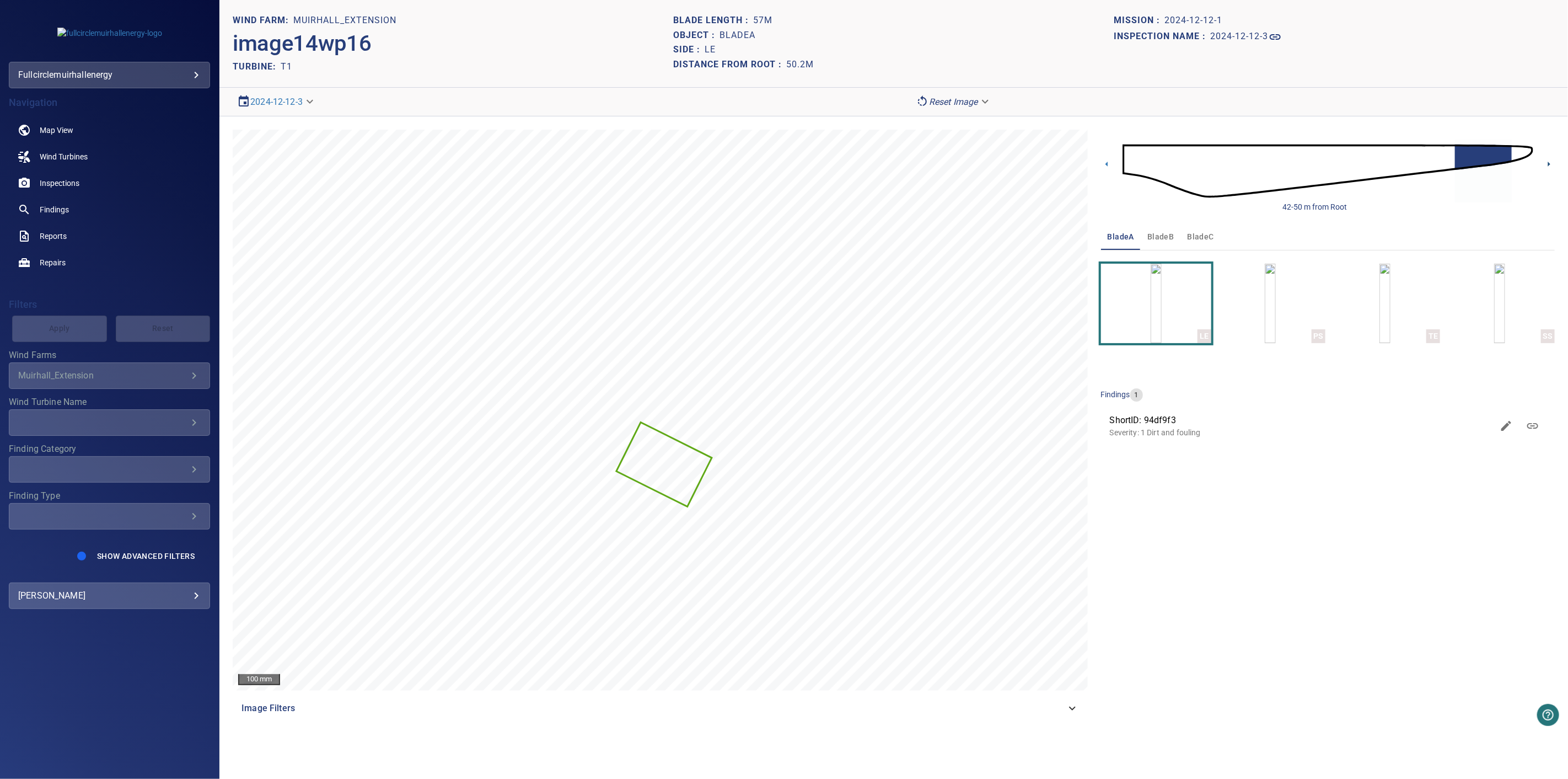
click at [1551, 160] on icon at bounding box center [1549, 164] width 12 height 12
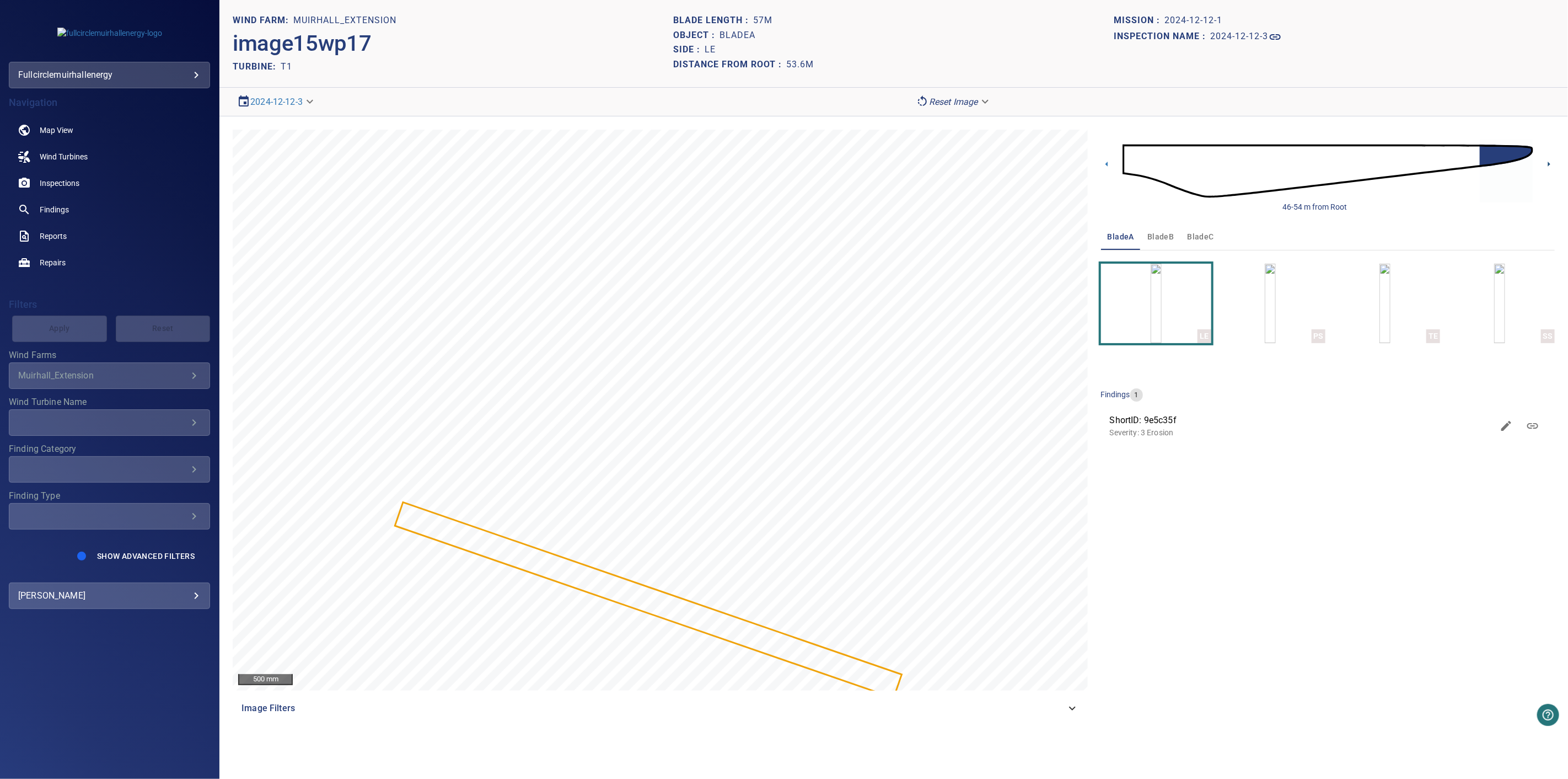
click at [1547, 159] on icon at bounding box center [1549, 164] width 12 height 12
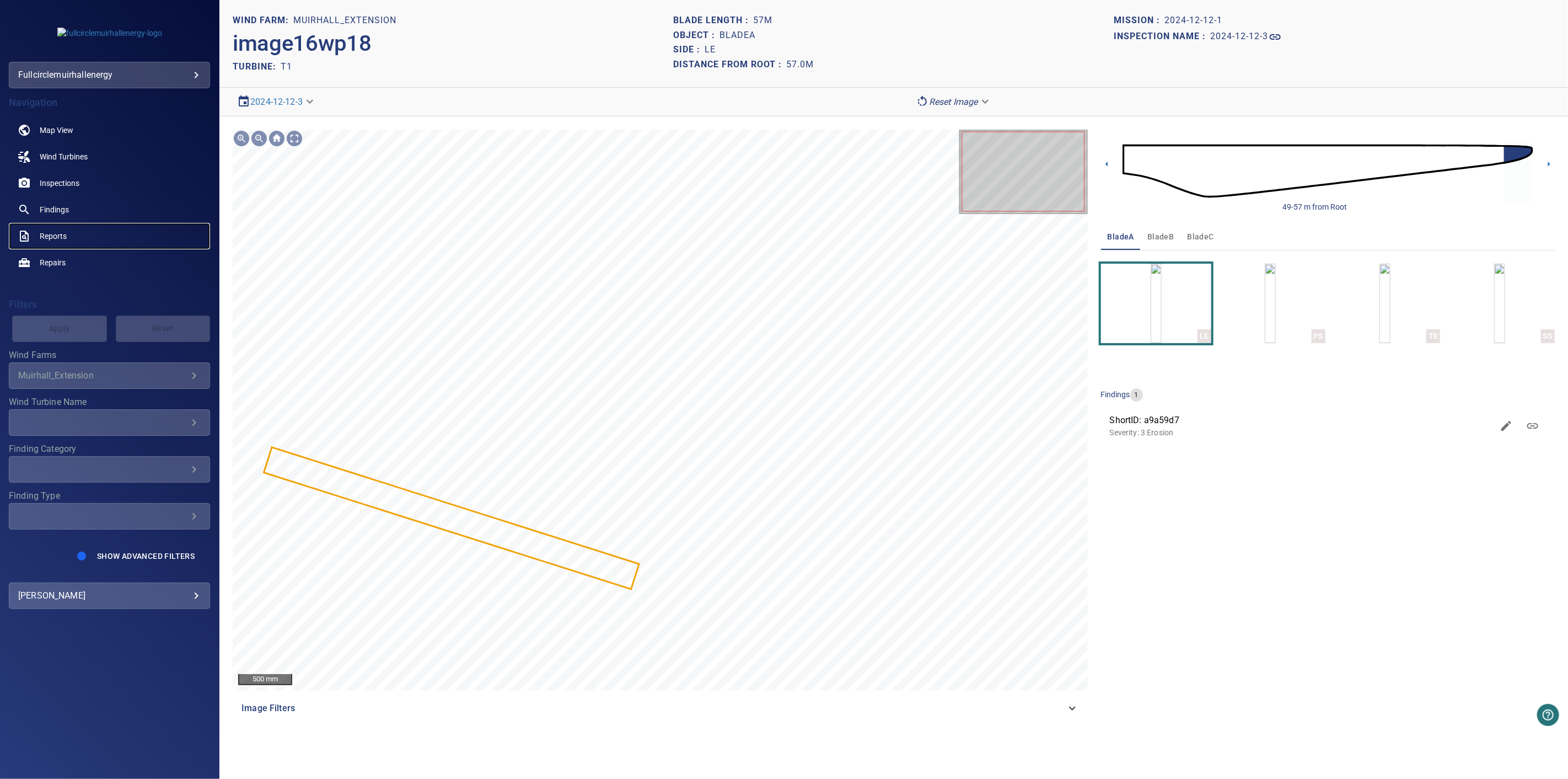
click at [54, 238] on span "Reports" at bounding box center [53, 236] width 27 height 11
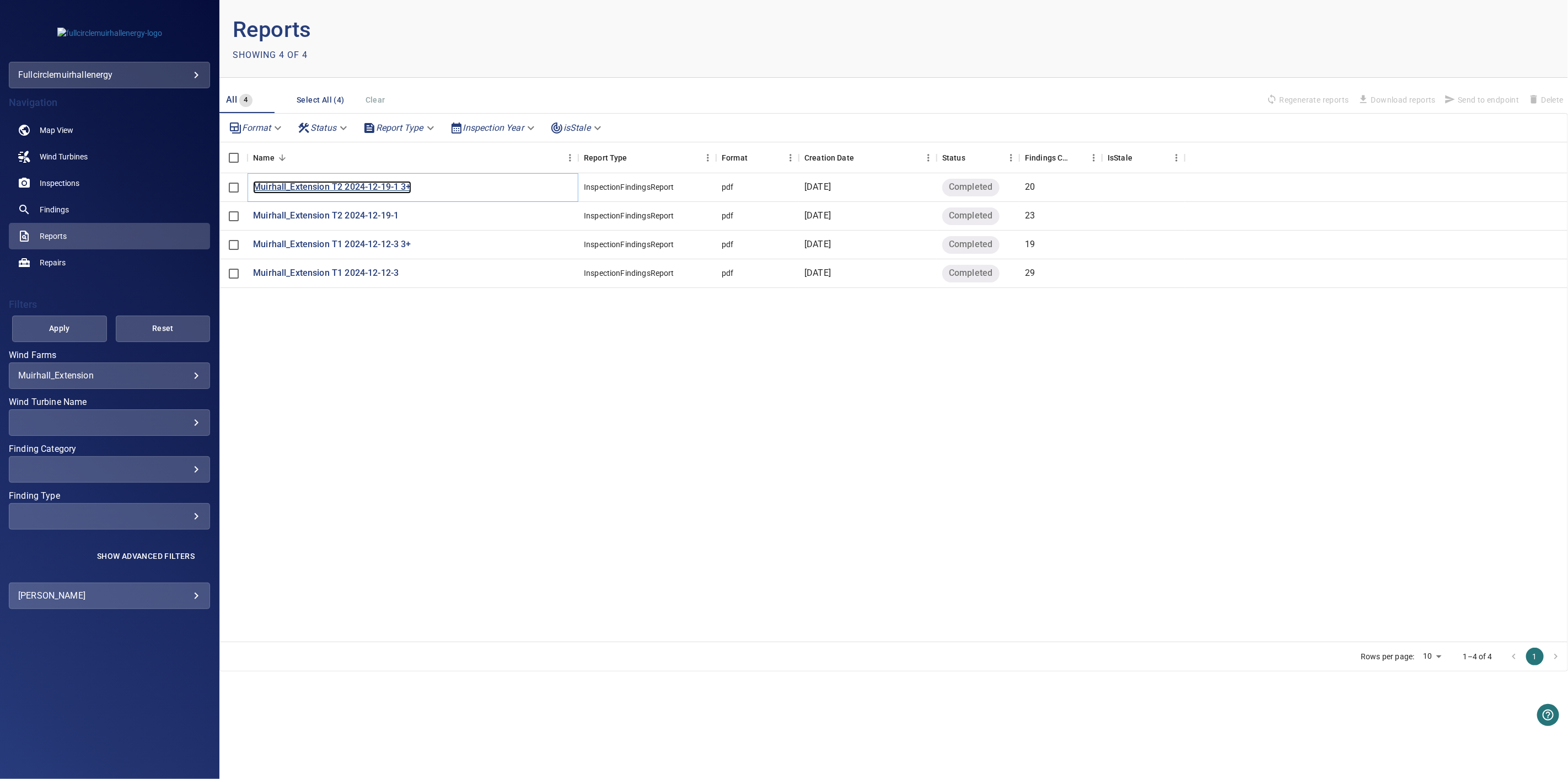
click at [293, 184] on p "Muirhall_Extension T2 2024-12-19-1 3+" at bounding box center [332, 187] width 159 height 13
